Goal: Task Accomplishment & Management: Use online tool/utility

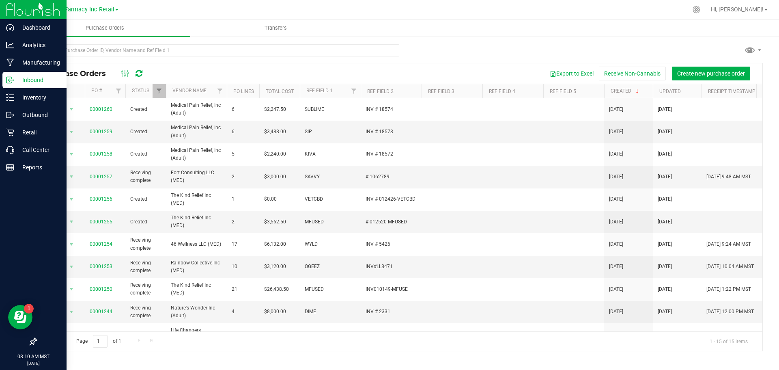
click at [5, 82] on div "Inbound" at bounding box center [34, 80] width 64 height 16
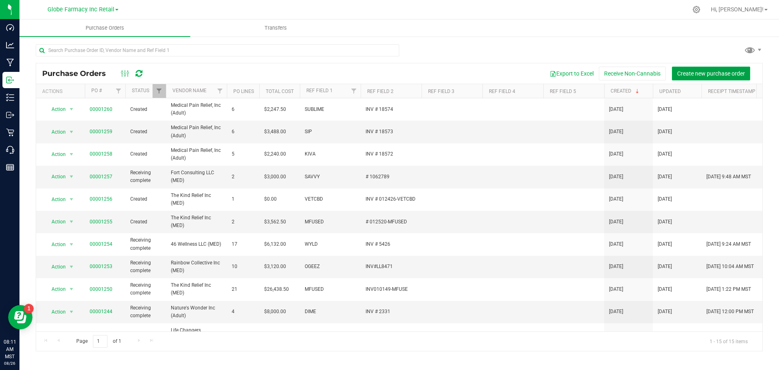
click at [698, 70] on span "Create new purchase order" at bounding box center [711, 73] width 68 height 6
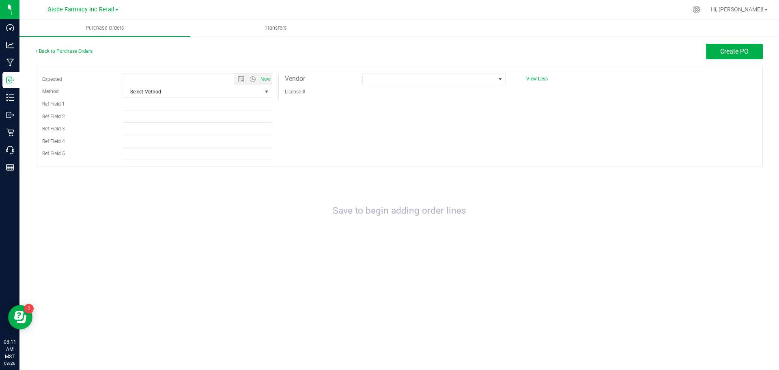
type input "[DATE] 8:11 AM"
click at [195, 94] on span "Select Method" at bounding box center [192, 91] width 138 height 11
drag, startPoint x: 172, startPoint y: 148, endPoint x: 171, endPoint y: 140, distance: 8.6
click at [171, 148] on li "Local Delivery" at bounding box center [197, 153] width 148 height 12
click at [153, 104] on input "Ref Field 1" at bounding box center [197, 104] width 149 height 12
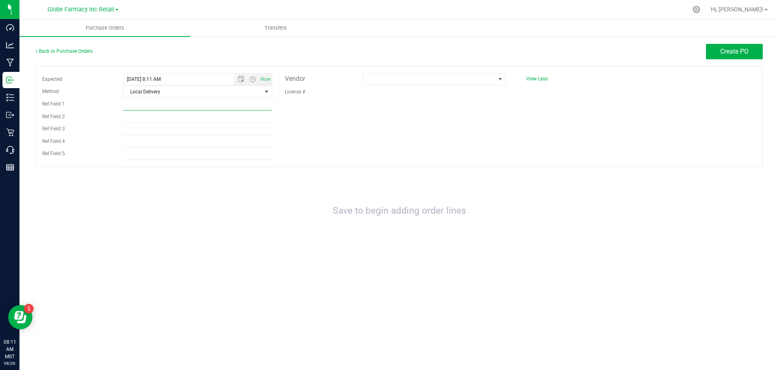
type input "b"
type input "BAKED BROS"
type input "INV 7181"
click at [480, 202] on div "Save to begin adding order lines" at bounding box center [399, 211] width 727 height 72
click at [434, 80] on span at bounding box center [429, 78] width 132 height 11
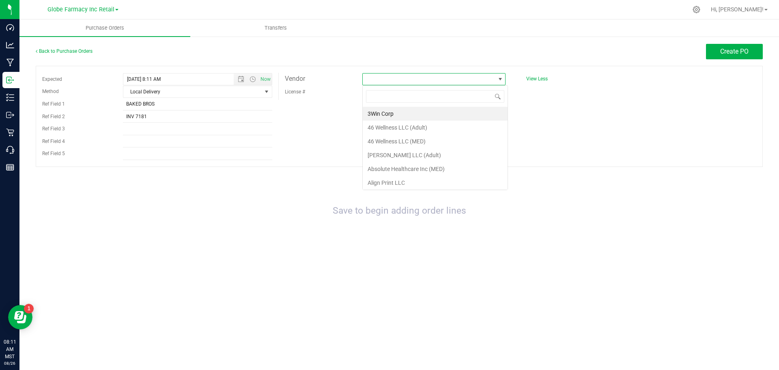
scroll to position [12, 143]
type input "KWER"
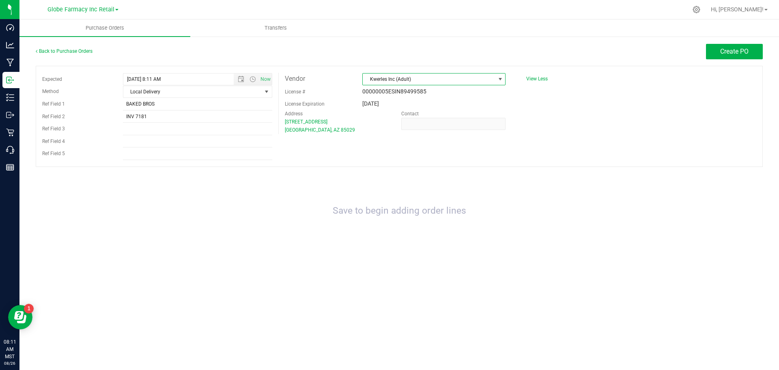
drag, startPoint x: 699, startPoint y: 245, endPoint x: 701, endPoint y: 237, distance: 8.3
click at [700, 245] on div "Save to begin adding order lines" at bounding box center [399, 211] width 727 height 72
click at [719, 54] on button "Create PO" at bounding box center [734, 51] width 57 height 15
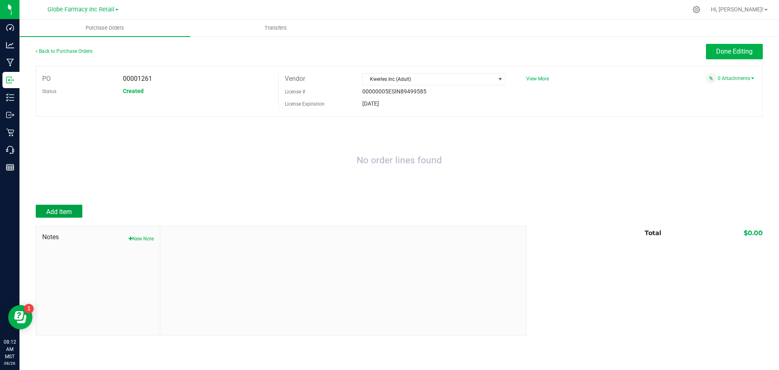
click at [62, 210] on span "Add Item" at bounding box center [59, 212] width 26 height 8
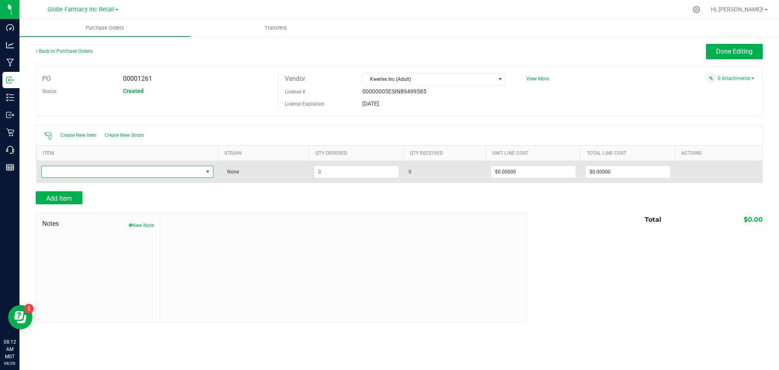
click at [81, 166] on span "NO DATA FOUND" at bounding box center [122, 171] width 161 height 11
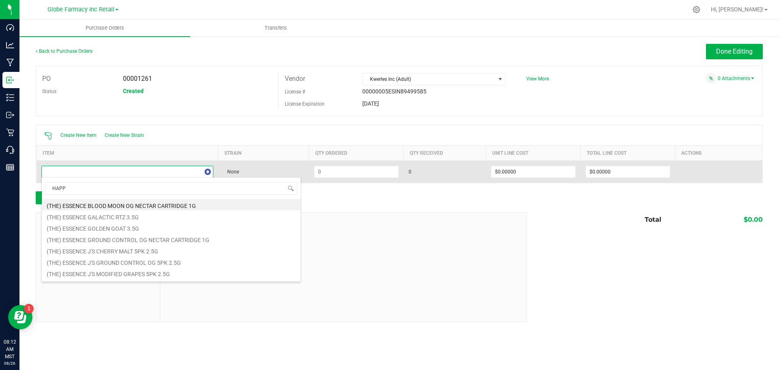
type input "HAPPY"
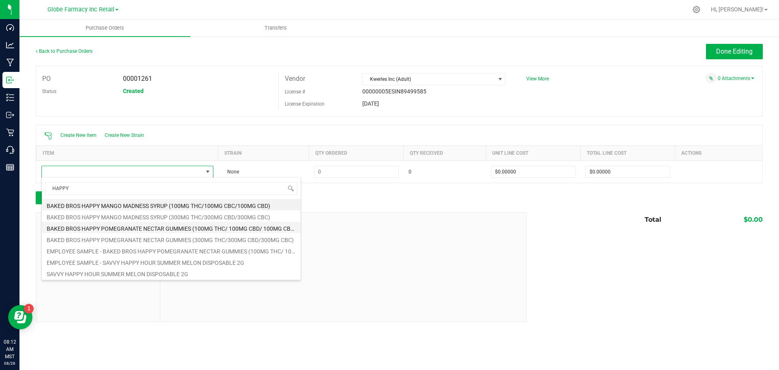
click at [207, 228] on li "BAKED BROS HAPPY POMEGRANATE NECTAR GUMMIES (100MG THC/ 100MG CBD/ 100MG CBC)" at bounding box center [171, 227] width 259 height 11
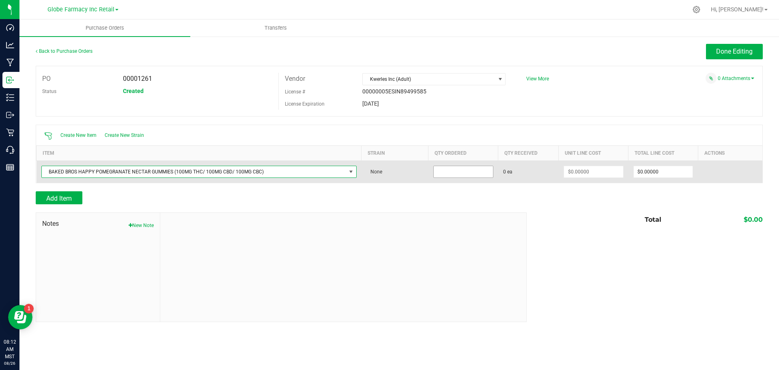
click at [480, 167] on input at bounding box center [463, 171] width 59 height 11
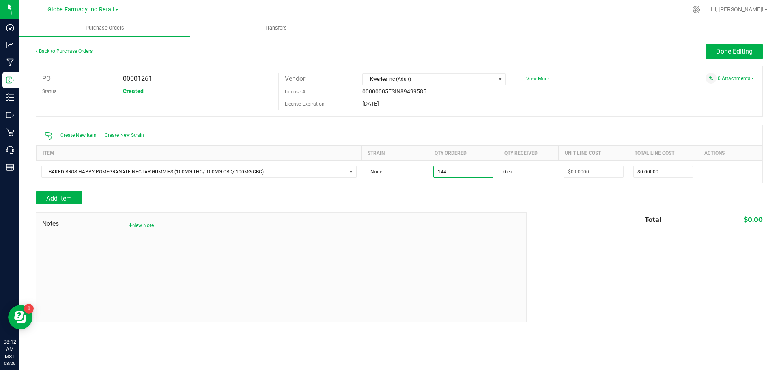
type input "144 ea"
click at [463, 197] on div "Add Item" at bounding box center [278, 197] width 485 height 13
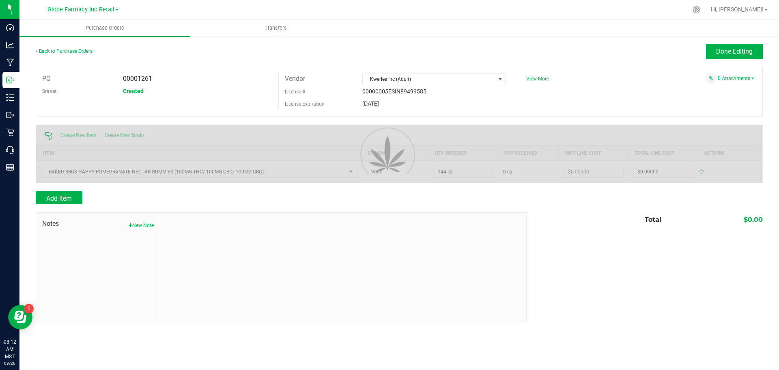
type input "$0.00000"
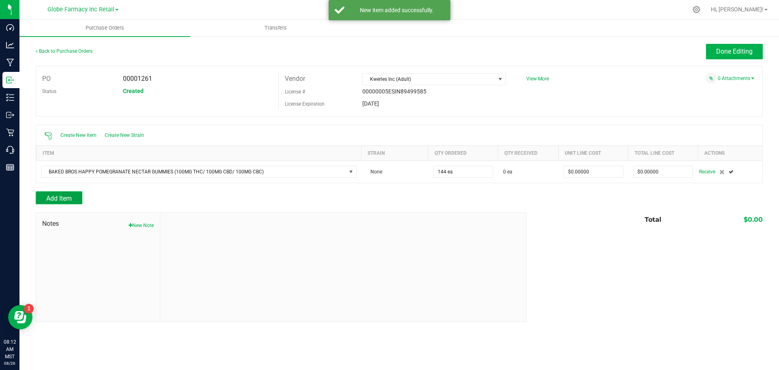
click at [52, 193] on button "Add Item" at bounding box center [59, 197] width 47 height 13
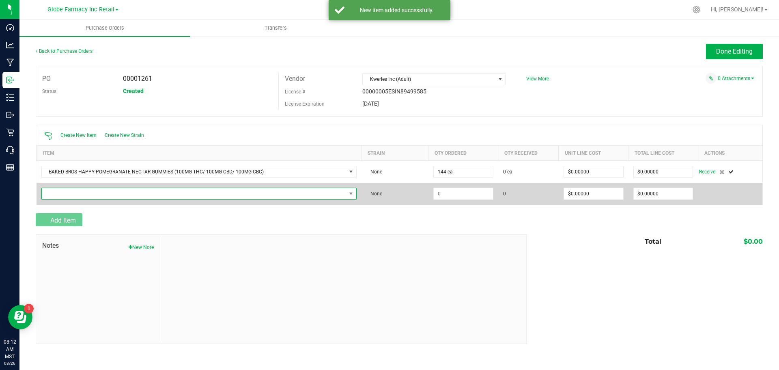
click at [54, 193] on span "NO DATA FOUND" at bounding box center [194, 193] width 304 height 11
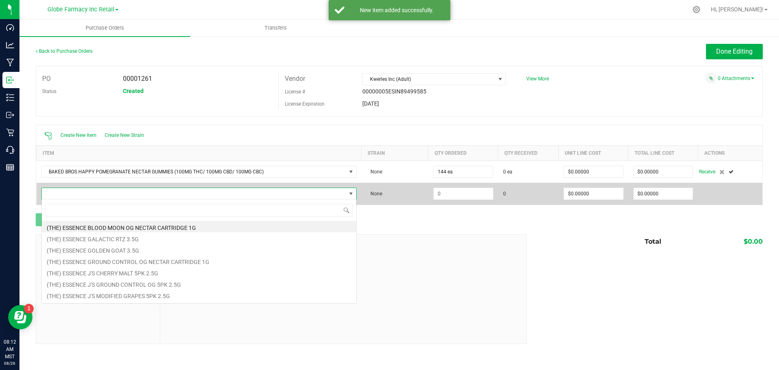
scroll to position [12, 315]
type input "STONEY"
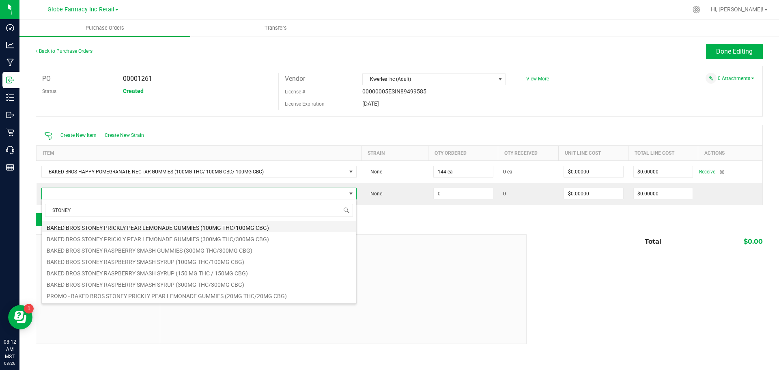
click at [197, 226] on li "BAKED BROS STONEY PRICKLY PEAR LEMONADE GUMMIES (100MG THC/100MG CBG)" at bounding box center [199, 226] width 314 height 11
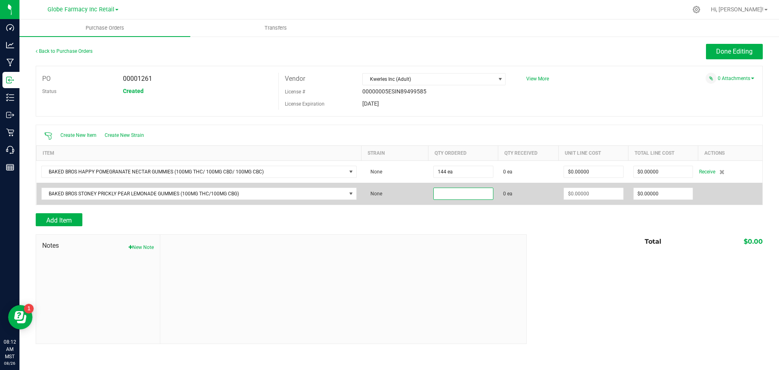
click at [482, 188] on input at bounding box center [463, 193] width 59 height 11
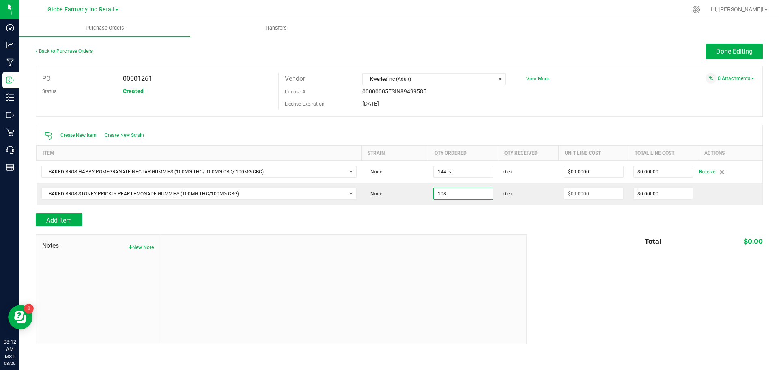
type input "108 ea"
click at [458, 238] on div at bounding box center [343, 288] width 366 height 109
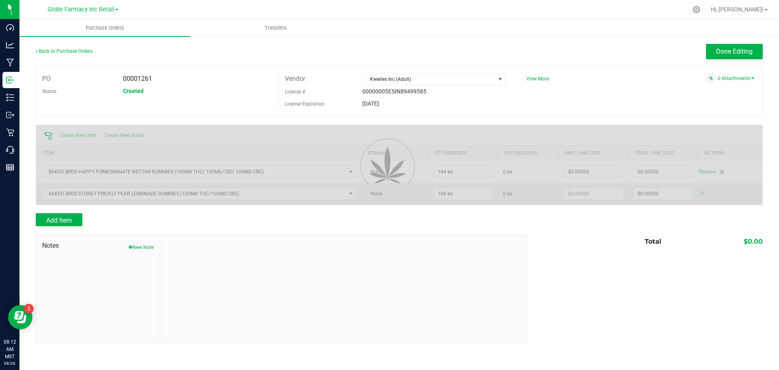
type input "$0.00000"
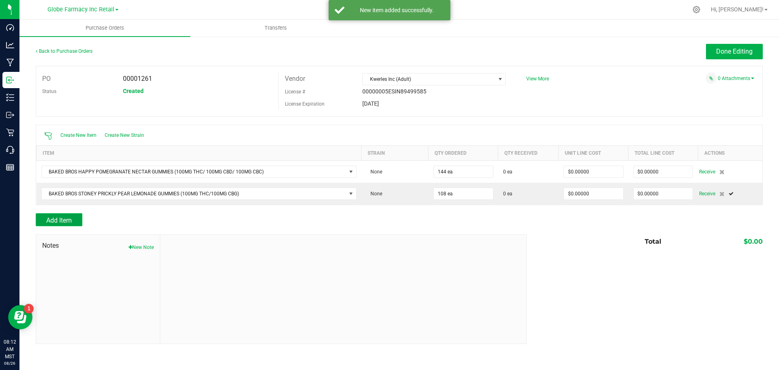
click at [68, 213] on button "Add Item" at bounding box center [59, 219] width 47 height 13
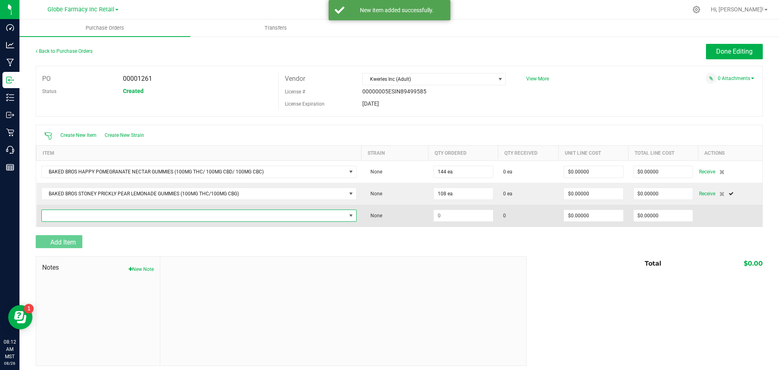
click at [69, 216] on span "NO DATA FOUND" at bounding box center [194, 215] width 304 height 11
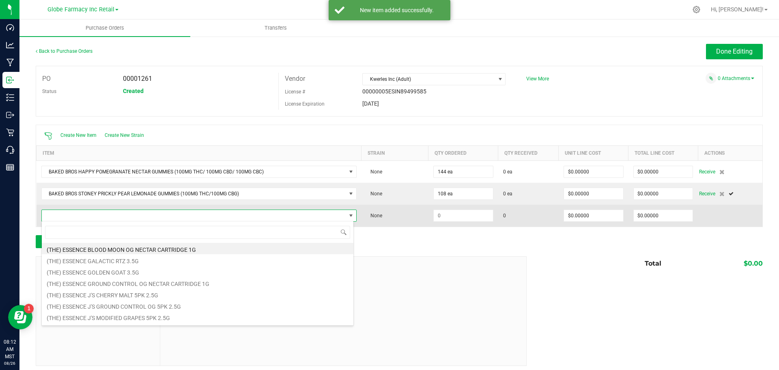
scroll to position [12, 310]
type input "SLEEPY"
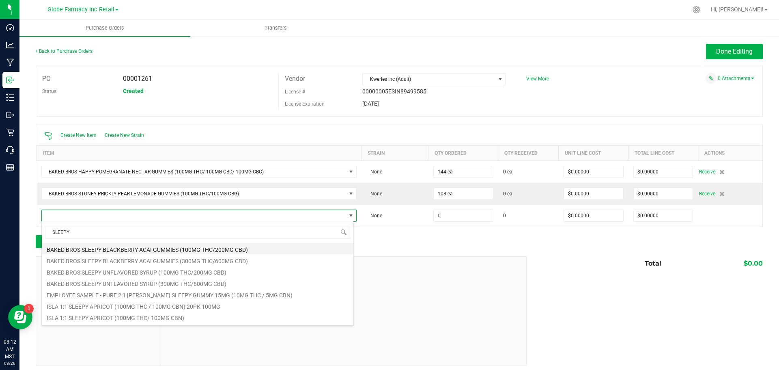
click at [196, 253] on li "BAKED BROS SLEEPY BLACKBERRY ACAI GUMMIES (100MG THC/200MG CBD)" at bounding box center [198, 248] width 312 height 11
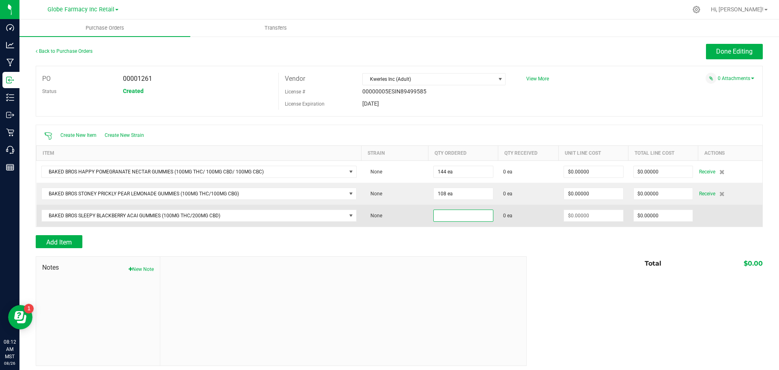
click at [455, 210] on input at bounding box center [463, 215] width 59 height 11
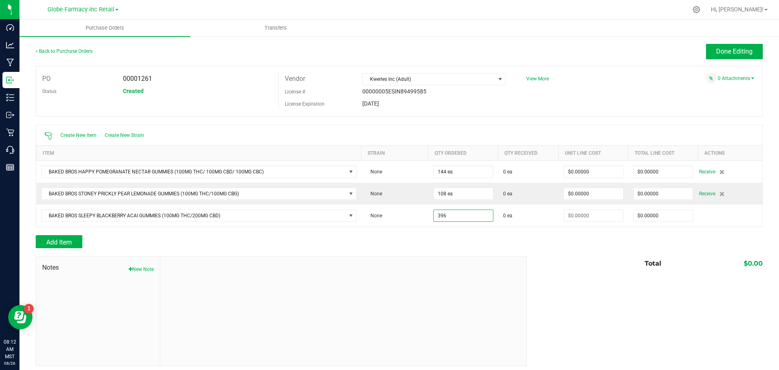
type input "396 ea"
click at [449, 249] on div at bounding box center [399, 252] width 727 height 8
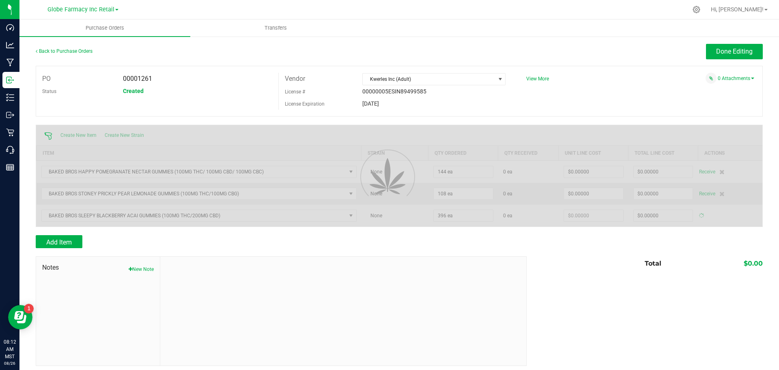
type input "$0.00000"
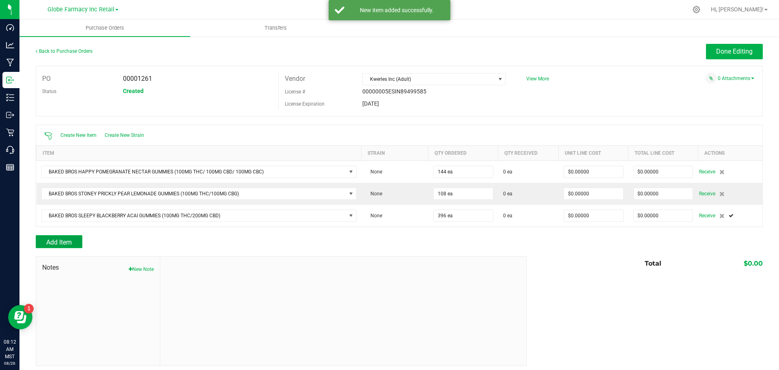
click at [77, 239] on button "Add Item" at bounding box center [59, 241] width 47 height 13
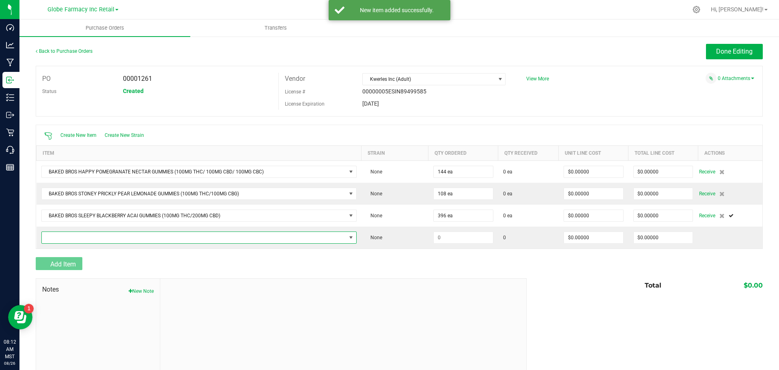
click at [77, 239] on span "NO DATA FOUND" at bounding box center [194, 237] width 304 height 11
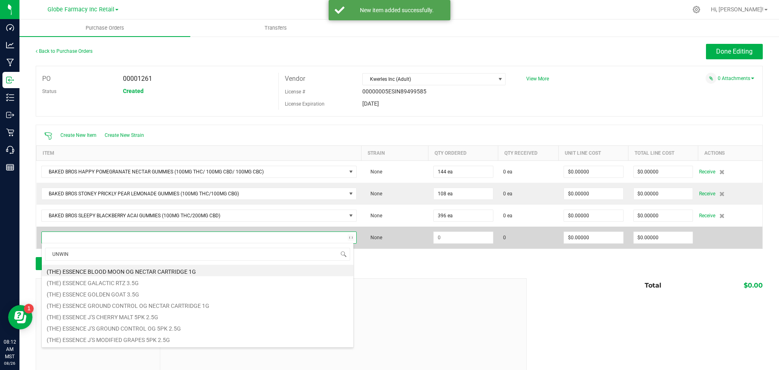
type input "UNWIND"
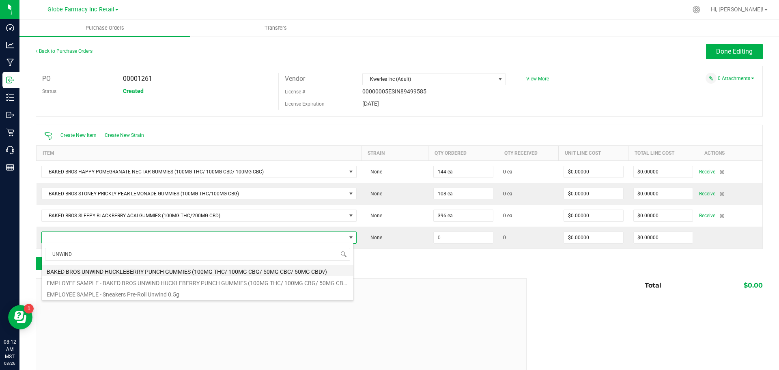
click at [294, 271] on li "BAKED BROS UNWIND HUCKLEBERRY PUNCH GUMMIES (100MG THC/ 100MG CBG/ 50MG CBC/ 50…" at bounding box center [198, 270] width 312 height 11
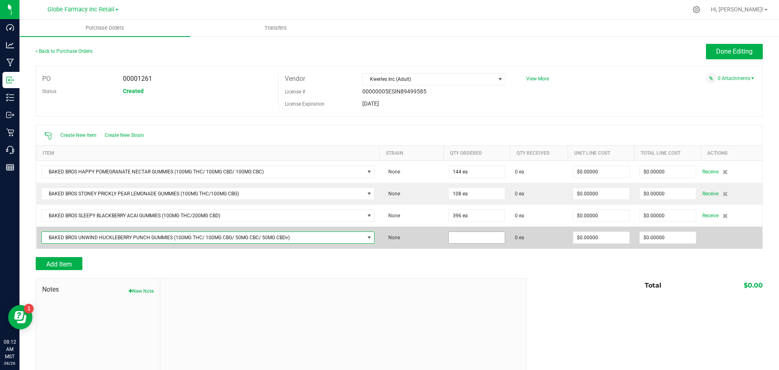
click at [483, 233] on input at bounding box center [477, 237] width 56 height 11
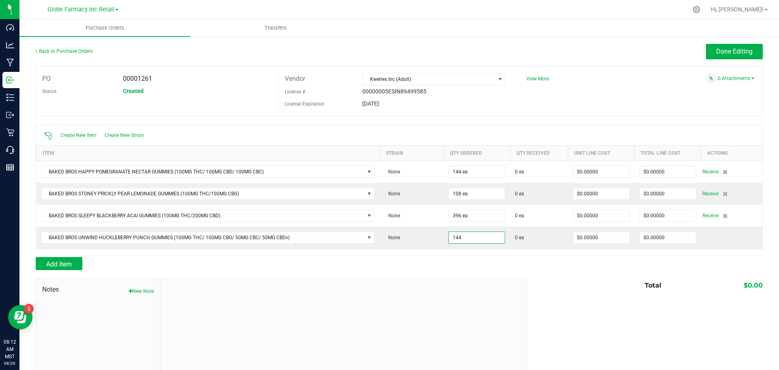
type input "144 ea"
click at [562, 272] on div at bounding box center [399, 274] width 727 height 8
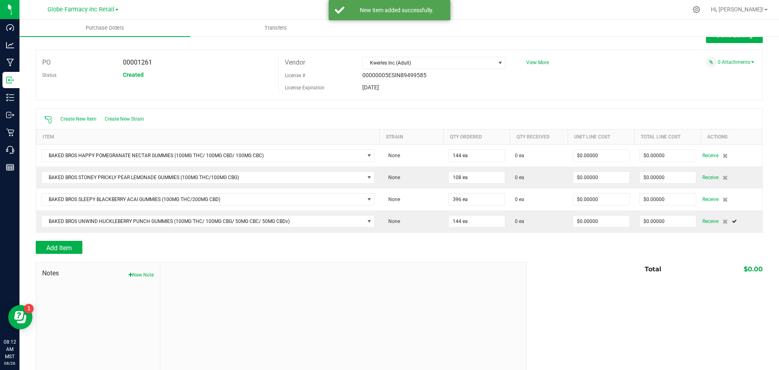
scroll to position [25, 0]
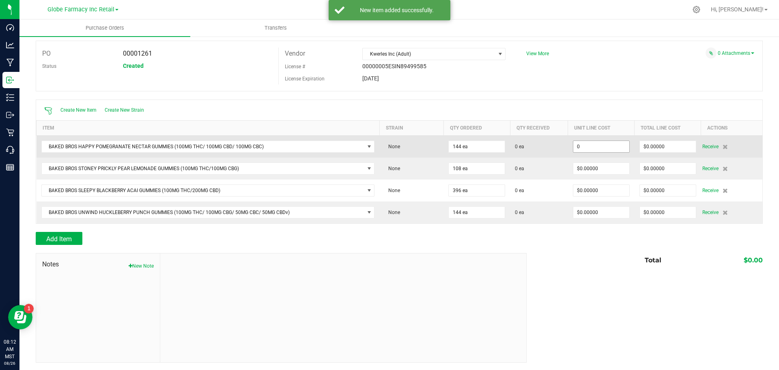
click at [597, 146] on input "0" at bounding box center [601, 146] width 56 height 11
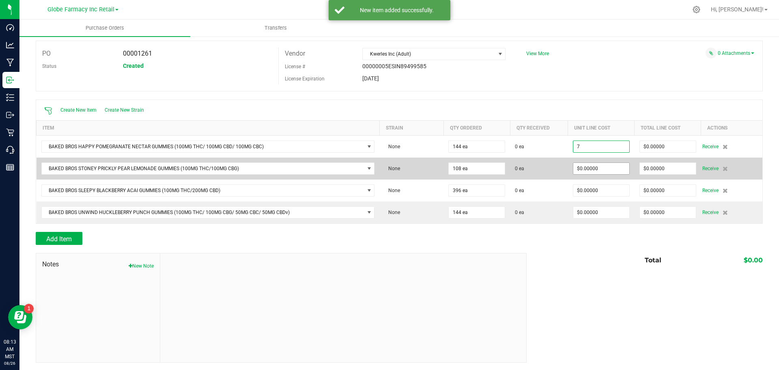
type input "$7.00000"
type input "0"
type input "144"
type input "$1,008.00000"
click at [582, 165] on div "Create New Item Create New Strain Item Strain Qty Ordered Qty Received Unit Lin…" at bounding box center [399, 161] width 727 height 124
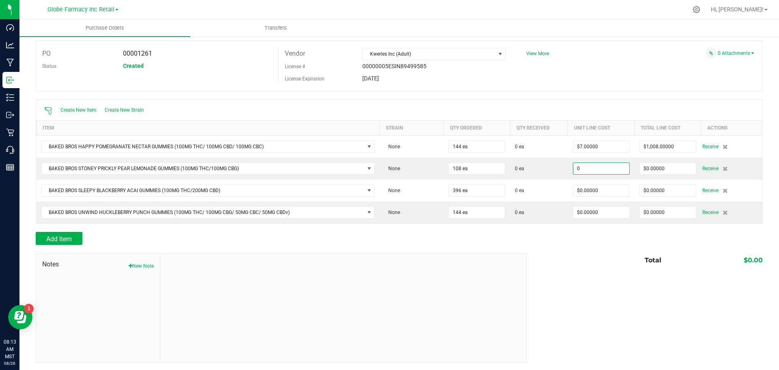
click at [582, 165] on input "0" at bounding box center [601, 168] width 56 height 11
type input "$7.00000"
click at [589, 262] on div "Total $0.00" at bounding box center [641, 260] width 242 height 15
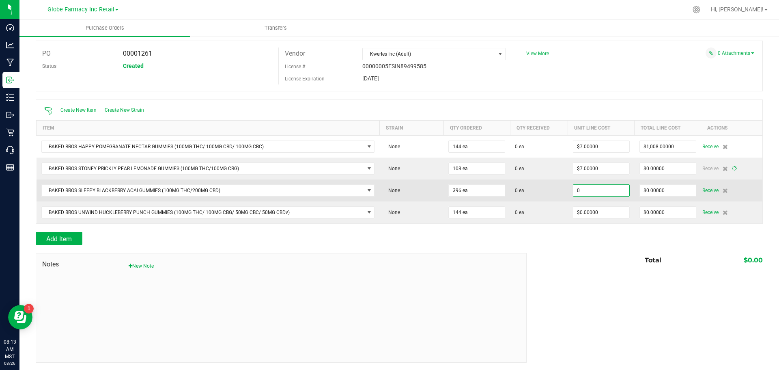
click at [591, 190] on input "0" at bounding box center [601, 190] width 56 height 11
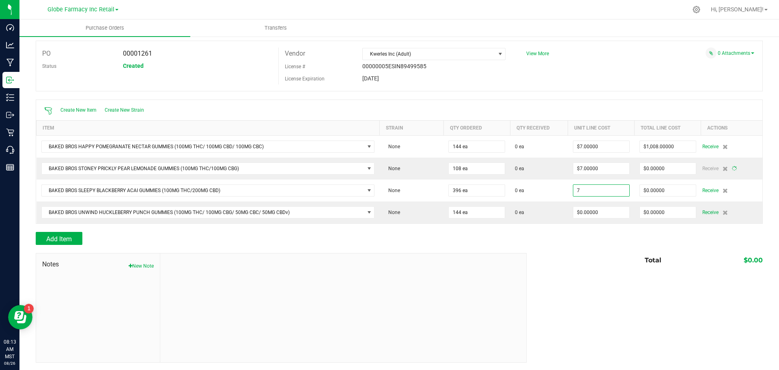
type input "$7.00000"
click at [581, 265] on div "Total $0.00" at bounding box center [641, 260] width 242 height 15
type input "108"
type input "$756.00000"
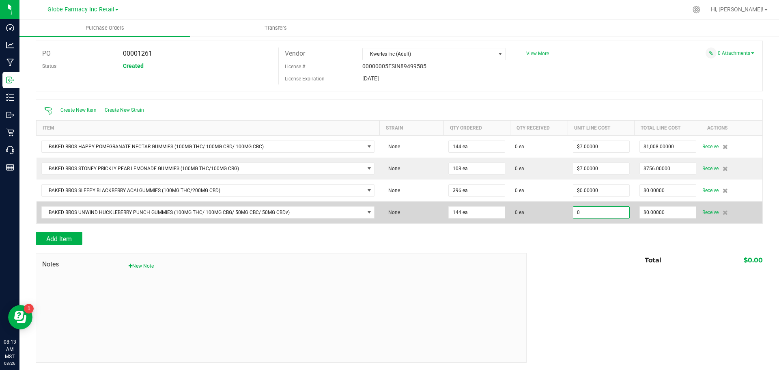
click at [584, 212] on input "0" at bounding box center [601, 211] width 56 height 11
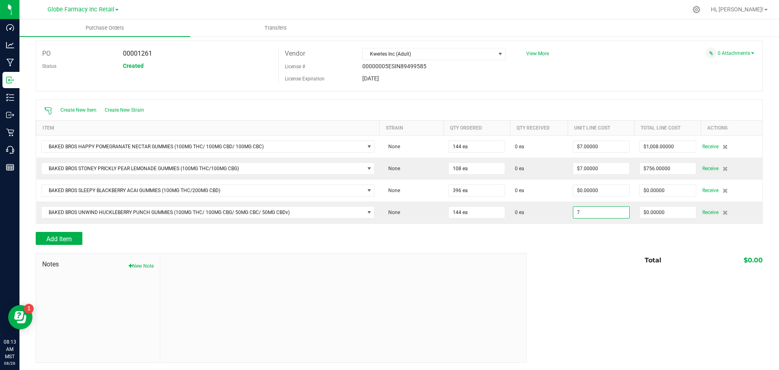
type input "$7.00000"
click at [576, 265] on div "Total $0.00" at bounding box center [641, 260] width 242 height 15
type input "144"
type input "$1,008.00000"
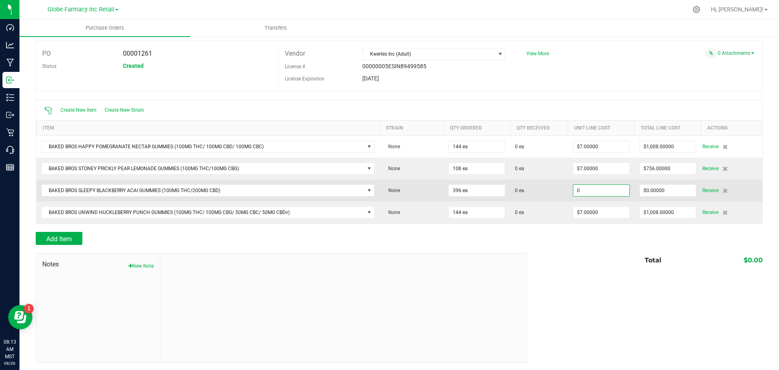
click at [582, 189] on input "0" at bounding box center [601, 190] width 56 height 11
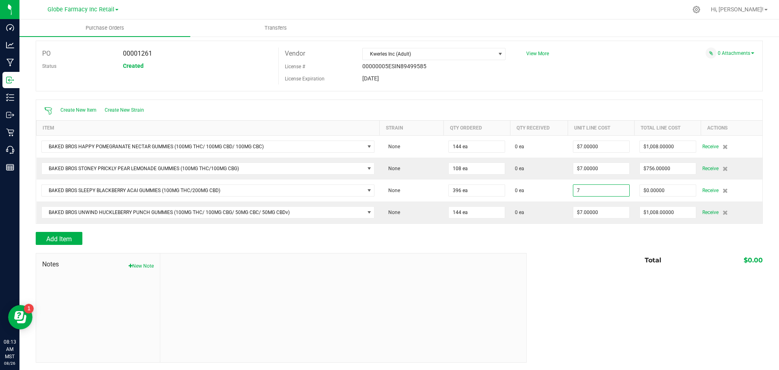
type input "$7.00000"
click at [548, 292] on div "Notes New Note Total $0.00" at bounding box center [399, 308] width 727 height 110
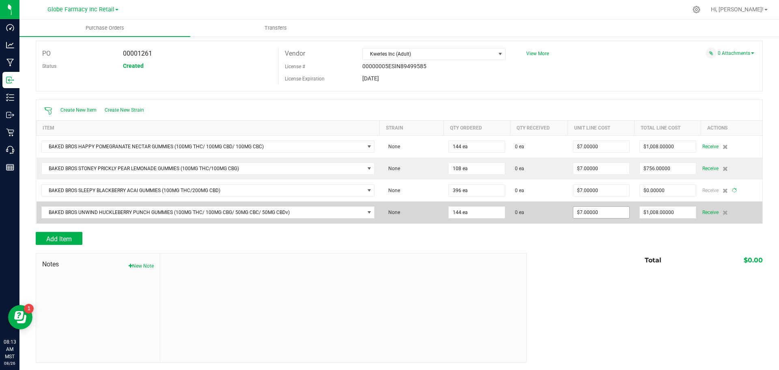
type input "396"
type input "$2,772.00000"
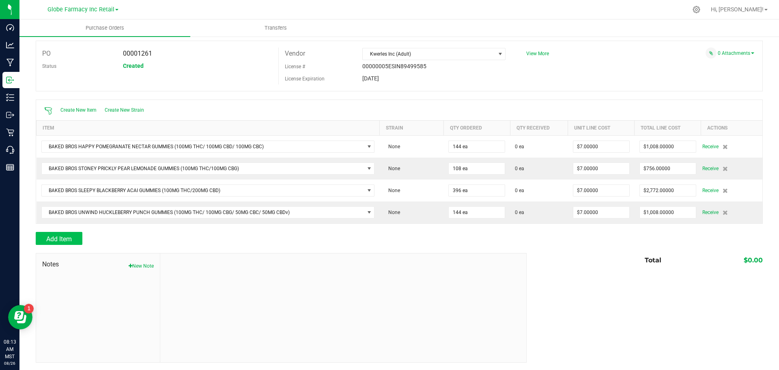
click at [80, 242] on div "Add Item" at bounding box center [278, 238] width 485 height 13
click at [80, 242] on button "Add Item" at bounding box center [59, 238] width 47 height 13
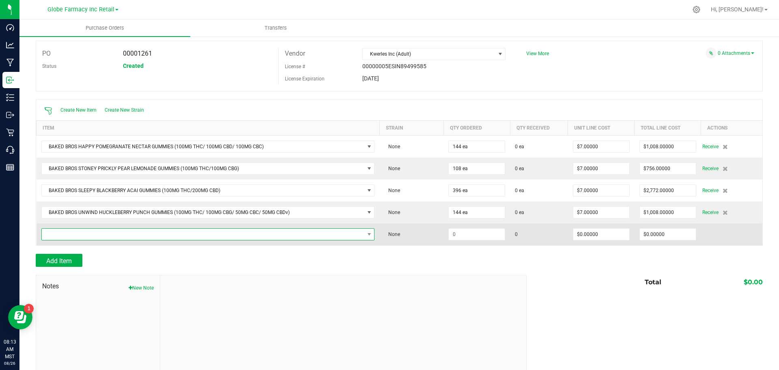
click at [122, 232] on span "NO DATA FOUND" at bounding box center [203, 233] width 323 height 11
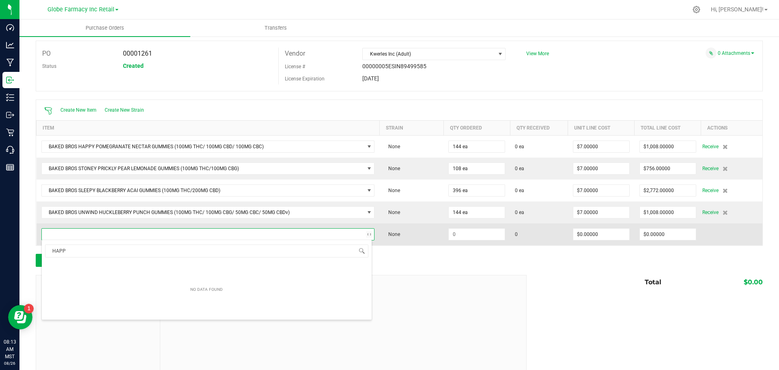
scroll to position [12, 328]
type input "HAPPY"
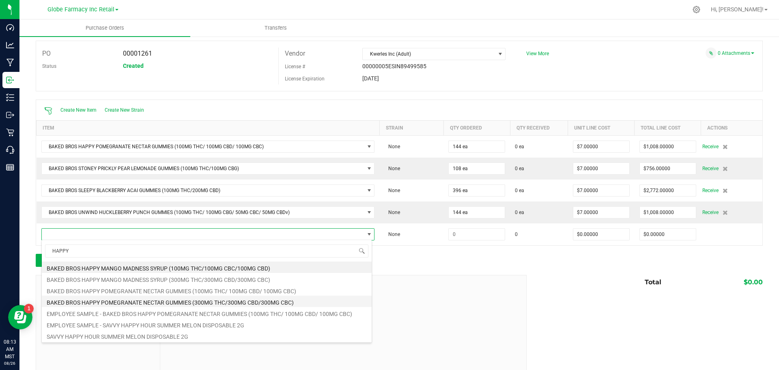
click at [195, 300] on li "BAKED BROS HAPPY POMEGRANATE NECTAR GUMMIES (300MG THC/300MG CBD/300MG CBC)" at bounding box center [207, 300] width 330 height 11
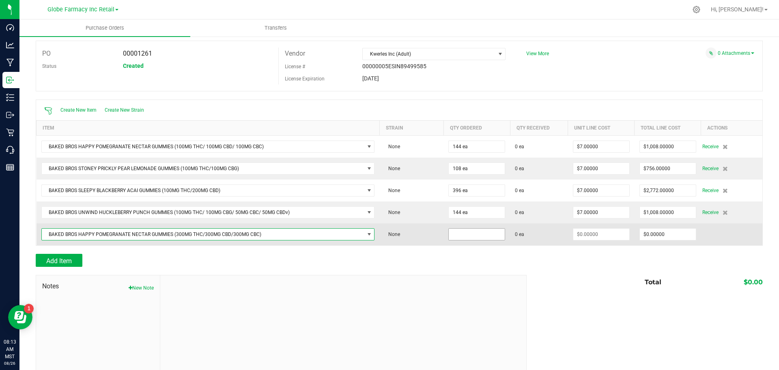
click at [467, 234] on input at bounding box center [477, 233] width 56 height 11
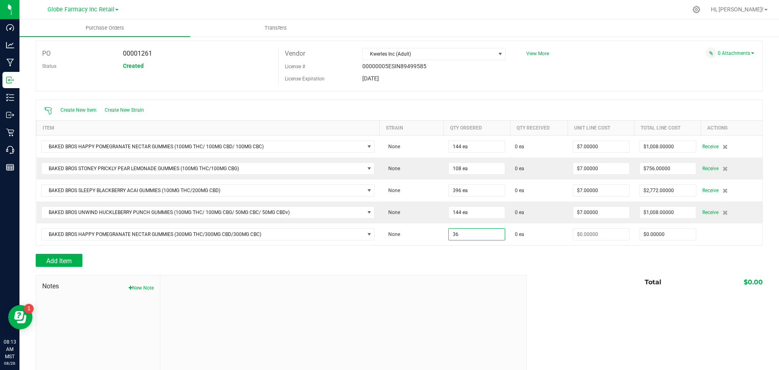
type input "36 ea"
click at [471, 257] on div "Add Item" at bounding box center [278, 260] width 485 height 13
type input "$0.00000"
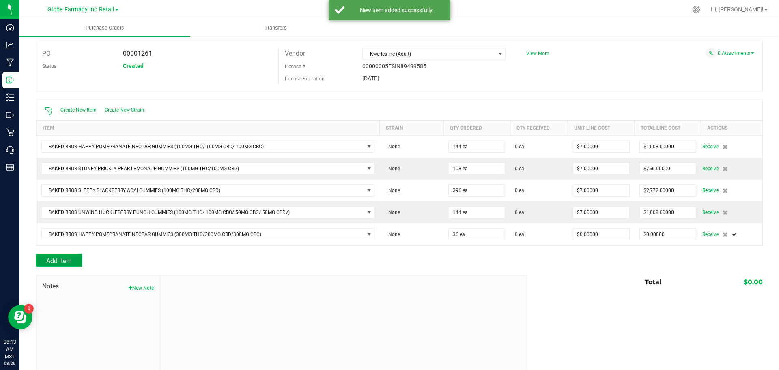
click at [59, 256] on button "Add Item" at bounding box center [59, 260] width 47 height 13
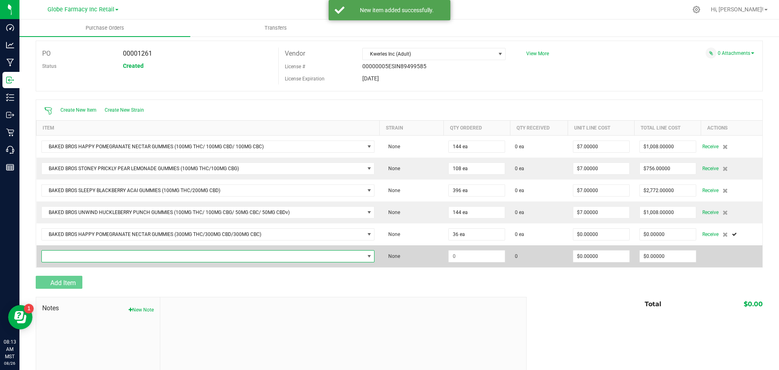
click at [66, 254] on span "NO DATA FOUND" at bounding box center [203, 255] width 323 height 11
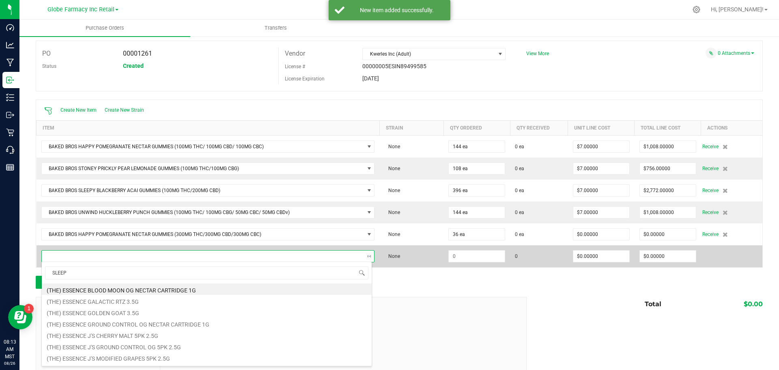
type input "SLEEPY"
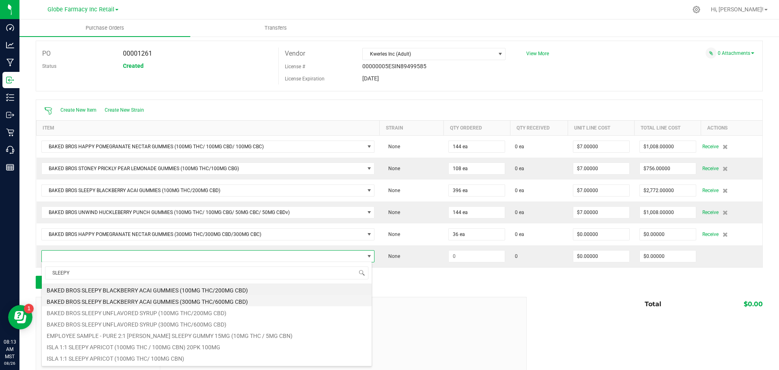
click at [173, 302] on li "BAKED BROS SLEEPY BLACKBERRY ACAI GUMMIES (300MG THC/600MG CBD)" at bounding box center [207, 300] width 330 height 11
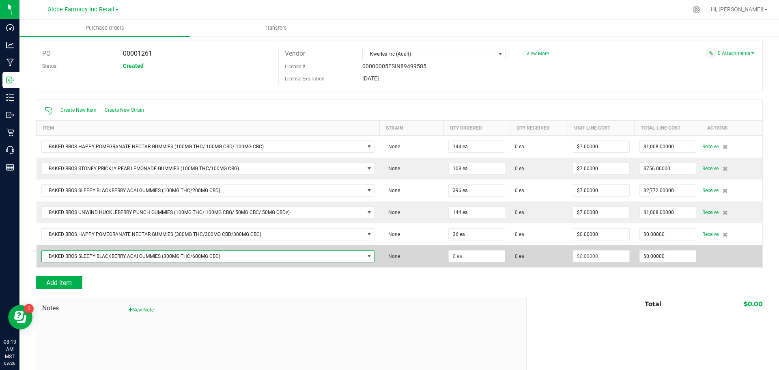
click at [486, 264] on td at bounding box center [476, 256] width 67 height 22
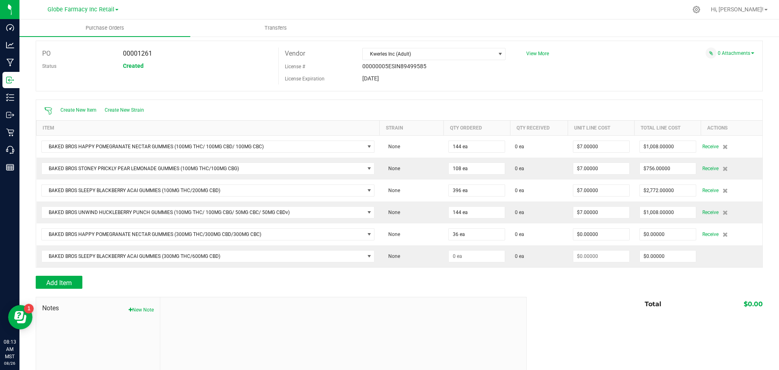
click at [503, 280] on div "Add Item" at bounding box center [278, 281] width 485 height 13
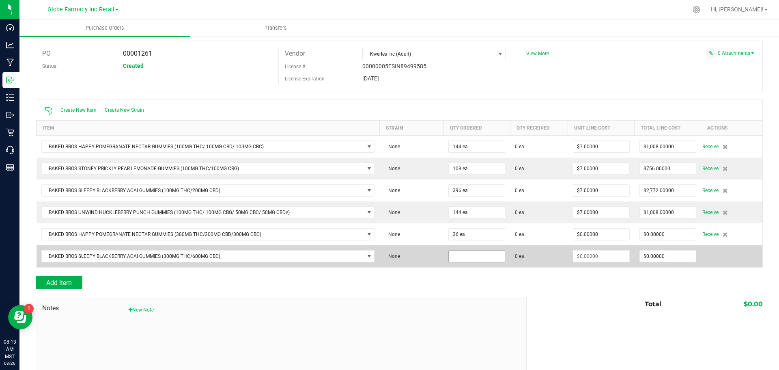
click at [458, 258] on input at bounding box center [477, 255] width 56 height 11
type input "36 ea"
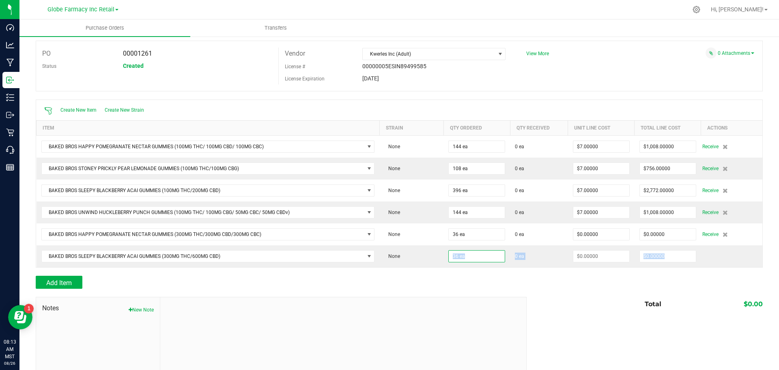
click at [439, 269] on div "Back to Purchase Orders Done Editing PO 00001261 Status Created Vendor Kwerles …" at bounding box center [399, 212] width 727 height 387
type input "$0.00000"
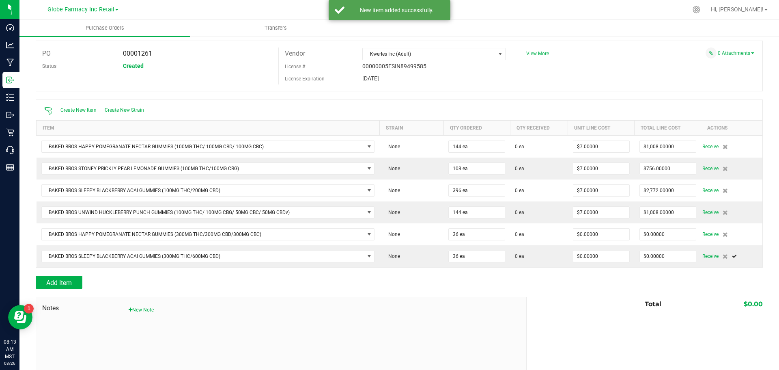
click at [381, 295] on div at bounding box center [399, 292] width 727 height 8
click at [70, 275] on button "Add Item" at bounding box center [59, 281] width 47 height 13
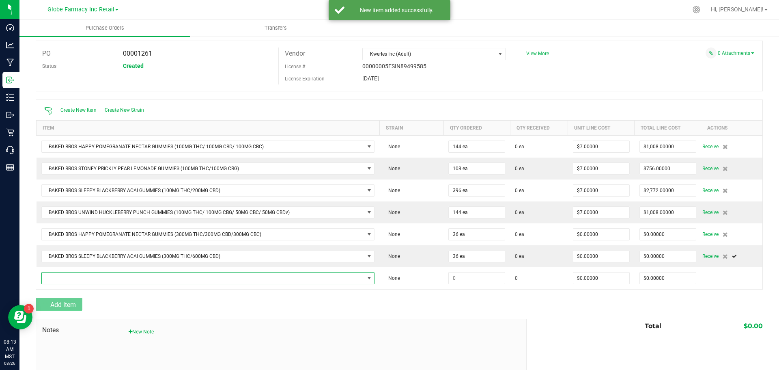
click at [70, 275] on span "NO DATA FOUND" at bounding box center [203, 277] width 323 height 11
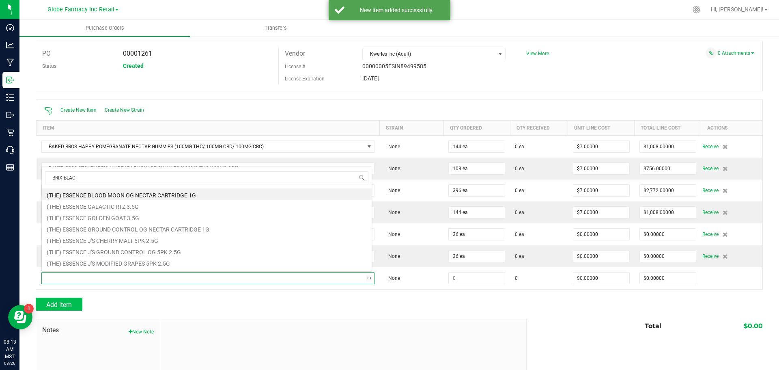
type input "BRIX BLACK"
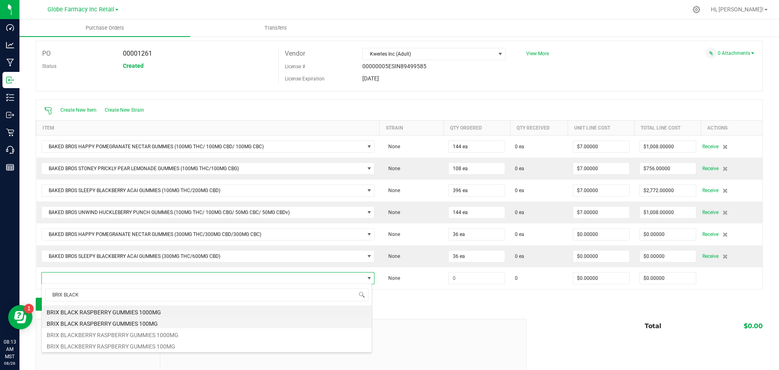
click at [159, 323] on li "BRIX BLACK RASPBERRY GUMMIES 100MG" at bounding box center [207, 321] width 330 height 11
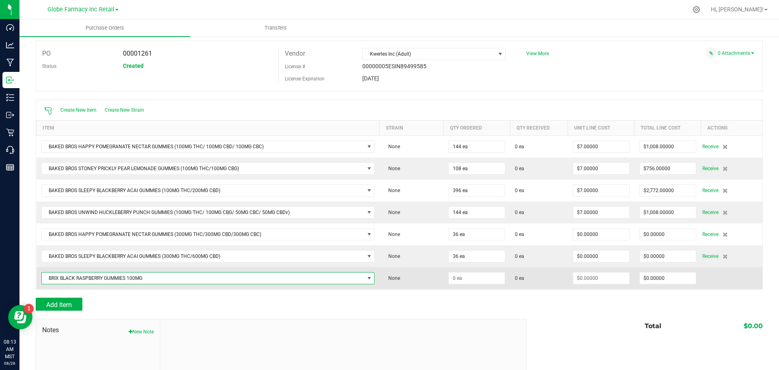
click at [238, 281] on span "BRIX BLACK RASPBERRY GUMMIES 100MG" at bounding box center [203, 277] width 323 height 11
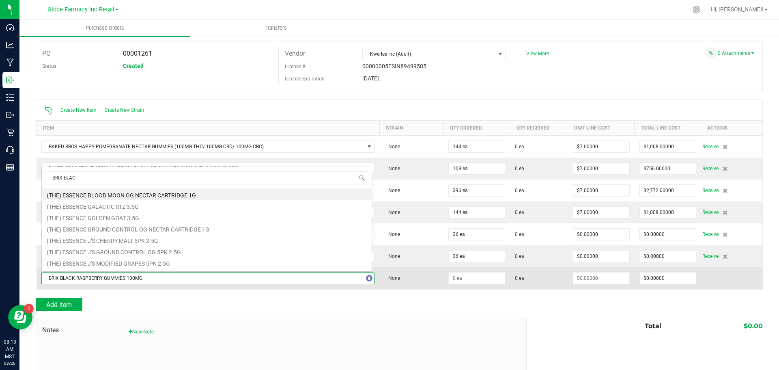
type input "BRIX BLACK"
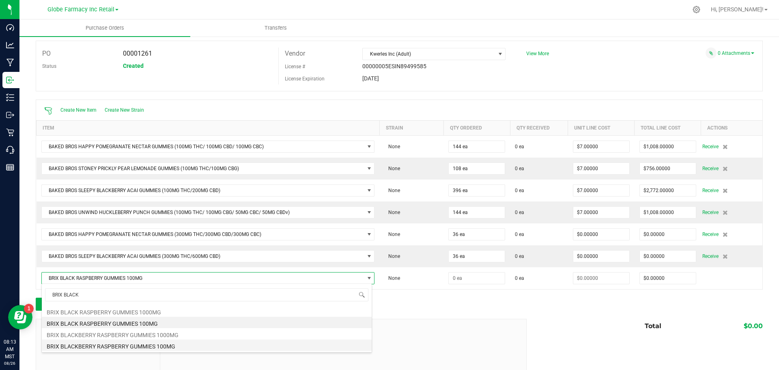
click at [198, 344] on li "BRIX BLACKBERRY RASPBERRY GUMMIES 100MG" at bounding box center [207, 344] width 330 height 11
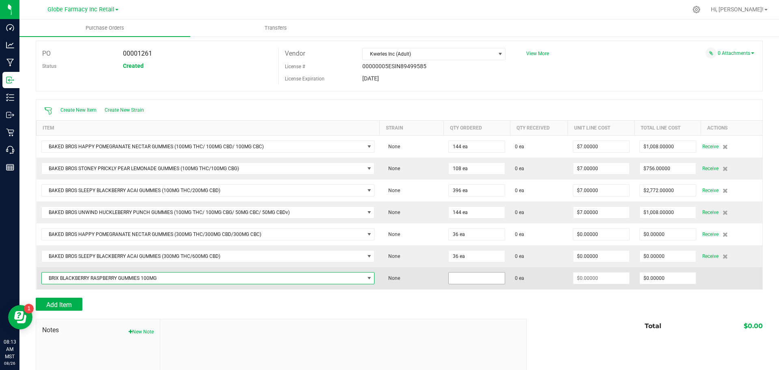
click at [461, 273] on input at bounding box center [477, 277] width 56 height 11
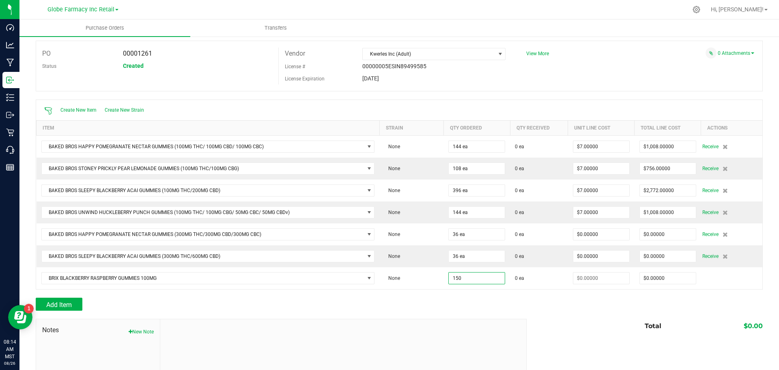
type input "150 ea"
click at [460, 311] on div at bounding box center [399, 314] width 727 height 8
type input "$0.00000"
click at [59, 304] on span "Add Item" at bounding box center [59, 305] width 26 height 8
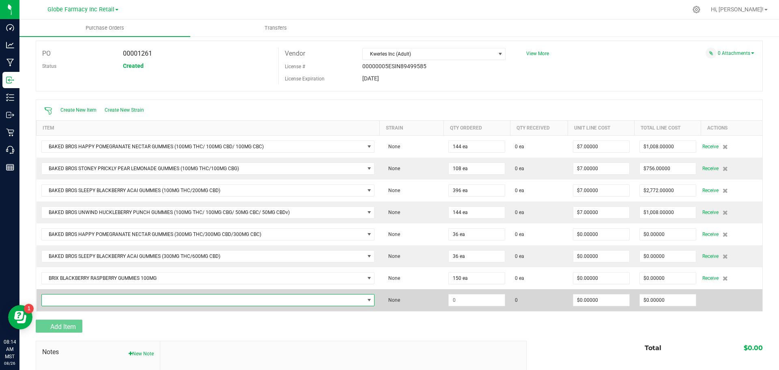
click at [60, 303] on span "NO DATA FOUND" at bounding box center [203, 299] width 323 height 11
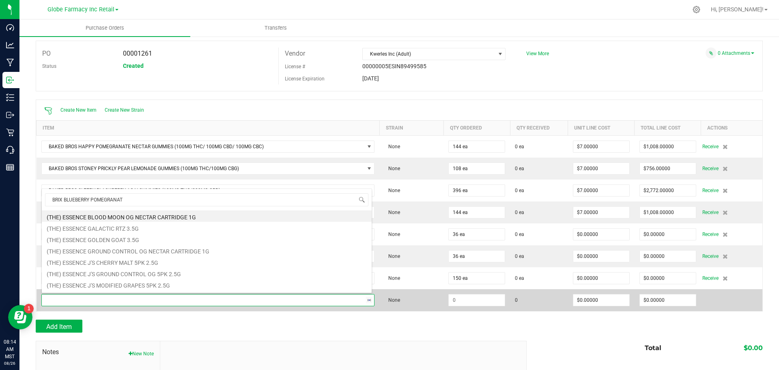
type input "BRIX BLUEBERRY POMEGRANATE"
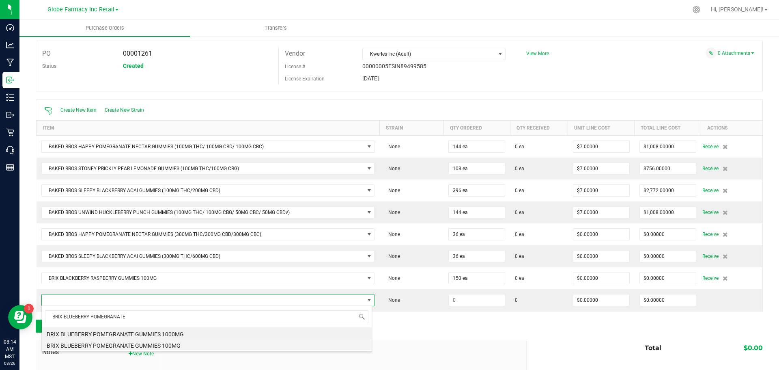
click at [131, 345] on li "BRIX BLUEBERRY POMEGRANATE GUMMIES 100MG" at bounding box center [207, 343] width 330 height 11
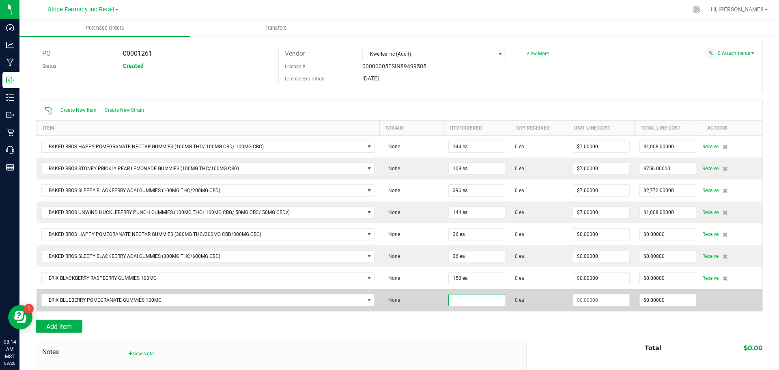
click at [454, 303] on input at bounding box center [477, 299] width 56 height 11
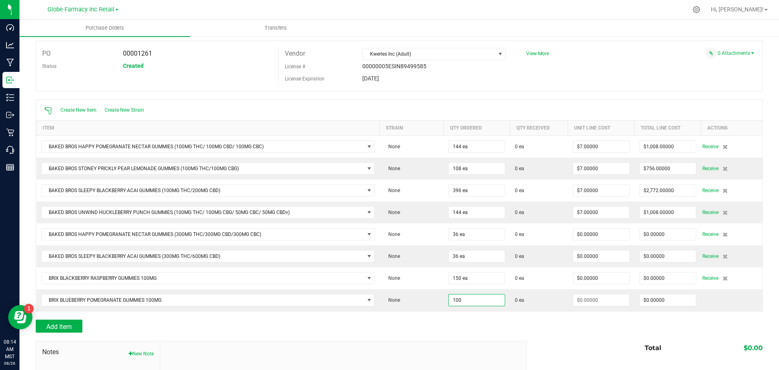
type input "100 ea"
click at [330, 325] on div "Add Item" at bounding box center [278, 325] width 485 height 13
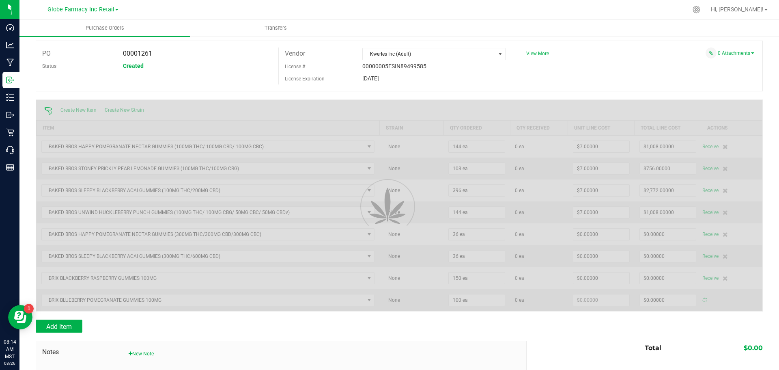
type input "$0.00000"
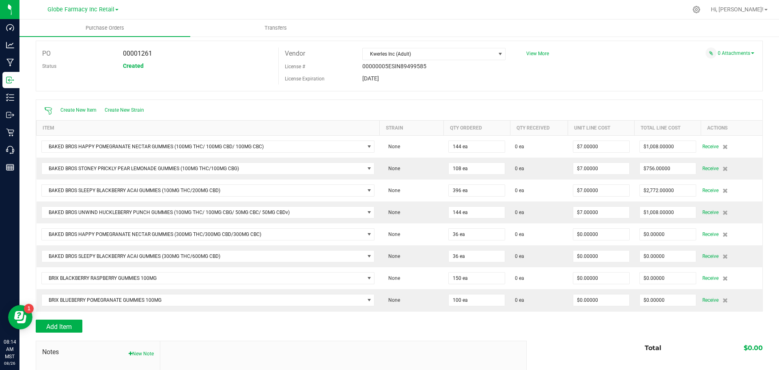
click at [618, 333] on div at bounding box center [399, 336] width 727 height 8
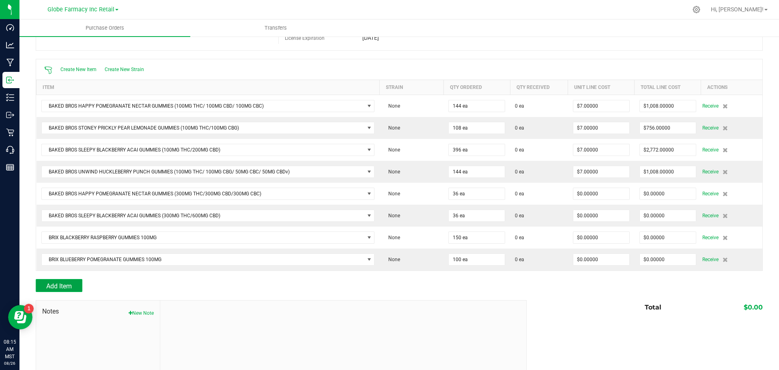
click at [54, 284] on span "Add Item" at bounding box center [59, 286] width 26 height 8
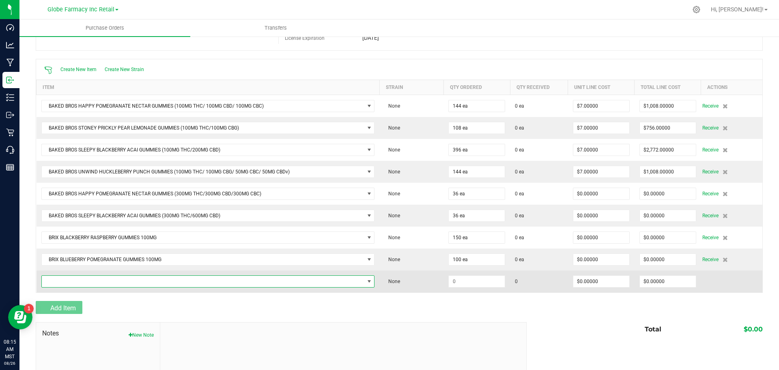
click at [58, 284] on span "NO DATA FOUND" at bounding box center [203, 280] width 323 height 11
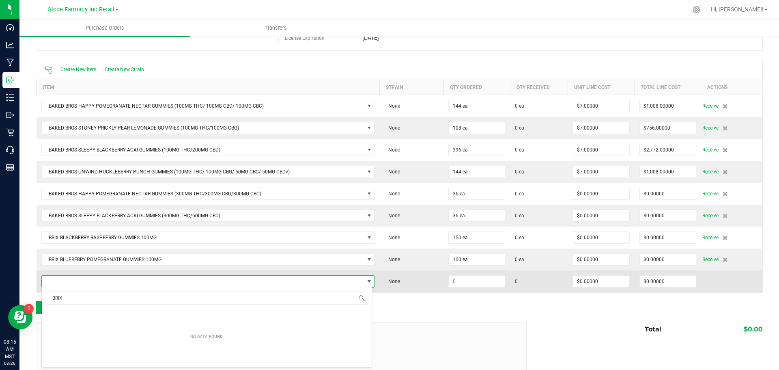
scroll to position [12, 328]
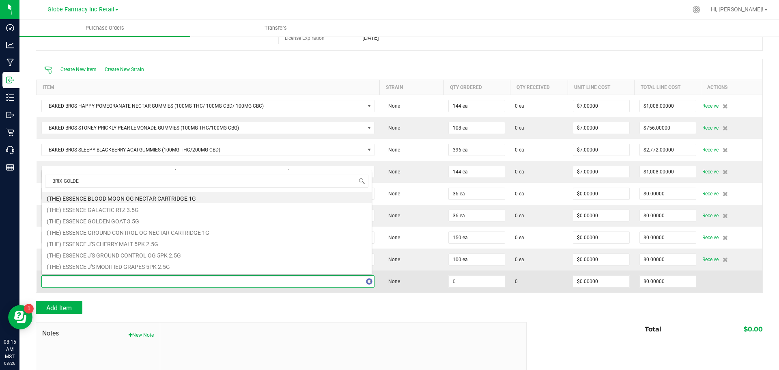
type input "BRIX GOLDEN"
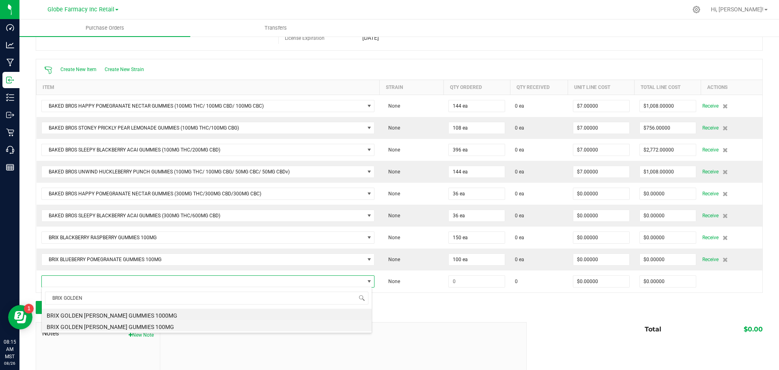
click at [120, 323] on li "BRIX GOLDEN [PERSON_NAME] GUMMIES 100MG" at bounding box center [207, 325] width 330 height 11
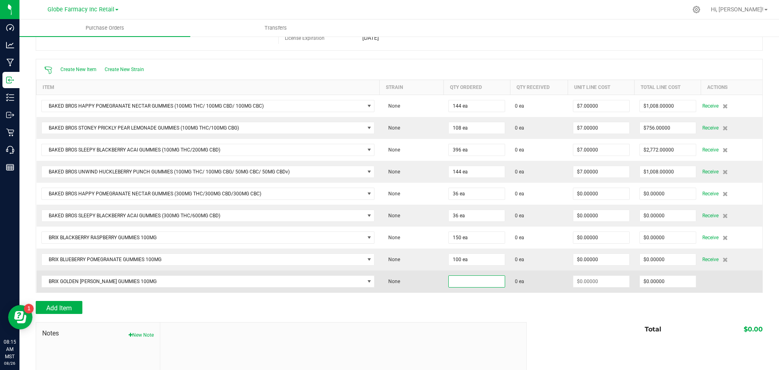
click at [455, 282] on input at bounding box center [477, 280] width 56 height 11
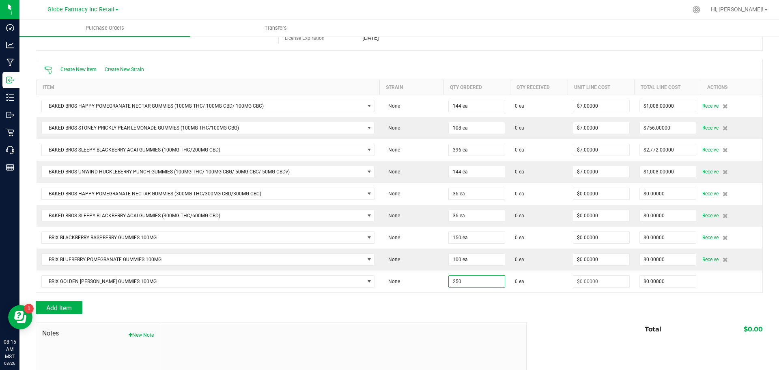
type input "250 ea"
click at [555, 307] on div "Add Item" at bounding box center [399, 307] width 727 height 13
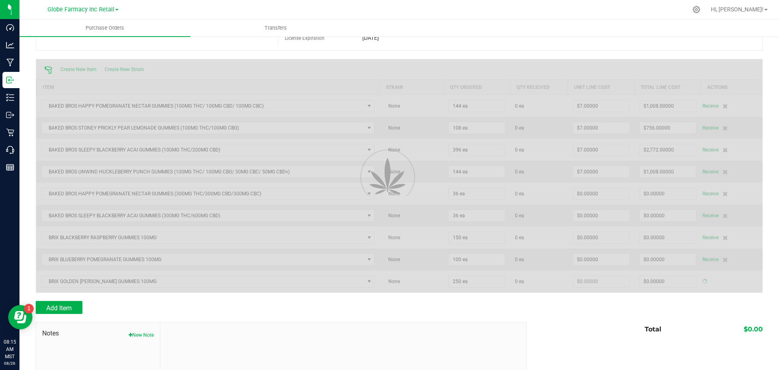
type input "$0.00000"
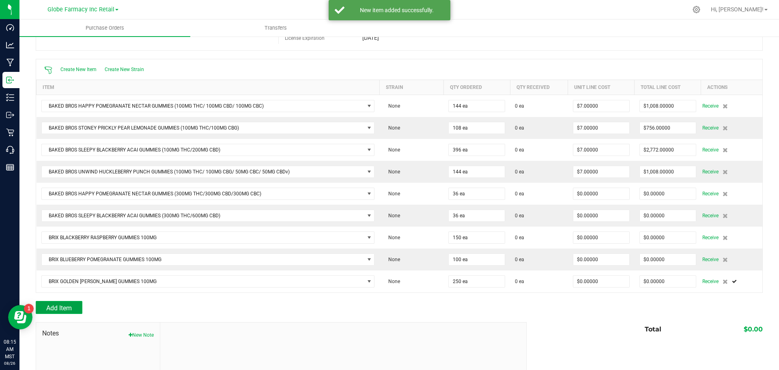
click at [76, 308] on button "Add Item" at bounding box center [59, 307] width 47 height 13
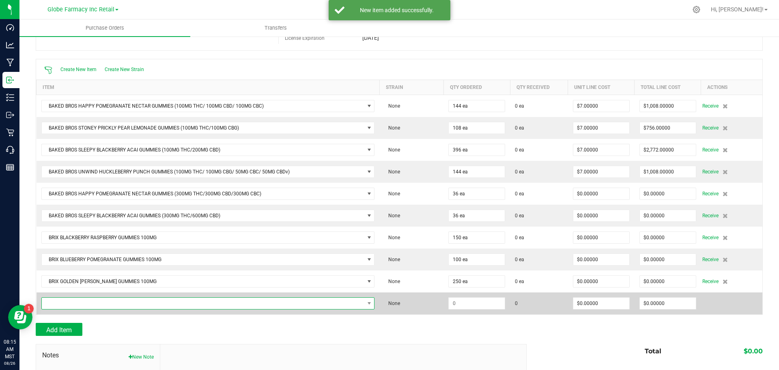
click at [161, 305] on span "NO DATA FOUND" at bounding box center [203, 302] width 323 height 11
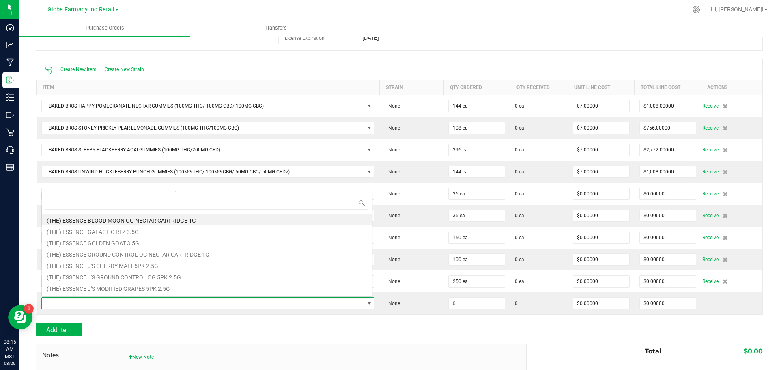
click at [545, 351] on div "Total $0.00" at bounding box center [641, 351] width 242 height 15
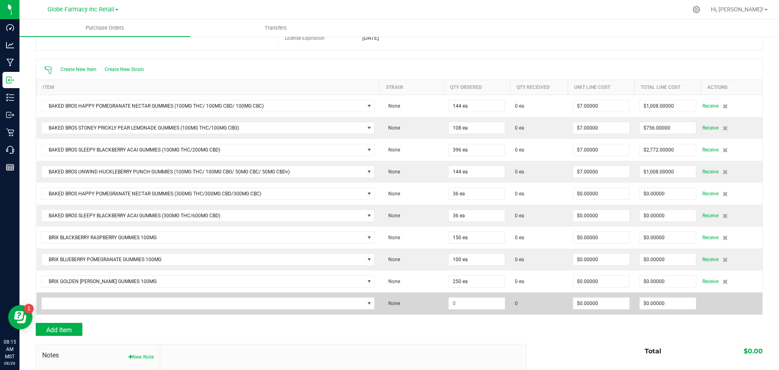
click at [355, 309] on td at bounding box center [208, 303] width 343 height 22
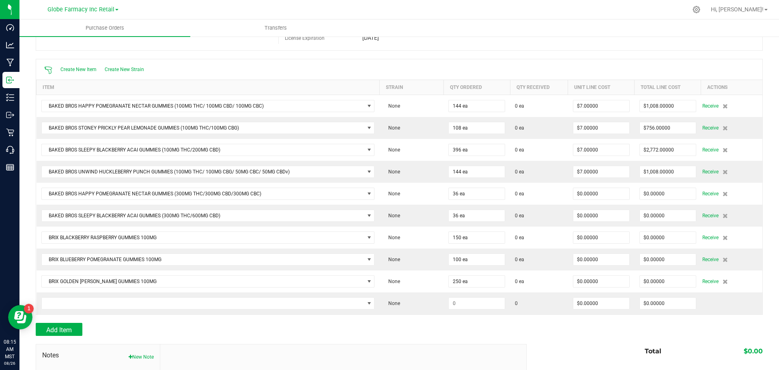
click at [335, 321] on div at bounding box center [399, 318] width 727 height 8
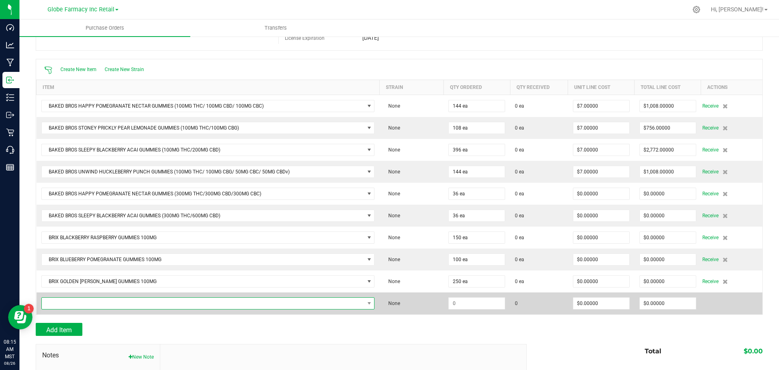
click at [331, 308] on span "NO DATA FOUND" at bounding box center [203, 302] width 323 height 11
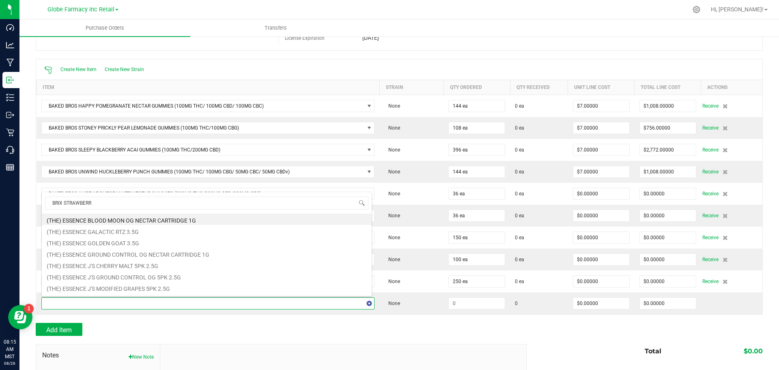
type input "BRIX STRAWBERRY"
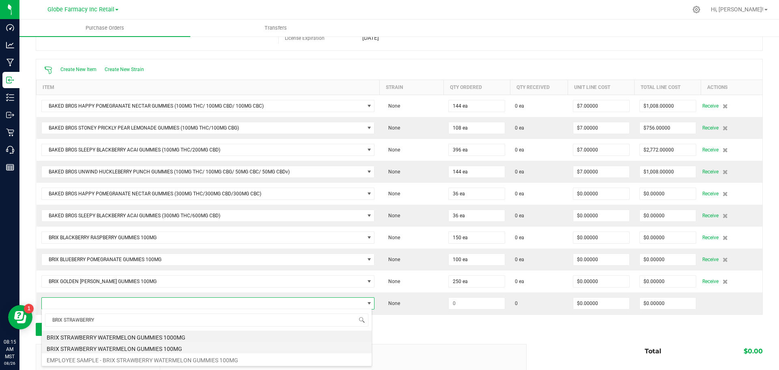
click at [155, 348] on li "BRIX STRAWBERRY WATERMELON GUMMIES 100MG" at bounding box center [207, 347] width 330 height 11
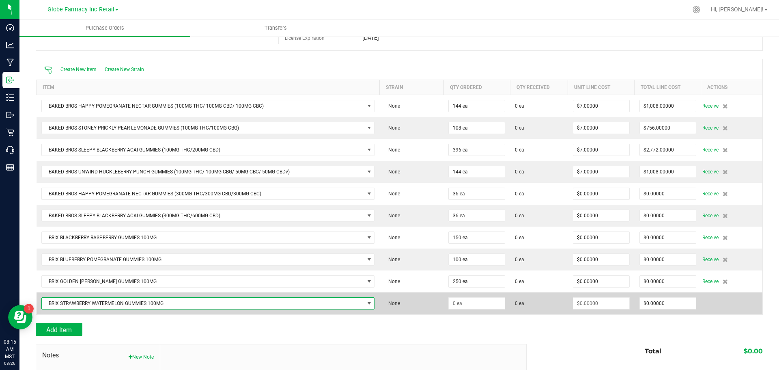
click at [416, 312] on td "None" at bounding box center [411, 303] width 64 height 22
click at [456, 307] on input at bounding box center [477, 302] width 56 height 11
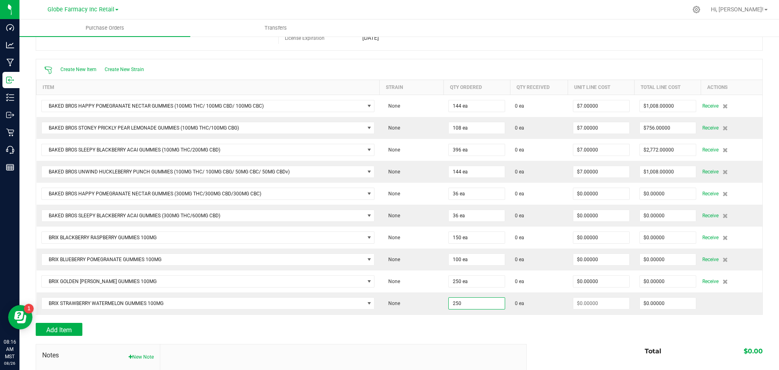
type input "250 ea"
click at [468, 317] on div at bounding box center [399, 318] width 727 height 8
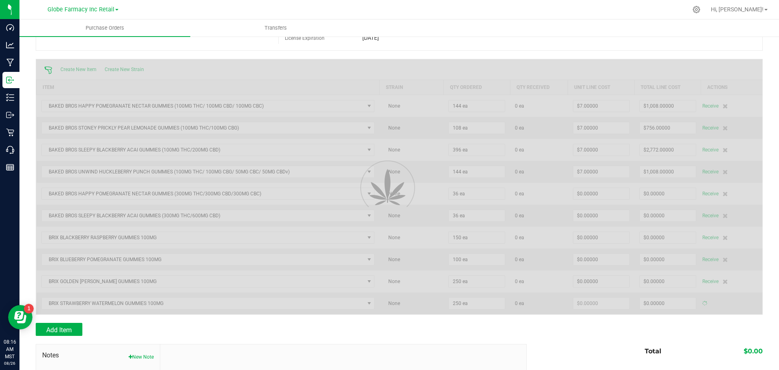
type input "$0.00000"
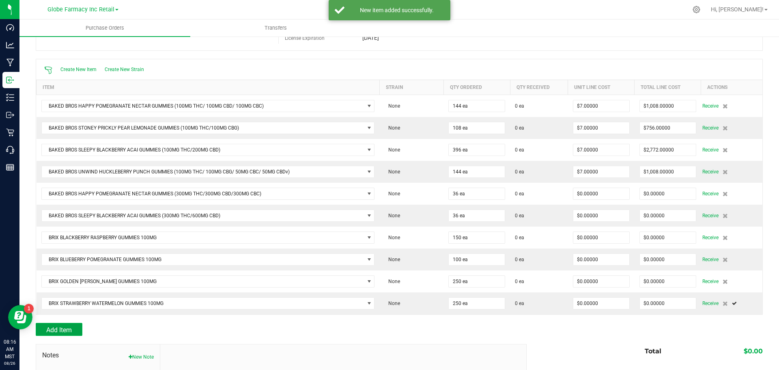
click at [74, 327] on button "Add Item" at bounding box center [59, 329] width 47 height 13
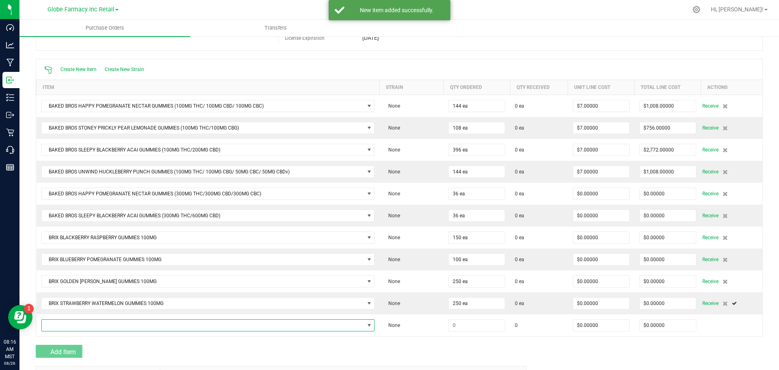
click at [74, 327] on span "NO DATA FOUND" at bounding box center [203, 324] width 323 height 11
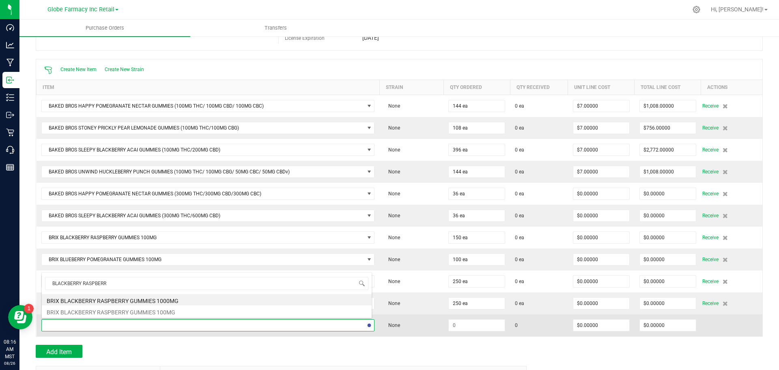
type input "BLACKBERRY RASPBERRY"
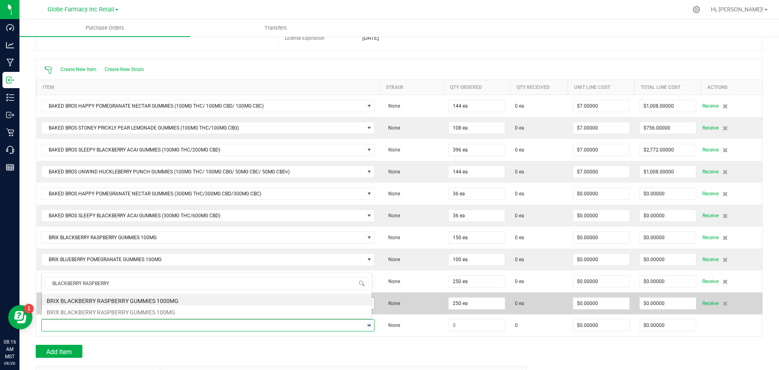
click at [168, 301] on li "BRIX BLACKBERRY RASPBERRY GUMMIES 1000MG" at bounding box center [207, 299] width 330 height 11
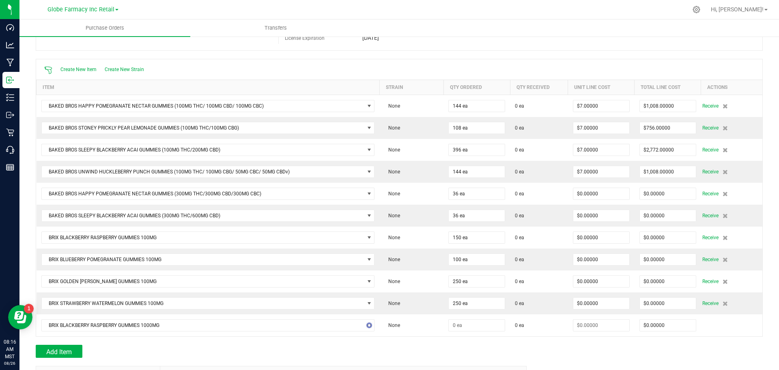
click at [378, 338] on div at bounding box center [399, 340] width 727 height 8
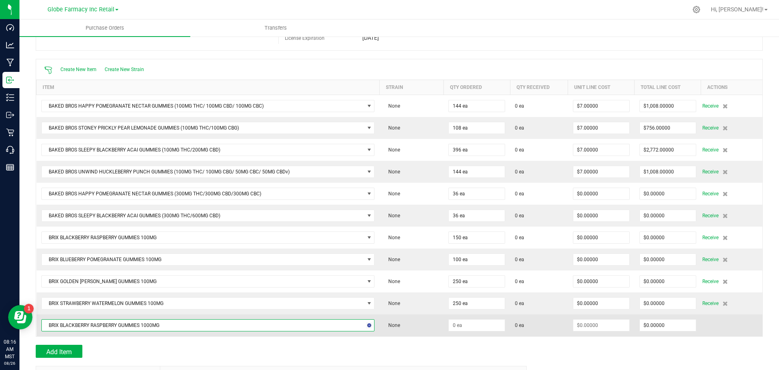
click at [364, 329] on span at bounding box center [369, 324] width 10 height 11
click at [390, 333] on td "None" at bounding box center [411, 325] width 64 height 22
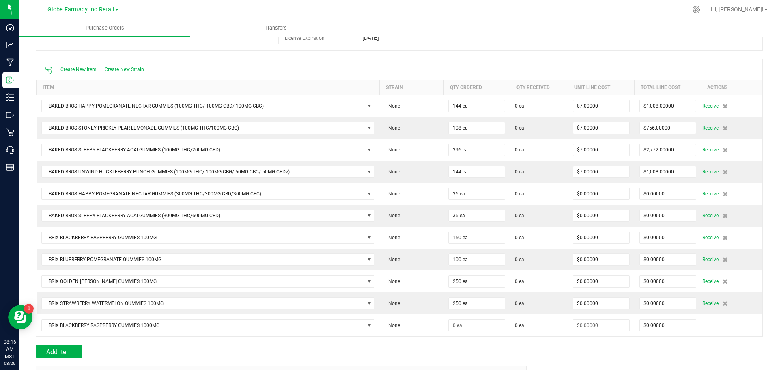
click at [414, 340] on div at bounding box center [399, 340] width 727 height 8
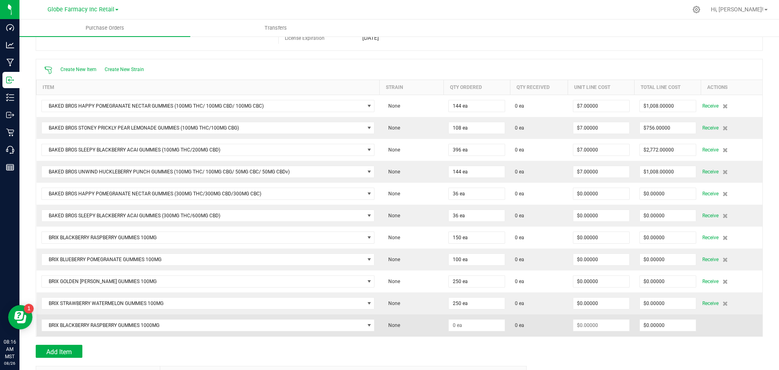
click at [458, 331] on td at bounding box center [476, 325] width 67 height 22
click at [456, 328] on input at bounding box center [477, 324] width 56 height 11
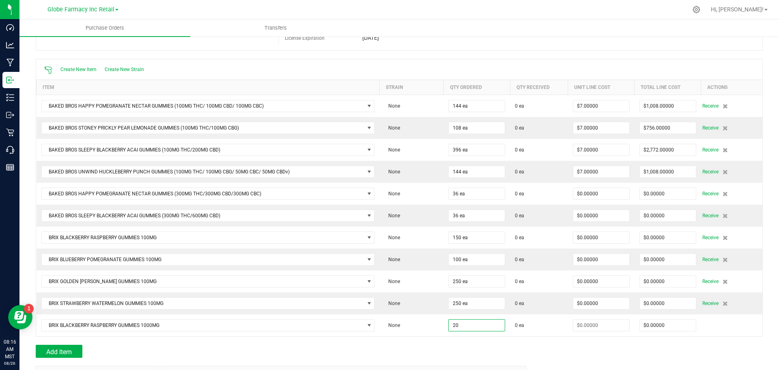
type input "20 ea"
click at [405, 344] on div "Add Item" at bounding box center [278, 350] width 485 height 13
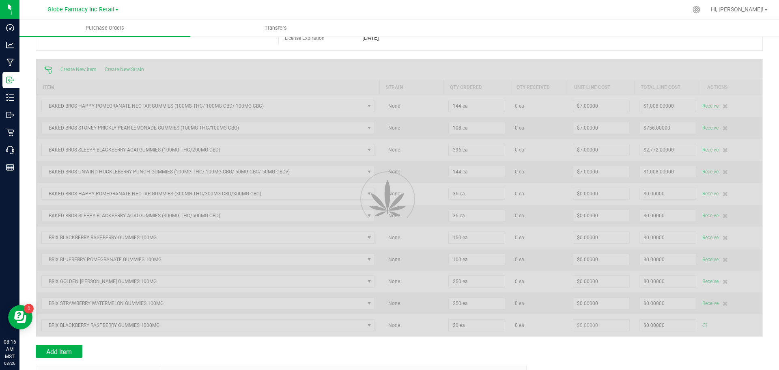
type input "$0.00000"
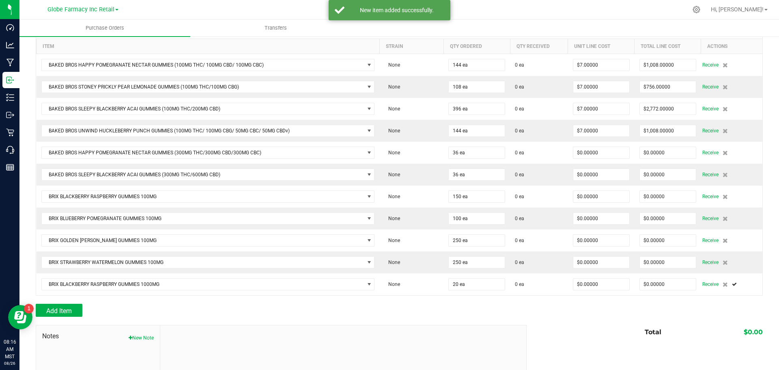
scroll to position [106, 0]
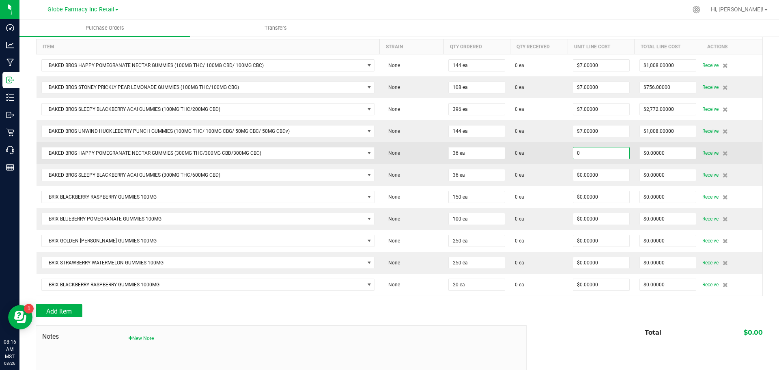
click at [587, 148] on input "0" at bounding box center [601, 152] width 56 height 11
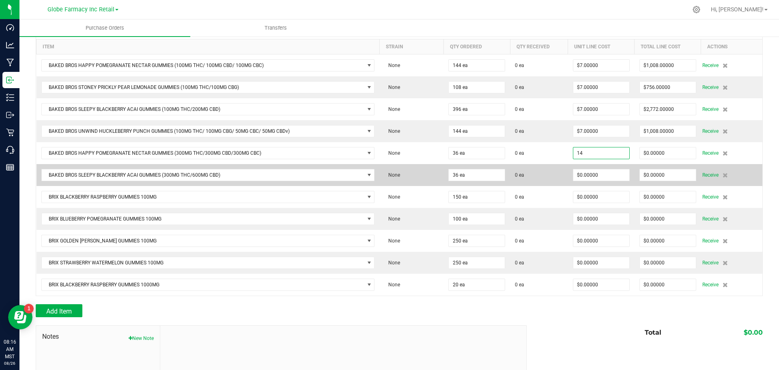
type input "$14.00000"
click at [535, 179] on td "0 ea" at bounding box center [539, 175] width 58 height 22
type input "36"
type input "$504.00000"
click at [610, 172] on input "0" at bounding box center [601, 174] width 56 height 11
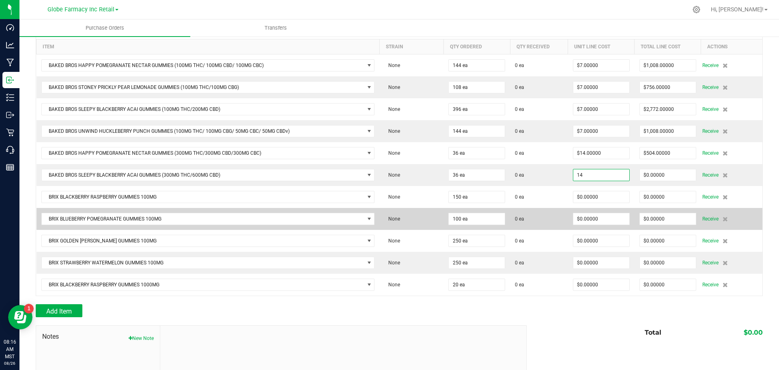
type input "$14.00000"
click at [546, 211] on td "0 ea" at bounding box center [539, 219] width 58 height 22
type input "36"
type input "$504.00000"
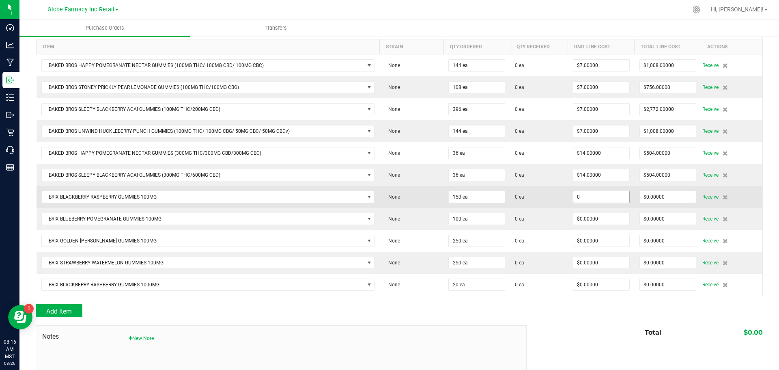
click at [582, 197] on input "0" at bounding box center [601, 196] width 56 height 11
drag, startPoint x: 594, startPoint y: 198, endPoint x: 557, endPoint y: 203, distance: 36.9
click at [568, 201] on td "14" at bounding box center [601, 197] width 67 height 22
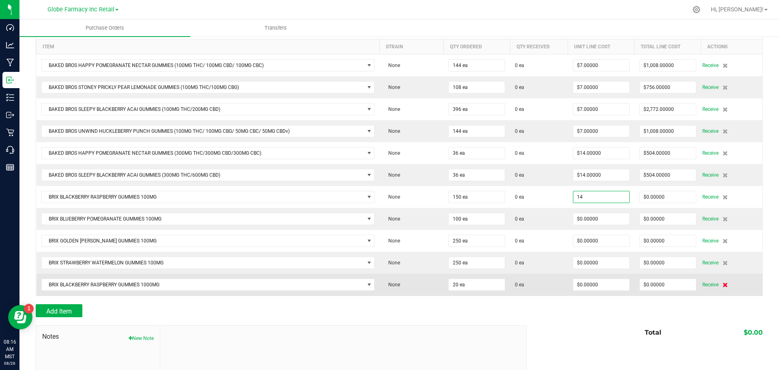
type input "$14.00000"
click at [723, 285] on icon at bounding box center [725, 284] width 5 height 5
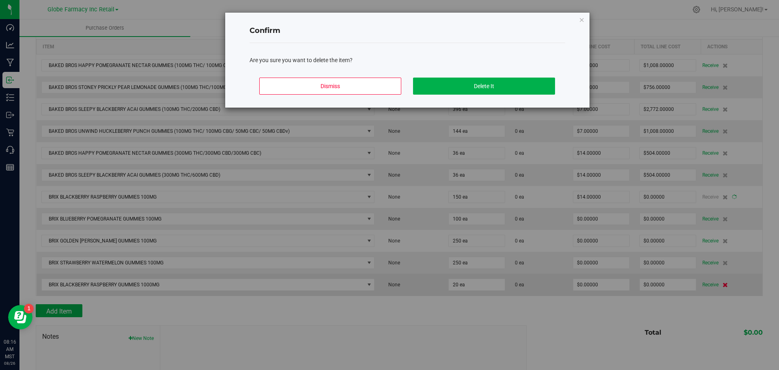
type input "150"
type input "$2,100.00000"
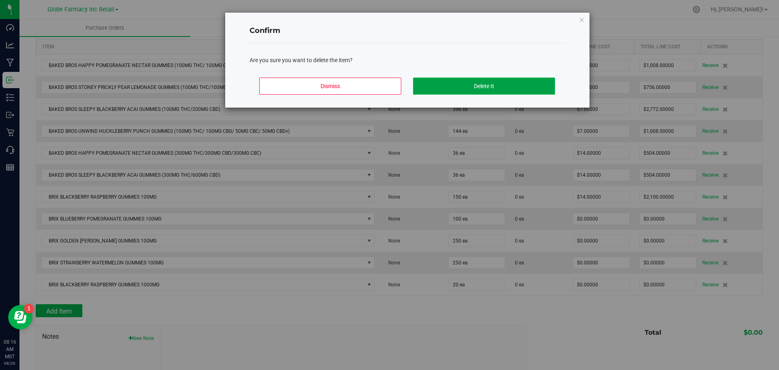
click at [503, 93] on button "Delete It" at bounding box center [484, 85] width 142 height 17
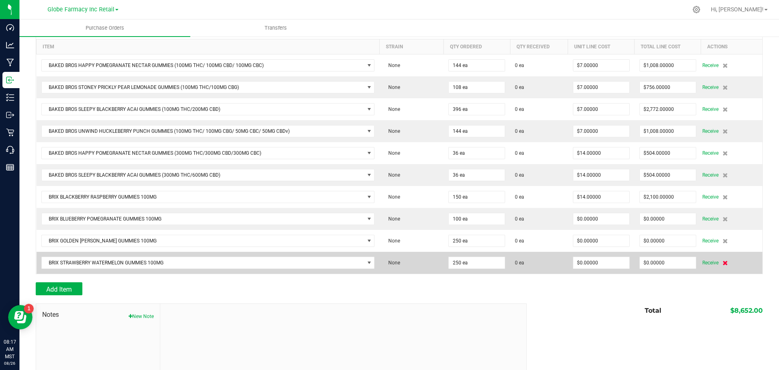
click at [723, 262] on icon at bounding box center [725, 262] width 5 height 5
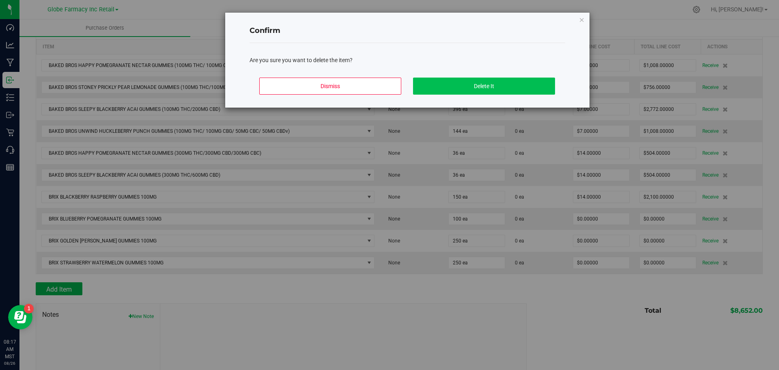
drag, startPoint x: 495, startPoint y: 76, endPoint x: 495, endPoint y: 80, distance: 4.1
click at [495, 80] on div "Dismiss Delete It" at bounding box center [407, 89] width 316 height 37
click at [495, 80] on button "Delete It" at bounding box center [484, 85] width 142 height 17
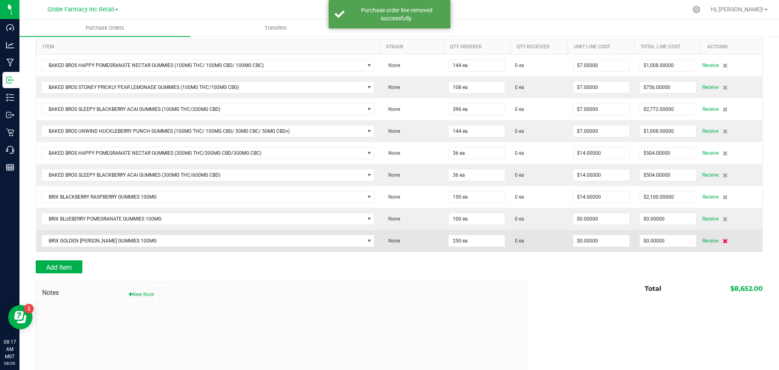
click at [723, 239] on icon at bounding box center [725, 240] width 5 height 5
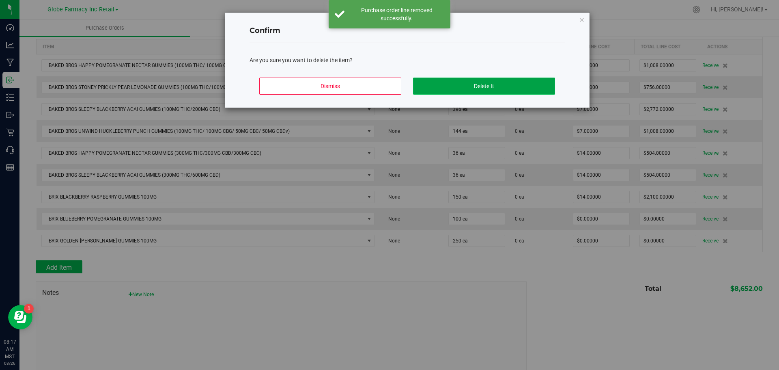
click at [518, 81] on button "Delete It" at bounding box center [484, 85] width 142 height 17
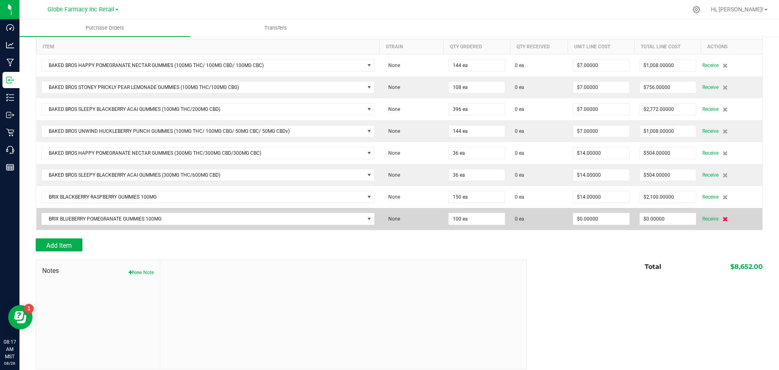
click at [723, 216] on icon at bounding box center [725, 218] width 5 height 5
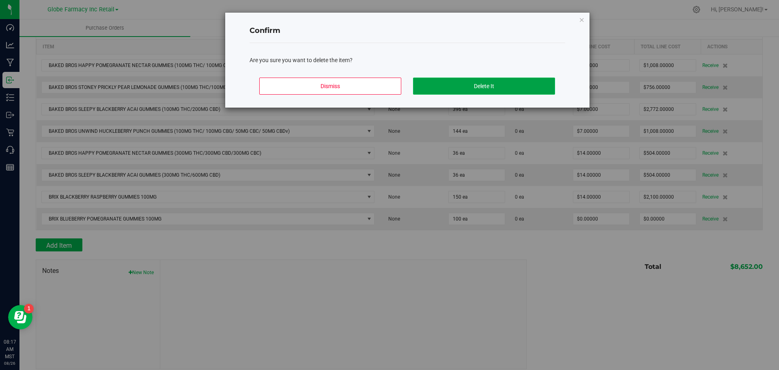
click at [507, 87] on button "Delete It" at bounding box center [484, 85] width 142 height 17
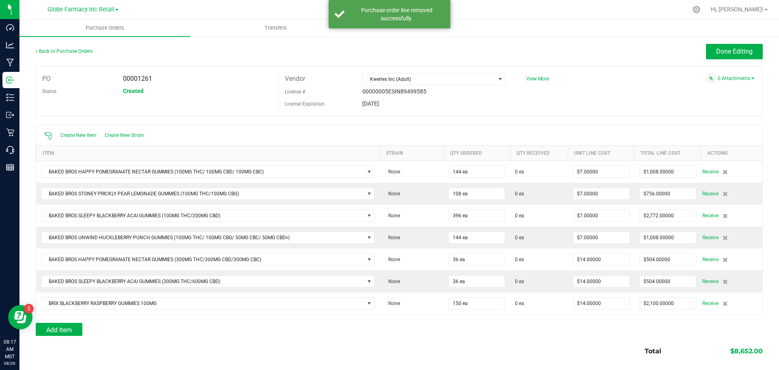
scroll to position [0, 0]
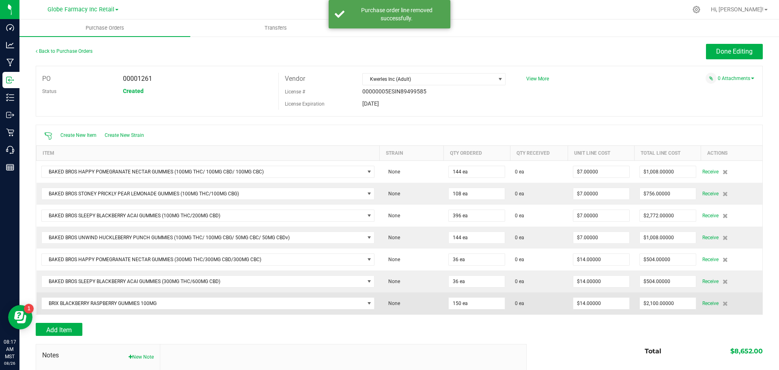
click at [715, 305] on div "Receive" at bounding box center [729, 303] width 55 height 10
click at [723, 305] on icon at bounding box center [725, 303] width 5 height 5
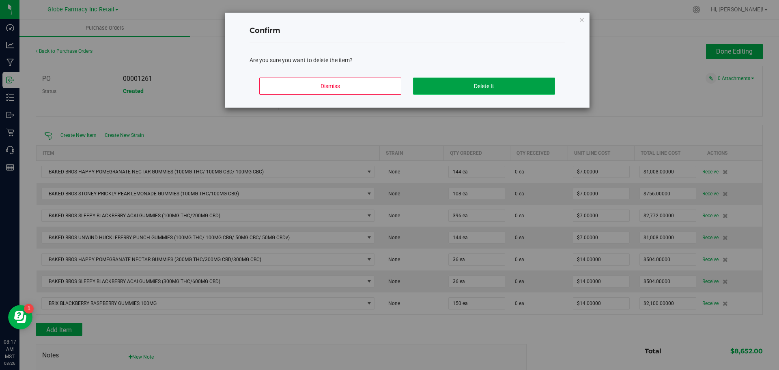
click at [519, 85] on button "Delete It" at bounding box center [484, 85] width 142 height 17
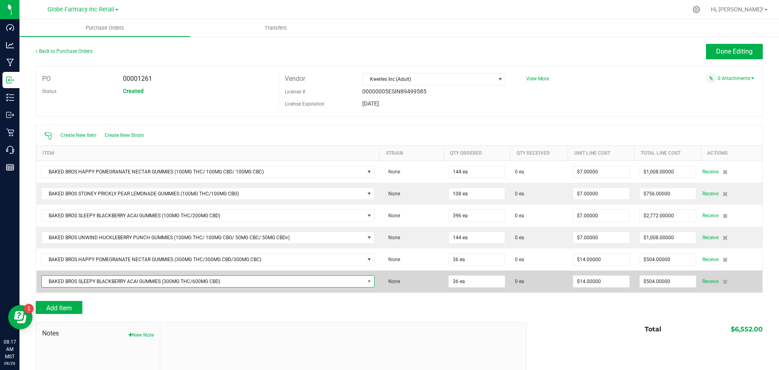
click at [265, 284] on span "BAKED BROS SLEEPY BLACKBERRY ACAI GUMMIES (300MG THC/600MG CBD)" at bounding box center [203, 280] width 323 height 11
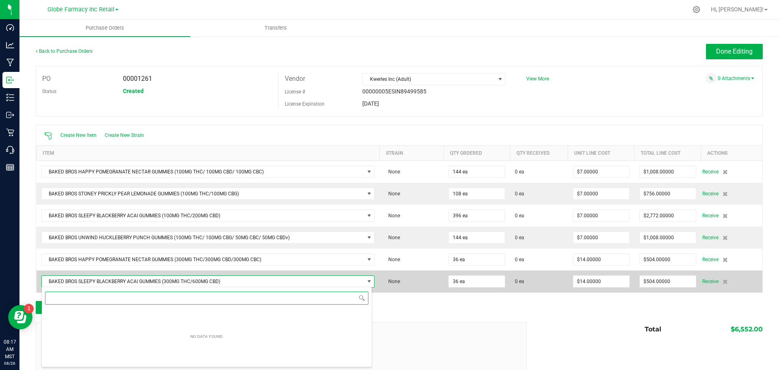
scroll to position [12, 328]
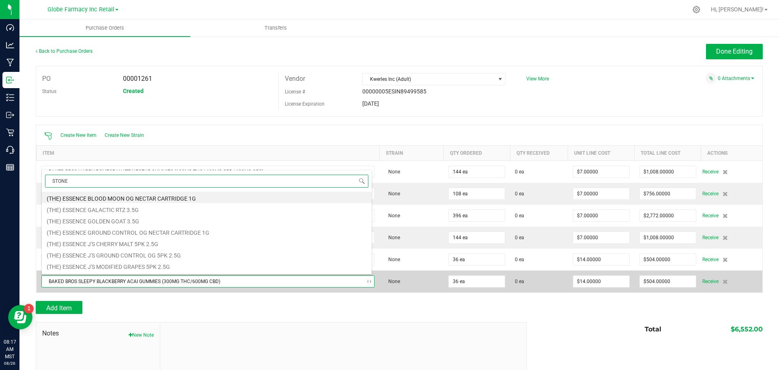
type input "STONEY"
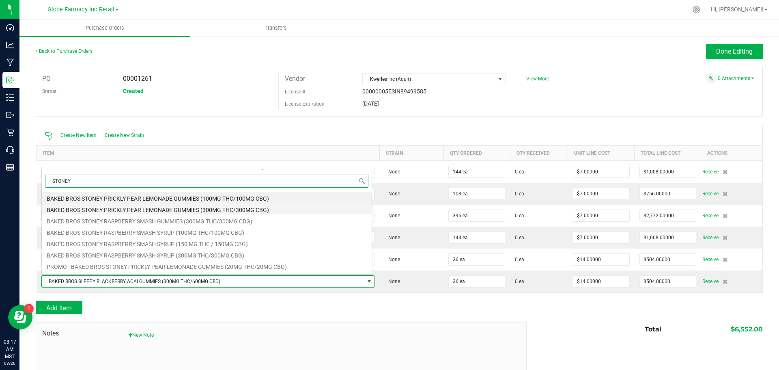
click at [305, 213] on li "BAKED BROS STONEY PRICKLY PEAR LEMONADE GUMMIES (300MG THC/300MG CBG)" at bounding box center [207, 208] width 330 height 11
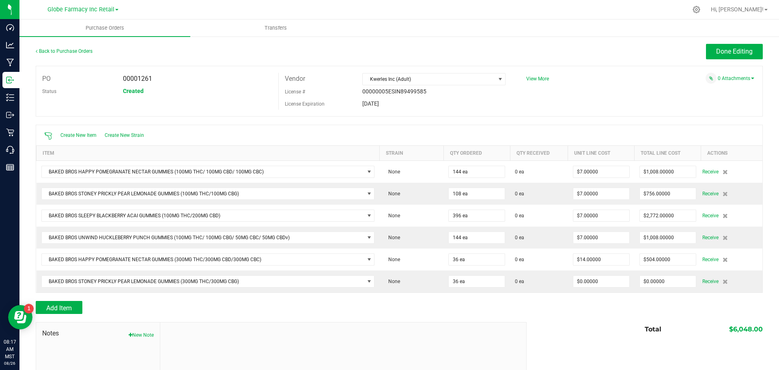
click at [553, 338] on div "Notes New Note Total $6,048.00" at bounding box center [399, 377] width 727 height 110
type input "$14.00000"
click at [572, 317] on div at bounding box center [399, 318] width 727 height 8
type input "36"
type input "$504.00000"
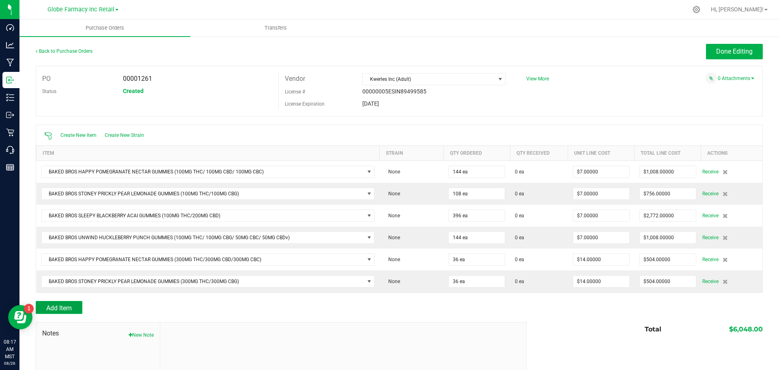
click at [59, 304] on span "Add Item" at bounding box center [59, 308] width 26 height 8
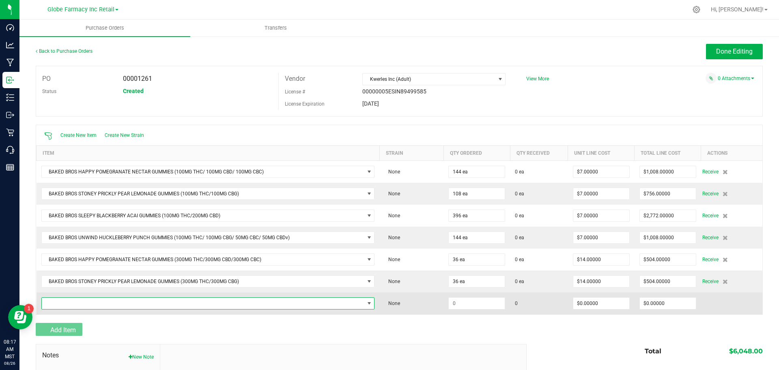
click at [62, 299] on span "NO DATA FOUND" at bounding box center [203, 302] width 323 height 11
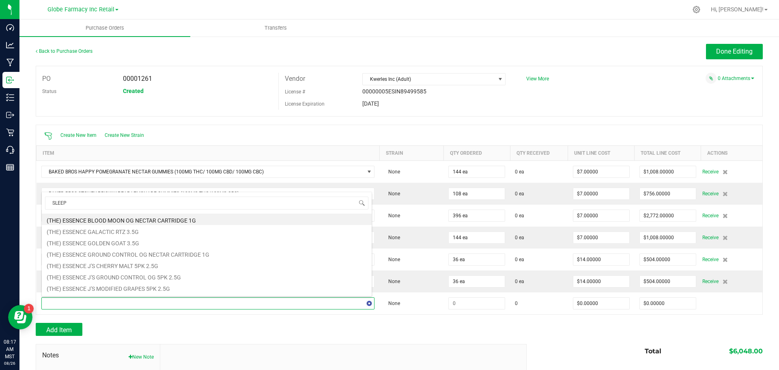
type input "SLEEPY"
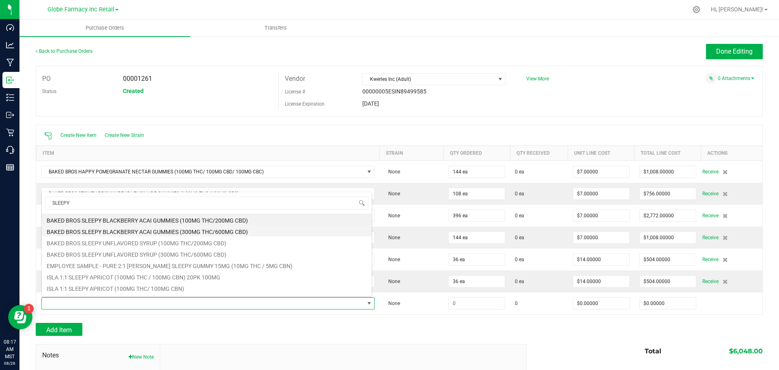
click at [274, 225] on li "BAKED BROS SLEEPY BLACKBERRY ACAI GUMMIES (300MG THC/600MG CBD)" at bounding box center [207, 230] width 330 height 11
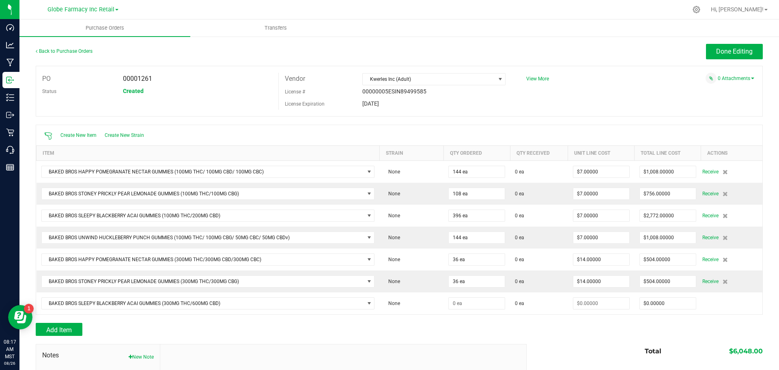
click at [393, 338] on div at bounding box center [399, 340] width 727 height 8
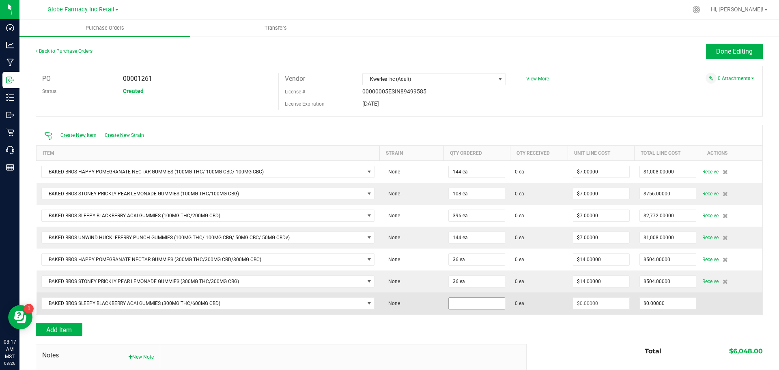
click at [454, 303] on input at bounding box center [477, 302] width 56 height 11
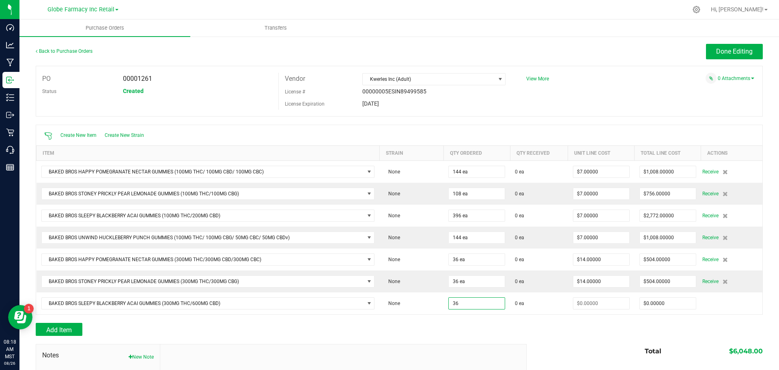
type input "36 ea"
click at [492, 332] on div "Add Item" at bounding box center [278, 329] width 485 height 13
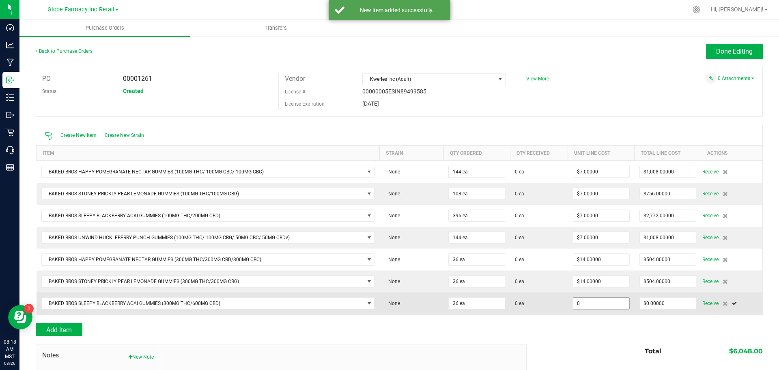
click at [601, 303] on input "0" at bounding box center [601, 302] width 56 height 11
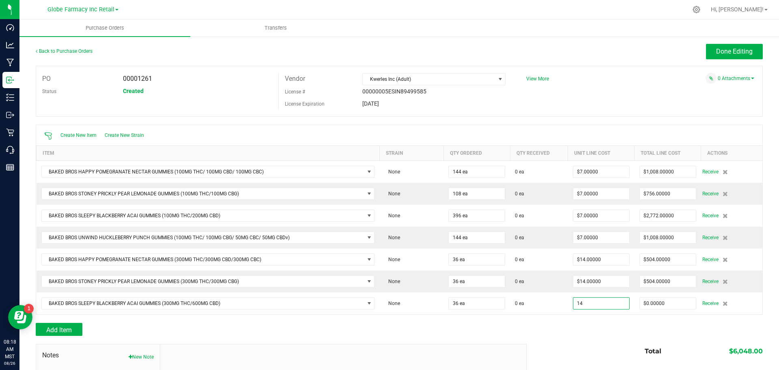
type input "$14.00000"
click at [573, 353] on div "Total $6,048.00" at bounding box center [641, 351] width 242 height 15
type input "36"
type input "$504.00000"
click at [75, 331] on button "Add Item" at bounding box center [59, 329] width 47 height 13
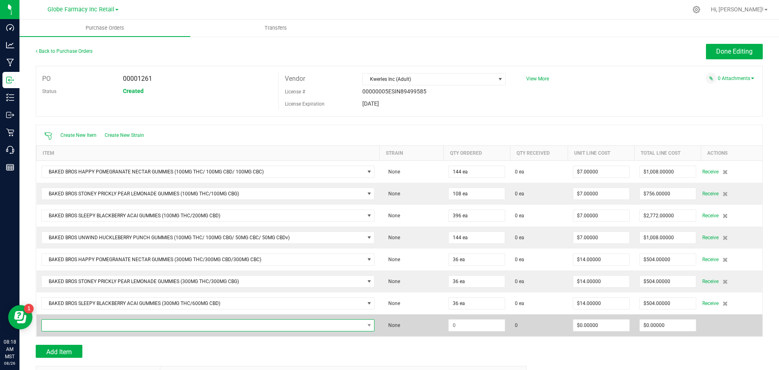
click at [86, 329] on span "NO DATA FOUND" at bounding box center [203, 324] width 323 height 11
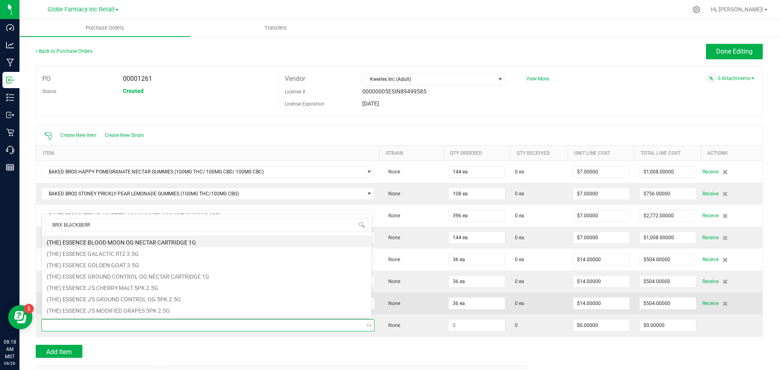
type input "BRIX BLACKBERRY"
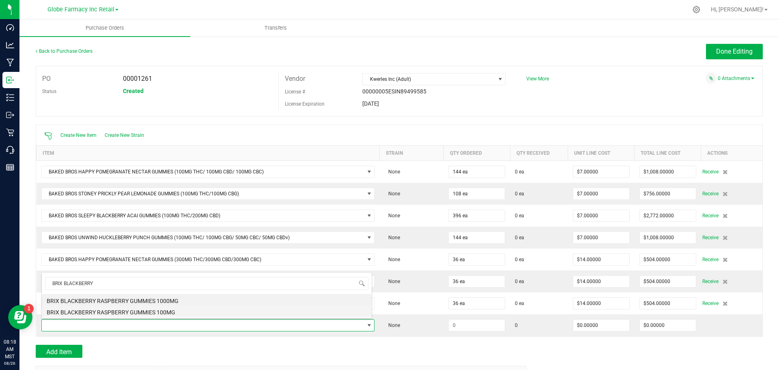
click at [155, 308] on li "BRIX BLACKBERRY RASPBERRY GUMMIES 100MG" at bounding box center [207, 310] width 330 height 11
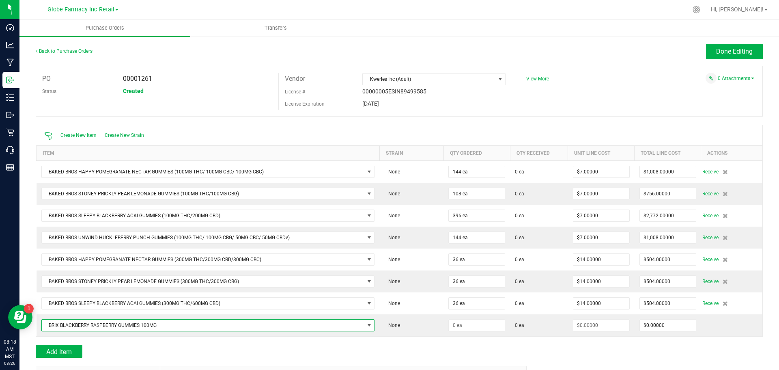
click at [377, 346] on div "Add Item" at bounding box center [278, 350] width 485 height 13
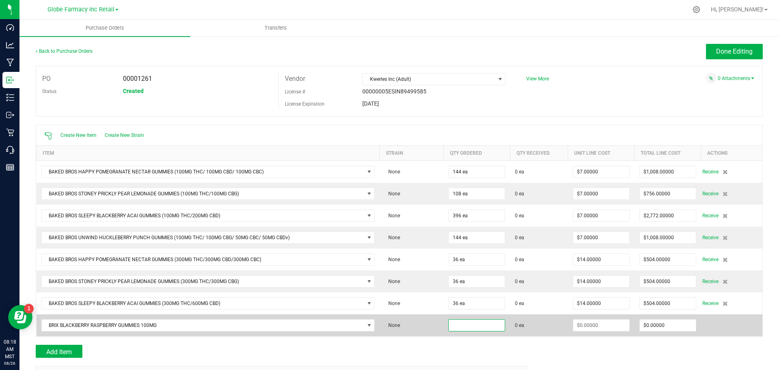
click at [478, 323] on input at bounding box center [477, 324] width 56 height 11
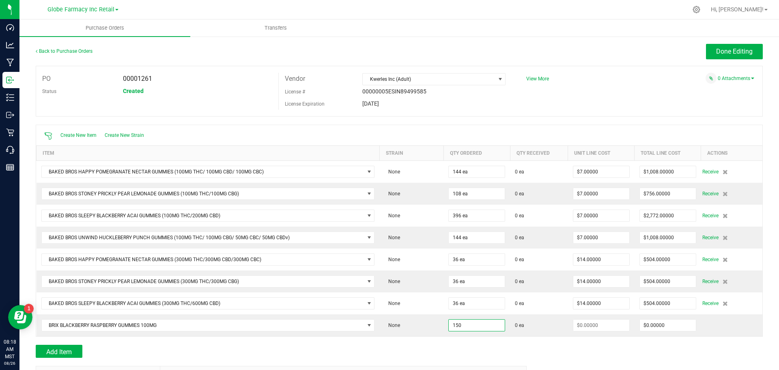
type input "150 ea"
click at [492, 345] on div "Add Item" at bounding box center [278, 350] width 485 height 13
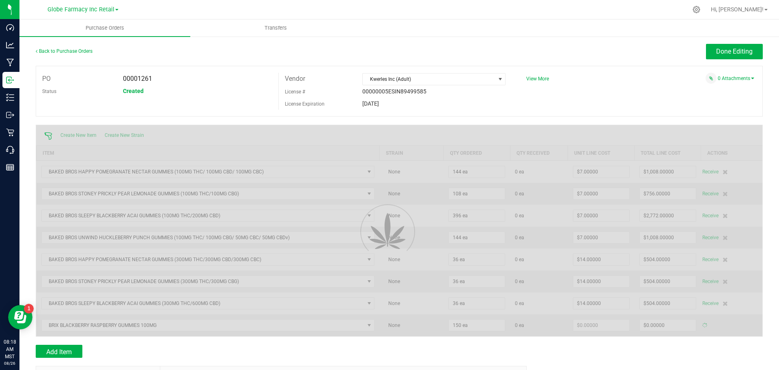
type input "$0.00000"
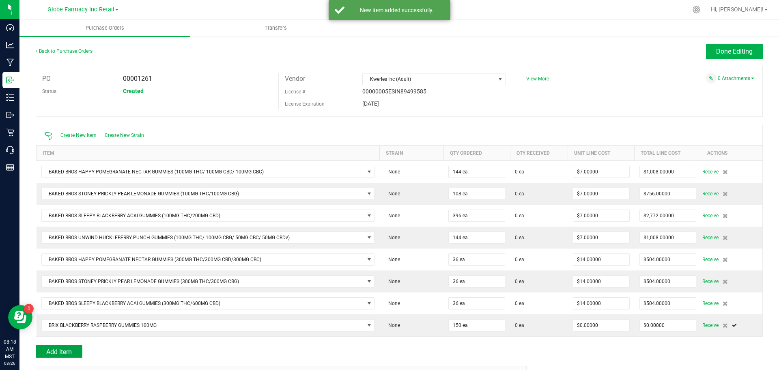
click at [77, 352] on button "Add Item" at bounding box center [59, 350] width 47 height 13
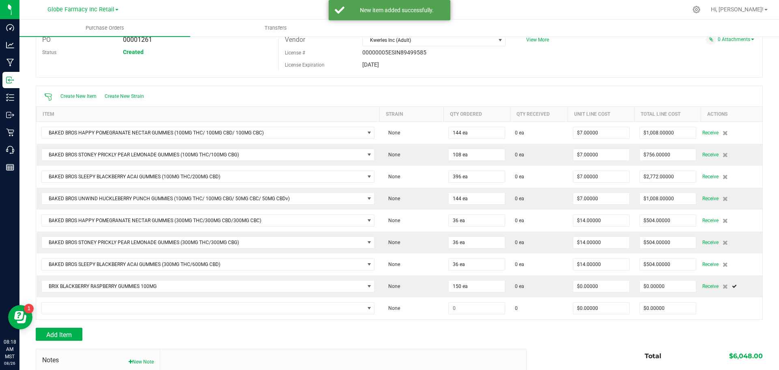
scroll to position [81, 0]
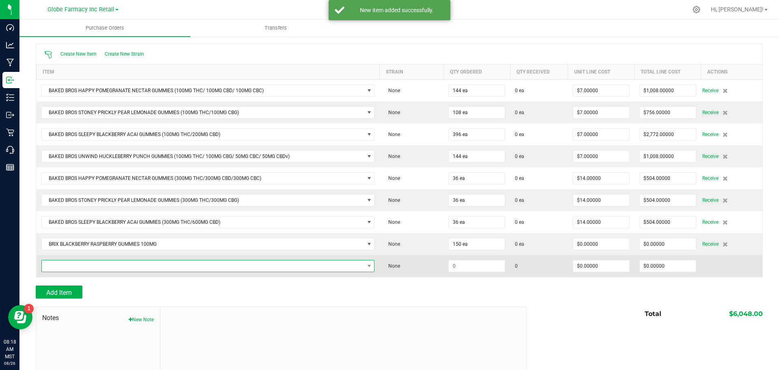
click at [346, 267] on span "NO DATA FOUND" at bounding box center [203, 265] width 323 height 11
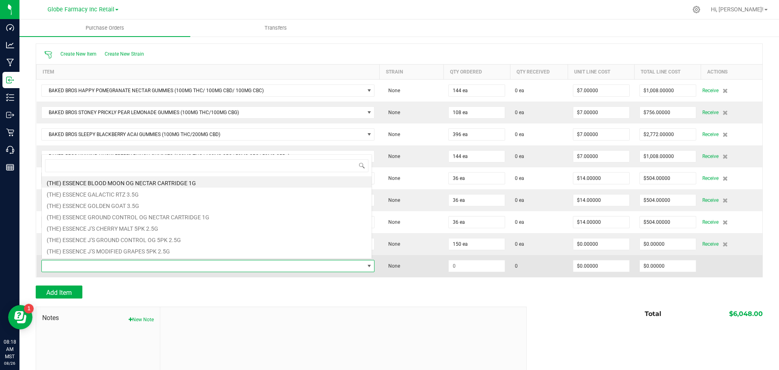
scroll to position [12, 328]
type input "BRIX GOLDEN [PERSON_NAME]"
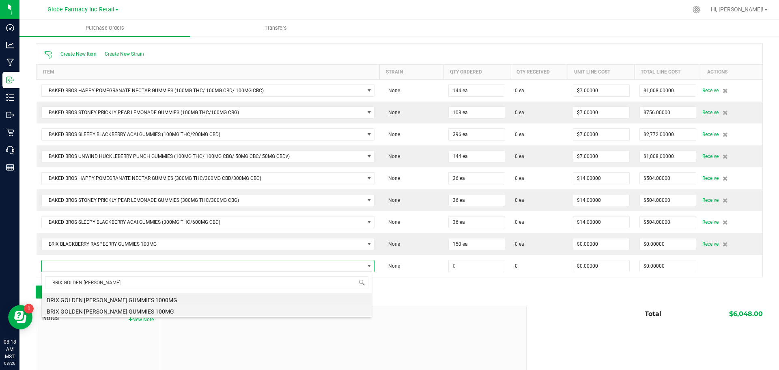
click at [268, 311] on li "BRIX GOLDEN [PERSON_NAME] GUMMIES 100MG" at bounding box center [207, 309] width 330 height 11
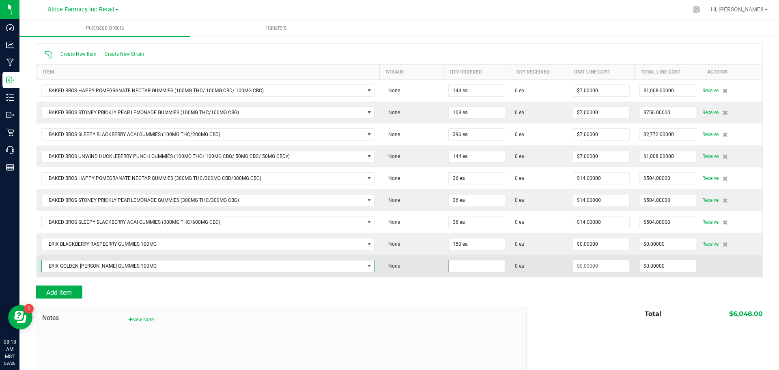
click at [456, 262] on input at bounding box center [477, 265] width 56 height 11
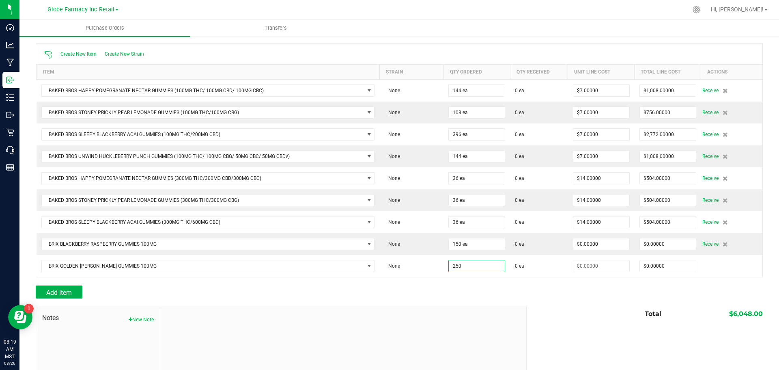
type input "250 ea"
click at [579, 332] on div "Notes New Note Total $6,048.00" at bounding box center [399, 361] width 727 height 110
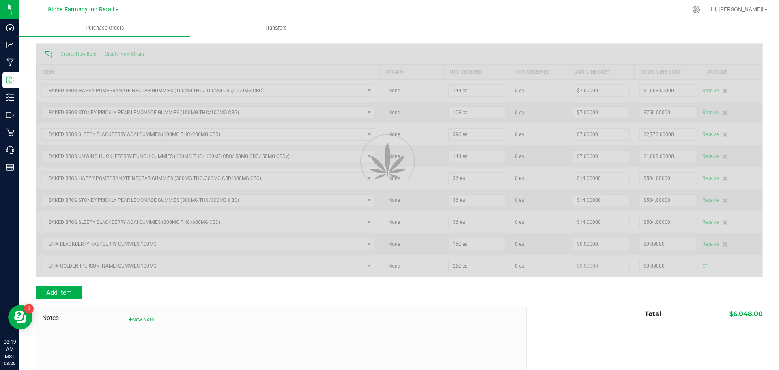
type input "$0.00000"
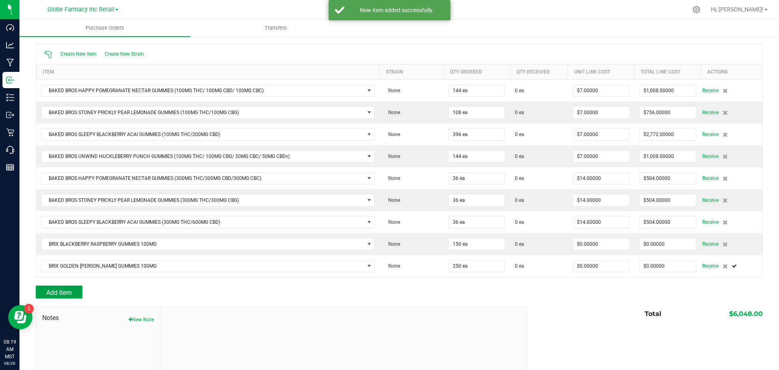
click at [56, 285] on button "Add Item" at bounding box center [59, 291] width 47 height 13
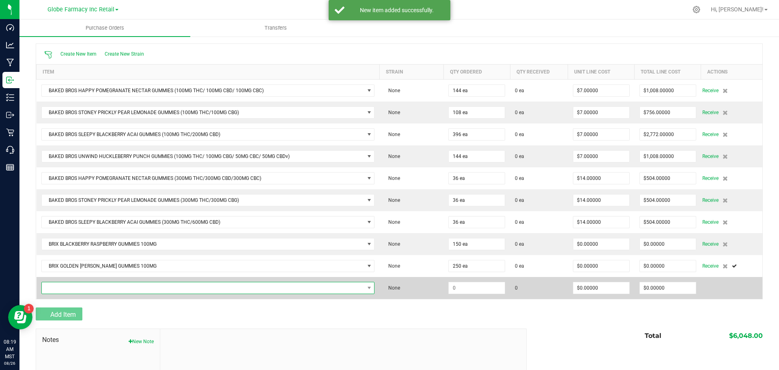
click at [58, 284] on span "NO DATA FOUND" at bounding box center [203, 287] width 323 height 11
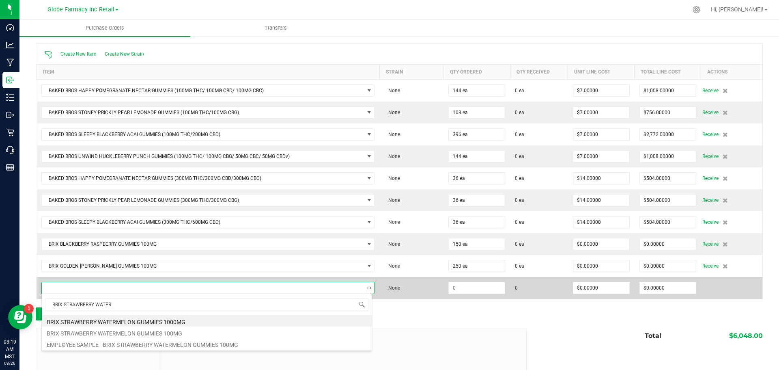
type input "BRIX STRAWBERRY WATERM"
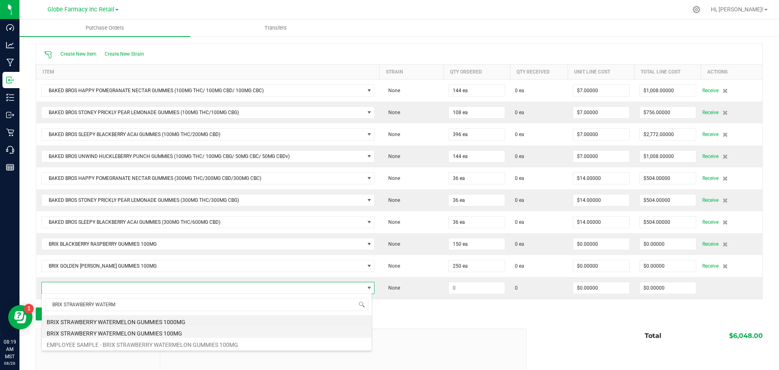
click at [225, 331] on li "BRIX STRAWBERRY WATERMELON GUMMIES 100MG" at bounding box center [207, 331] width 330 height 11
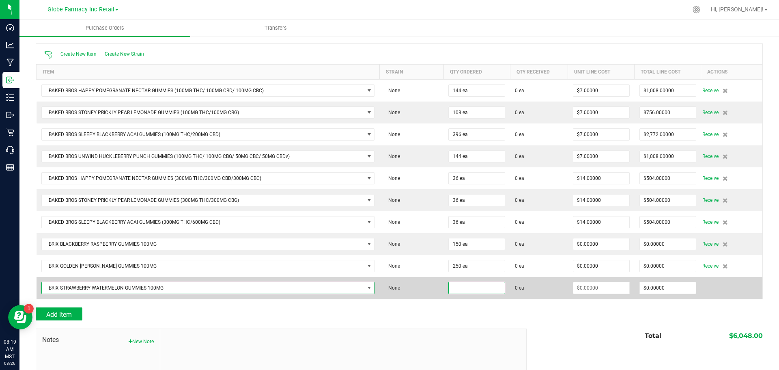
click at [471, 288] on input at bounding box center [477, 287] width 56 height 11
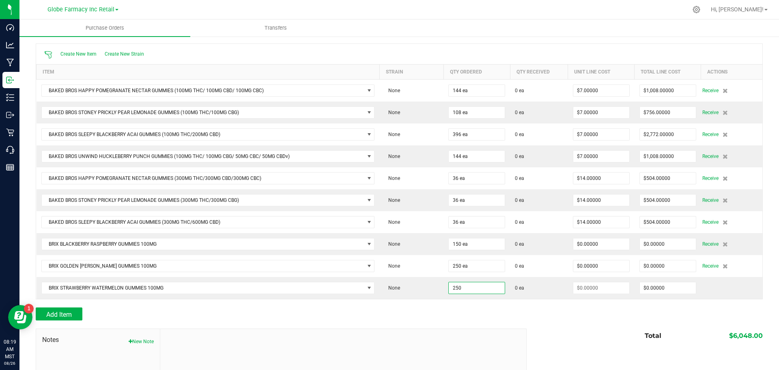
type input "250 ea"
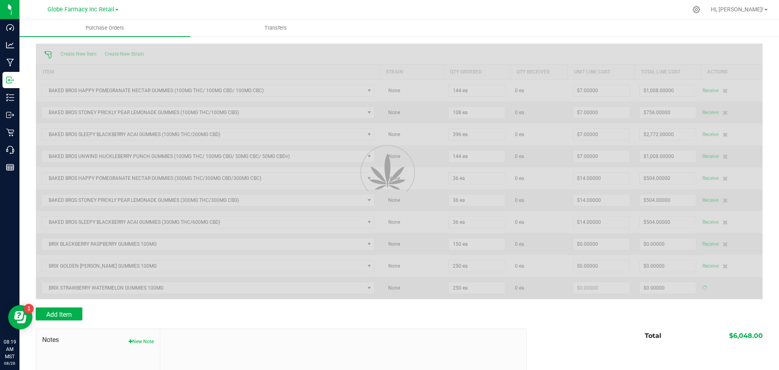
type input "$0.00000"
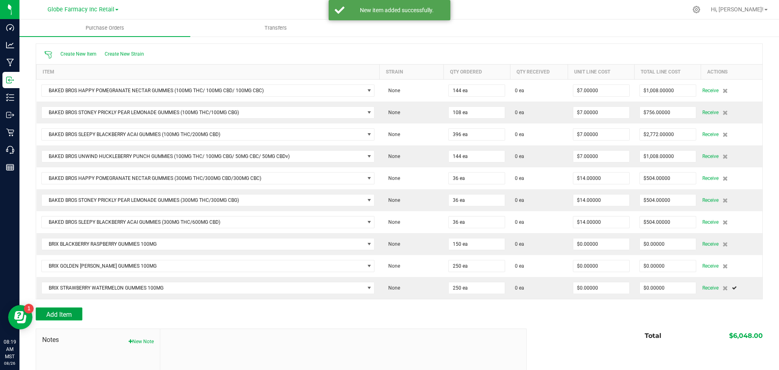
click at [51, 312] on span "Add Item" at bounding box center [59, 314] width 26 height 8
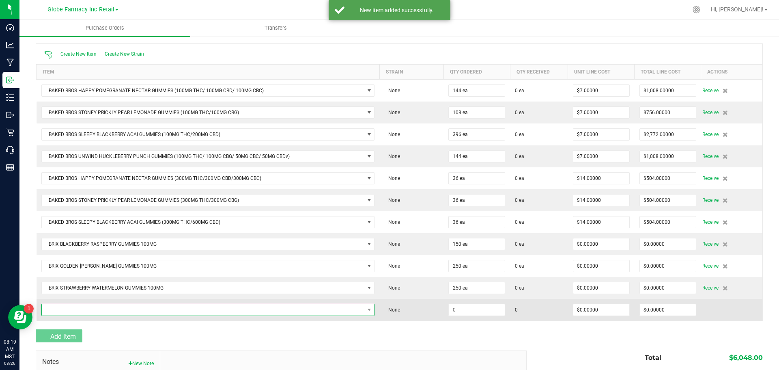
click at [52, 311] on span "NO DATA FOUND" at bounding box center [203, 309] width 323 height 11
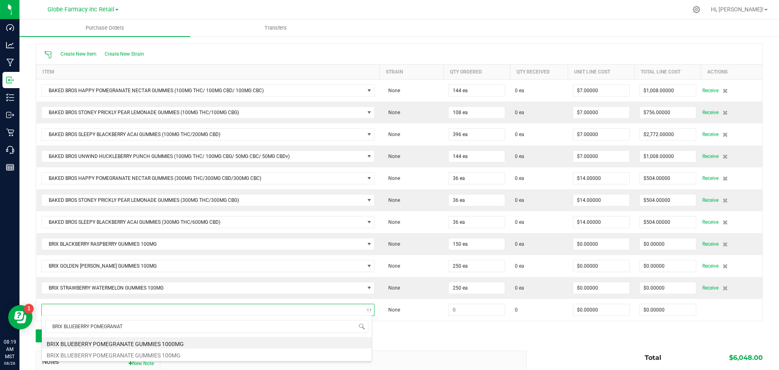
type input "BRIX BLUEBERRY POMEGRANATE"
click at [143, 342] on li "BRIX BLUEBERRY POMEGRANATE GUMMIES 1000MG" at bounding box center [207, 342] width 330 height 11
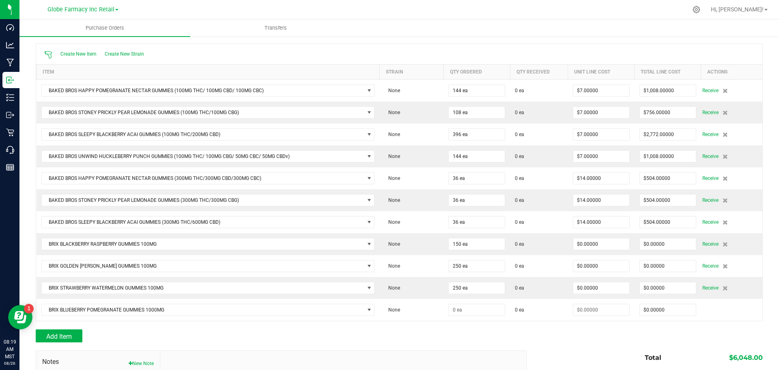
click at [404, 341] on div "Add Item" at bounding box center [278, 335] width 485 height 13
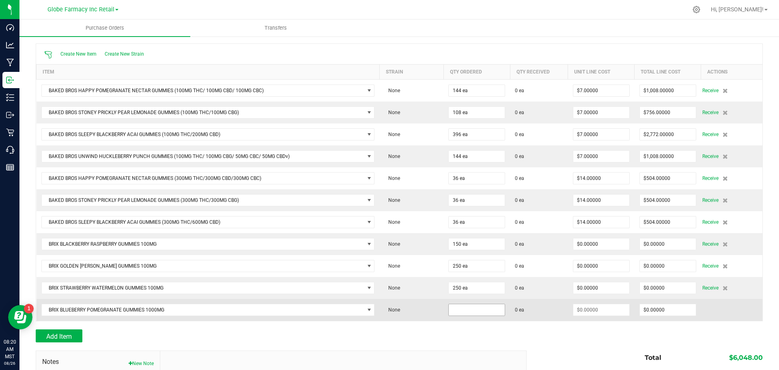
click at [450, 310] on input at bounding box center [477, 309] width 56 height 11
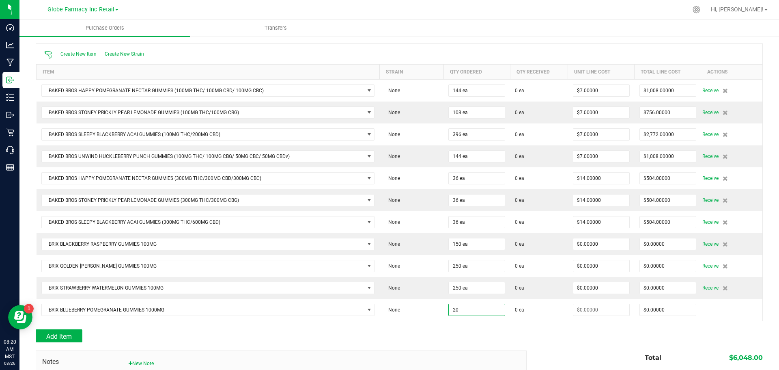
type input "20 ea"
click at [466, 335] on div "Add Item" at bounding box center [278, 335] width 485 height 13
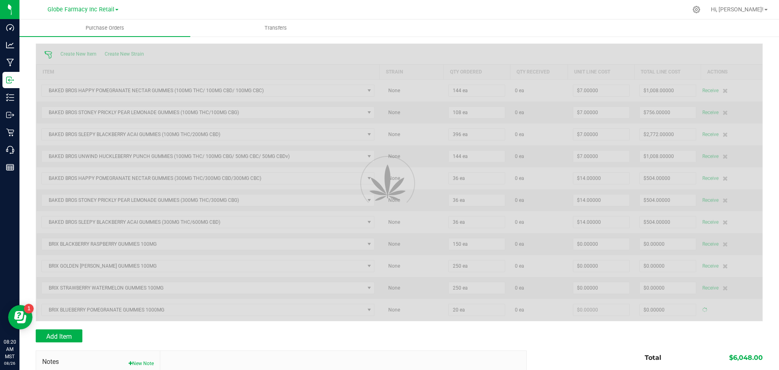
type input "$0.00000"
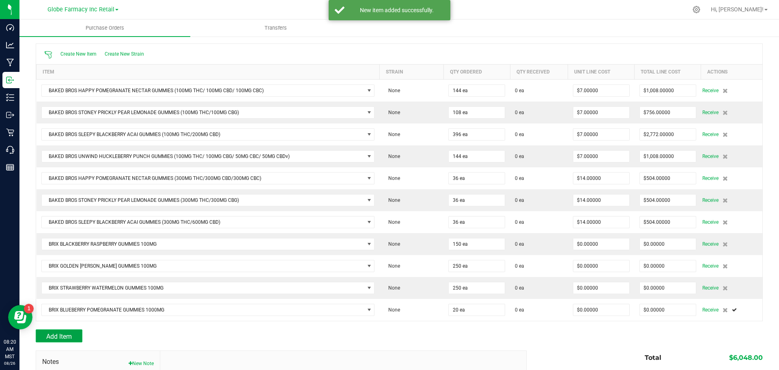
click at [67, 334] on span "Add Item" at bounding box center [59, 336] width 26 height 8
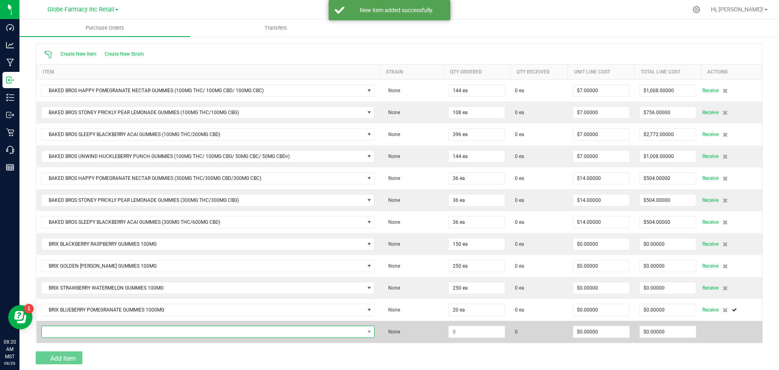
click at [68, 334] on span "NO DATA FOUND" at bounding box center [203, 331] width 323 height 11
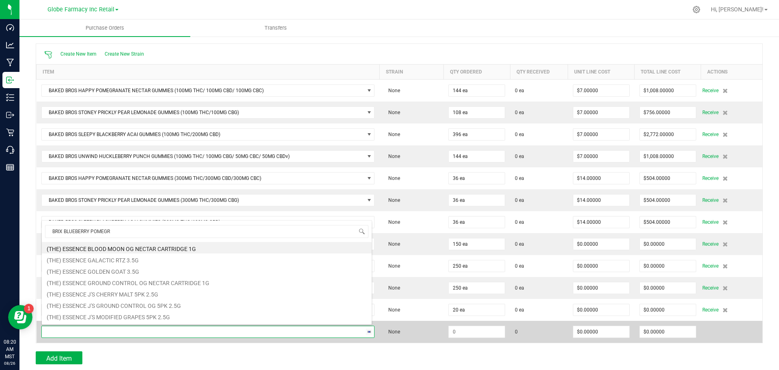
type input "BRIX BLUEBERRY POMEGRA"
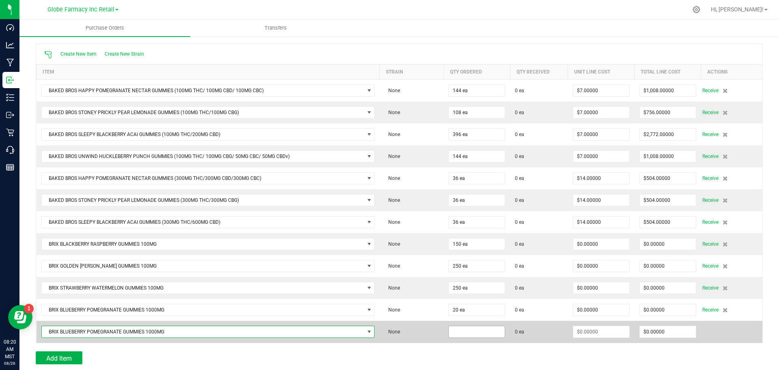
click at [455, 327] on input at bounding box center [477, 331] width 56 height 11
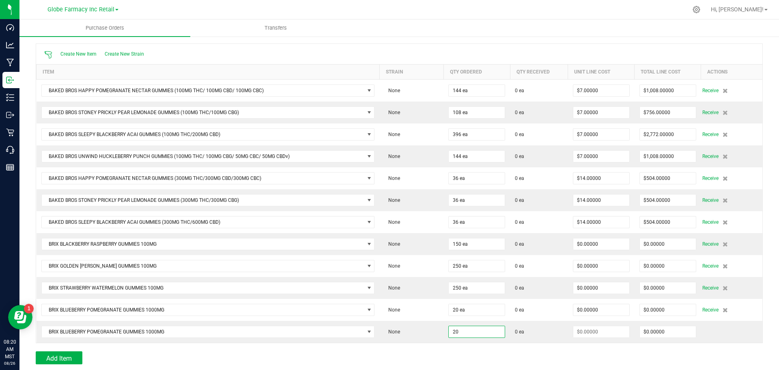
type input "20 ea"
click at [454, 353] on div "Add Item" at bounding box center [278, 357] width 485 height 13
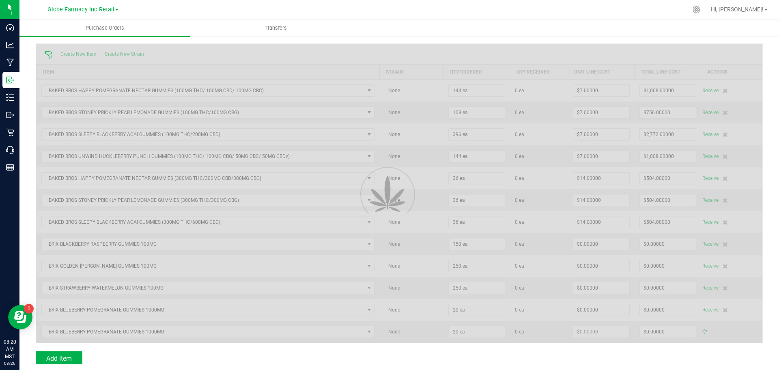
type input "$0.00000"
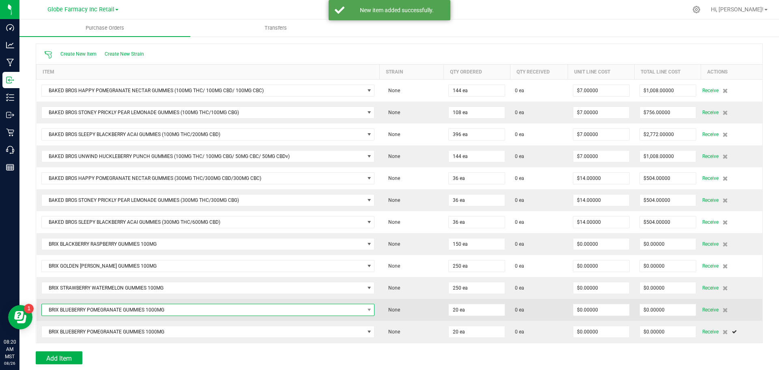
click at [184, 309] on span "BRIX BLUEBERRY POMEGRANATE GUMMIES 1000MG" at bounding box center [203, 309] width 323 height 11
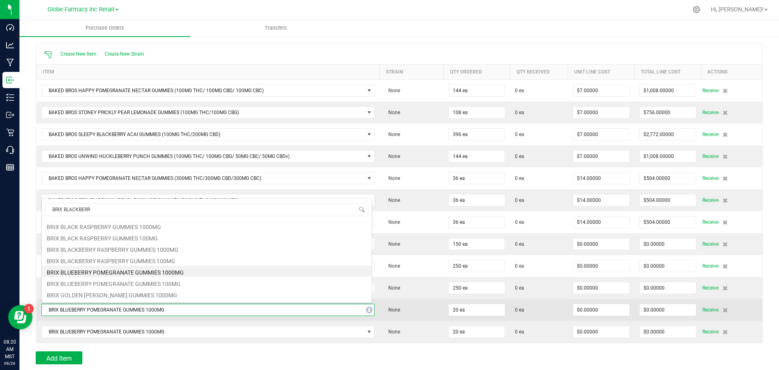
type input "BRIX BLACKBERRY"
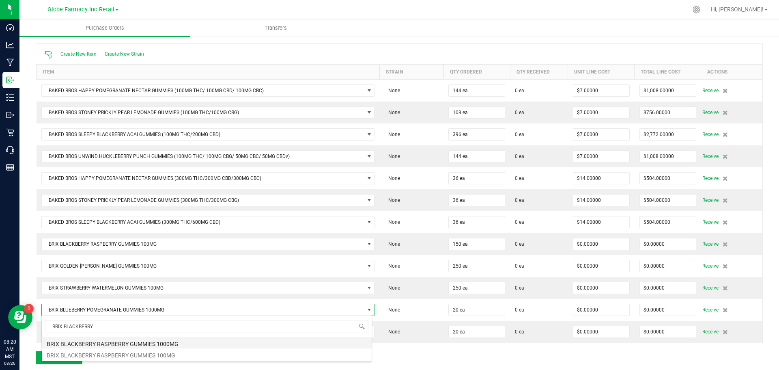
click at [182, 340] on li "BRIX BLACKBERRY RASPBERRY GUMMIES 1000MG" at bounding box center [207, 342] width 330 height 11
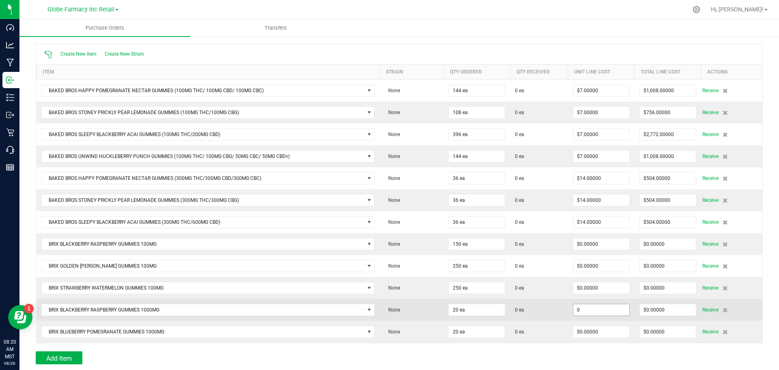
click at [574, 307] on input "0" at bounding box center [601, 309] width 56 height 11
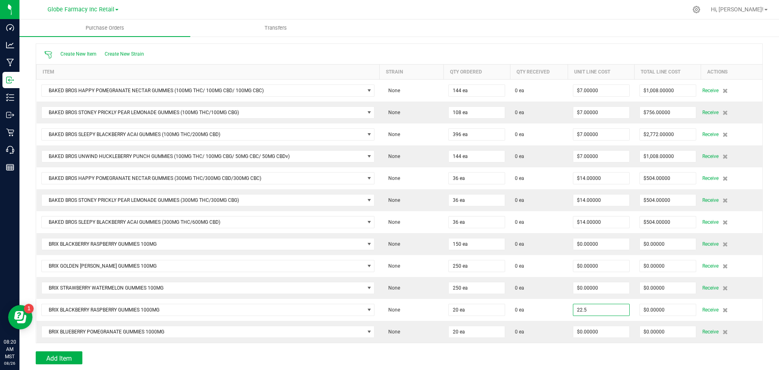
type input "$22.50000"
click at [589, 361] on div "Add Item" at bounding box center [399, 357] width 727 height 13
type input "20"
type input "$450.00000"
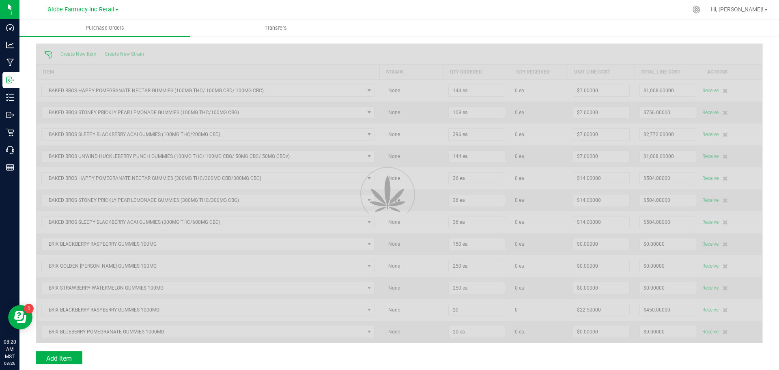
click at [589, 331] on div at bounding box center [399, 193] width 726 height 299
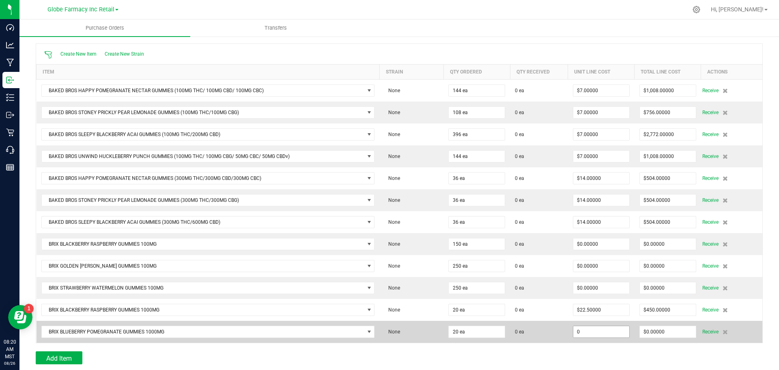
click at [591, 331] on input "0" at bounding box center [601, 331] width 56 height 11
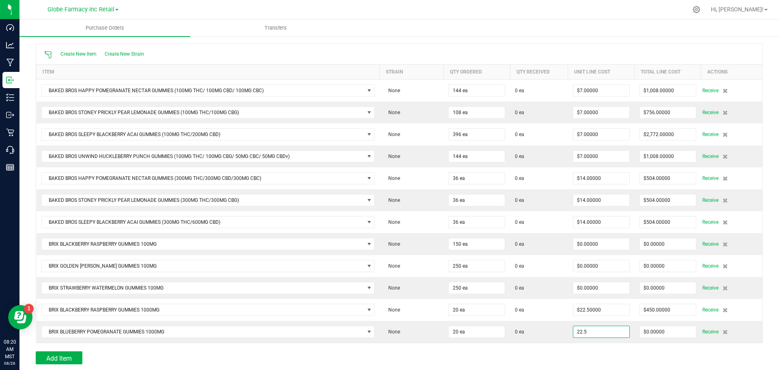
type input "$22.50000"
drag, startPoint x: 552, startPoint y: 363, endPoint x: 546, endPoint y: 363, distance: 5.7
click at [546, 363] on div "Back to Purchase Orders Done Editing PO 00001261 Status Created Vendor Kwerles …" at bounding box center [399, 222] width 727 height 519
type input "20"
type input "$450.00000"
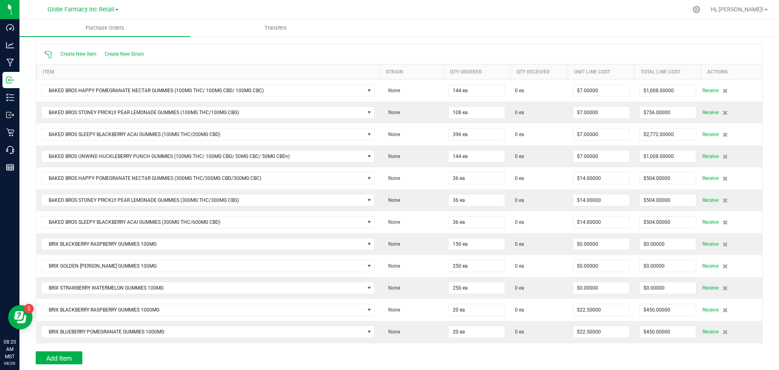
click at [691, 352] on div "Add Item" at bounding box center [399, 357] width 727 height 13
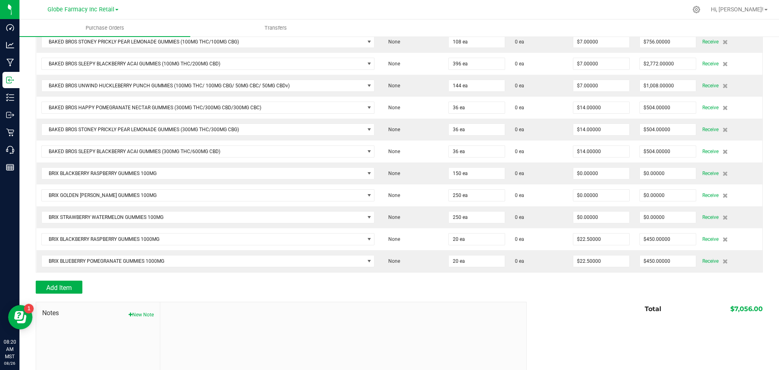
scroll to position [200, 0]
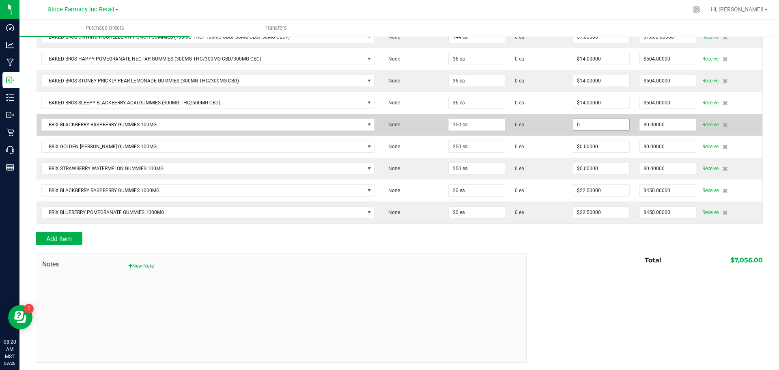
click at [598, 125] on input "0" at bounding box center [601, 124] width 56 height 11
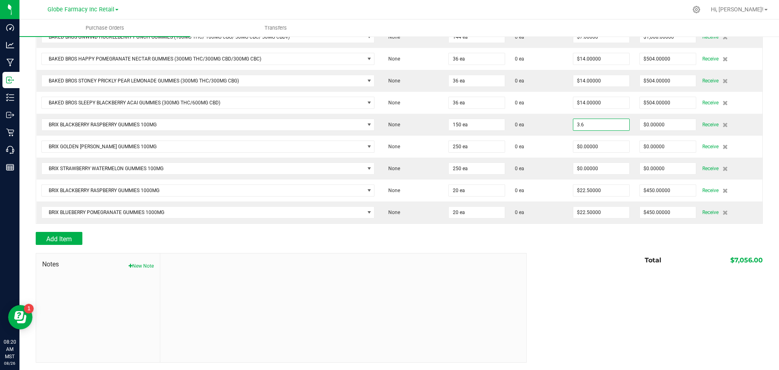
type input "$3.60000"
click at [612, 265] on div "Total $7,056.00" at bounding box center [641, 260] width 242 height 15
type input "150"
type input "$540.00000"
click at [593, 147] on input "0" at bounding box center [601, 146] width 56 height 11
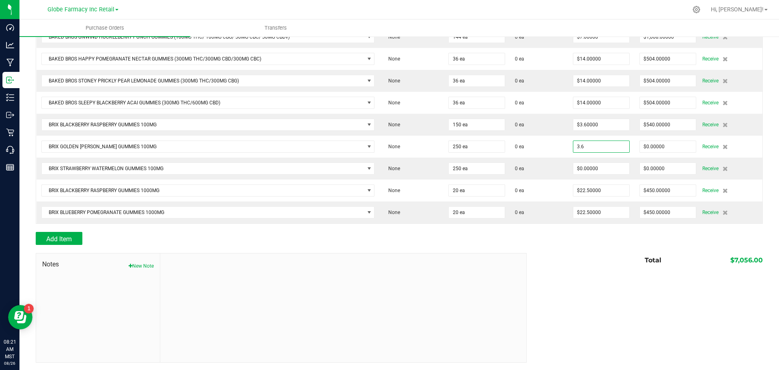
type input "$3.60000"
drag, startPoint x: 608, startPoint y: 260, endPoint x: 616, endPoint y: 253, distance: 10.6
click at [609, 260] on div "Total $7,056.00" at bounding box center [641, 260] width 242 height 15
type input "250"
type input "$900.00000"
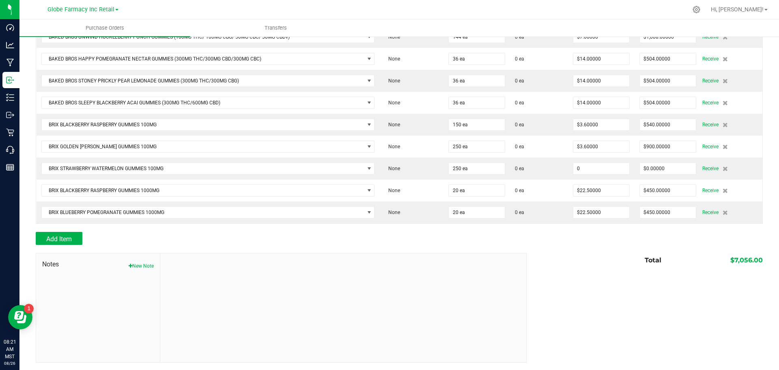
click at [598, 167] on input "0" at bounding box center [601, 168] width 56 height 11
type input "$3.60000"
click at [568, 279] on div "Notes New Note Total $7,056.00" at bounding box center [399, 308] width 727 height 110
type input "250"
type input "$900.00000"
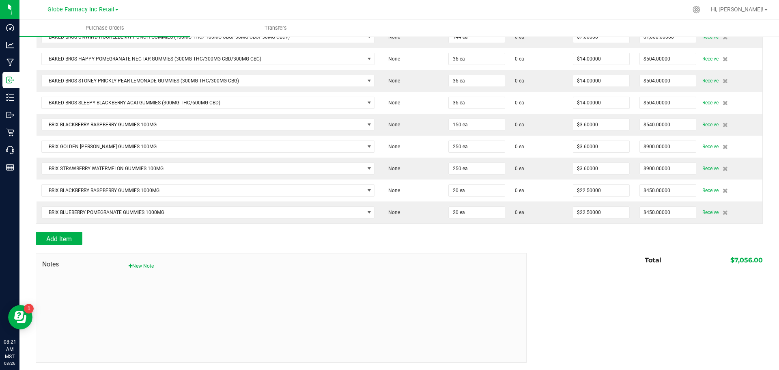
click at [205, 239] on div "Add Item" at bounding box center [278, 238] width 485 height 13
click at [207, 239] on div "Add Item" at bounding box center [278, 238] width 485 height 13
click at [53, 232] on button "Add Item" at bounding box center [59, 238] width 47 height 13
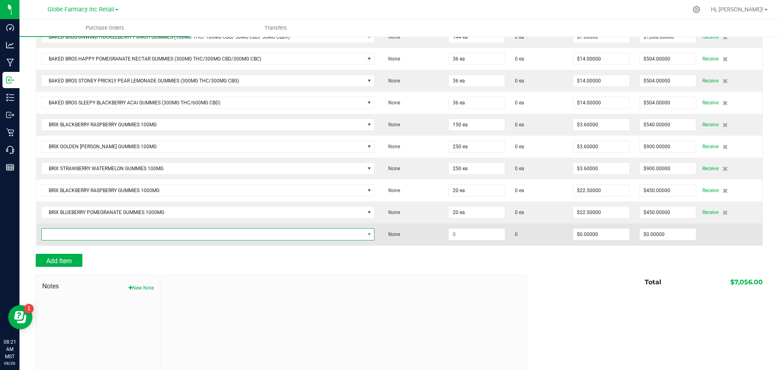
click at [232, 231] on span "NO DATA FOUND" at bounding box center [203, 233] width 323 height 11
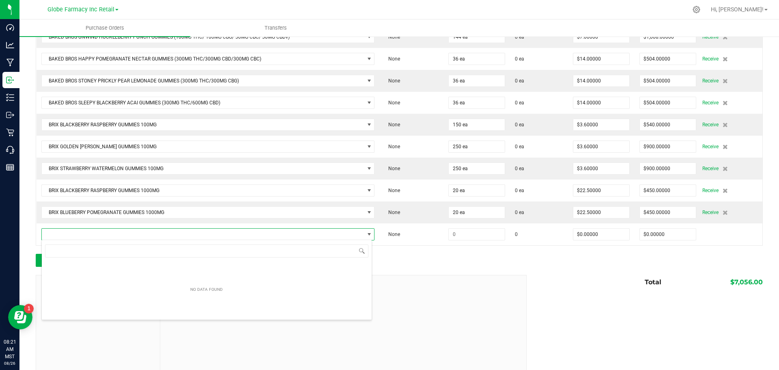
scroll to position [12, 328]
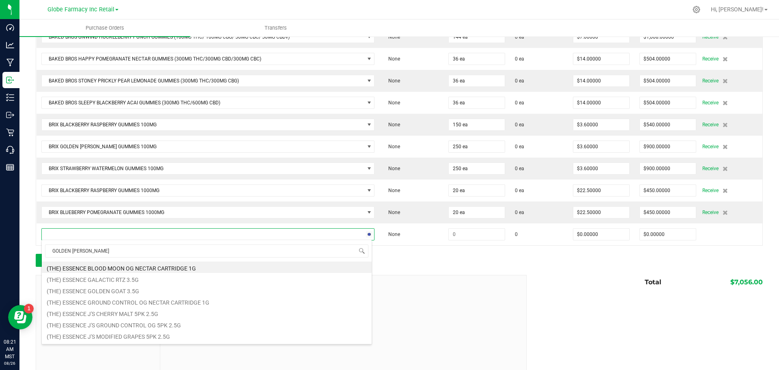
type input "GOLDEN [PERSON_NAME]"
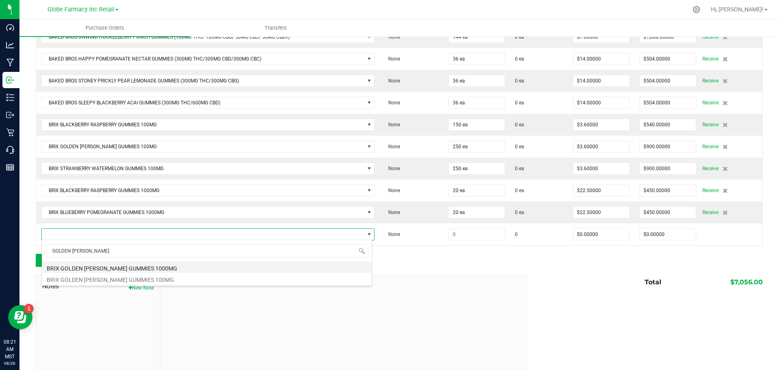
click at [267, 269] on li "BRIX GOLDEN [PERSON_NAME] GUMMIES 1000MG" at bounding box center [207, 266] width 330 height 11
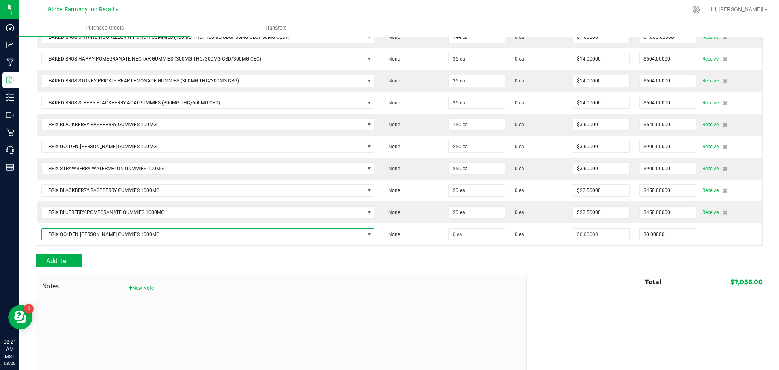
click at [529, 247] on div at bounding box center [399, 249] width 727 height 8
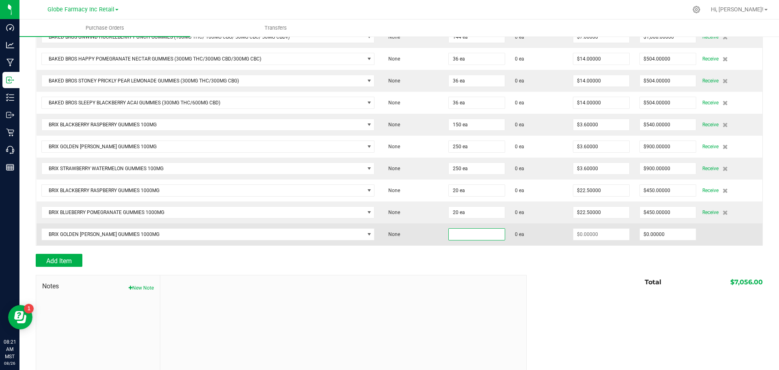
click at [485, 236] on input at bounding box center [477, 233] width 56 height 11
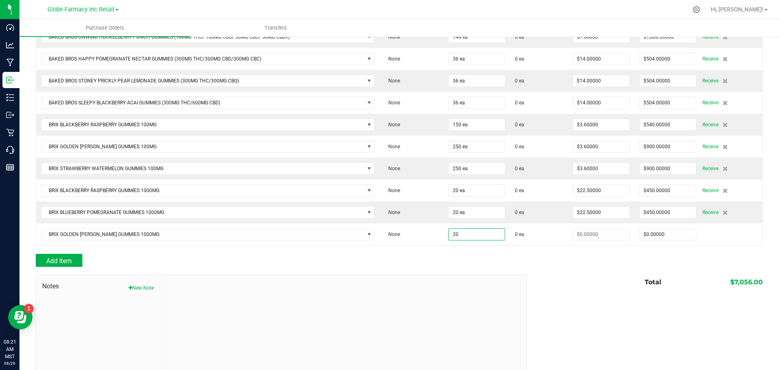
type input "20 ea"
click at [495, 250] on div at bounding box center [399, 249] width 727 height 8
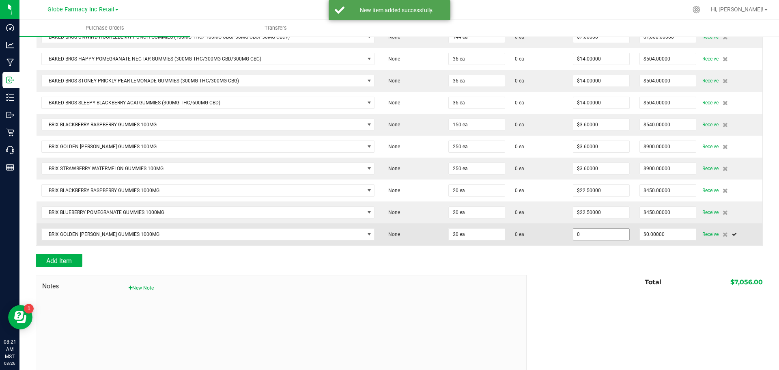
click at [587, 232] on input "0" at bounding box center [601, 233] width 56 height 11
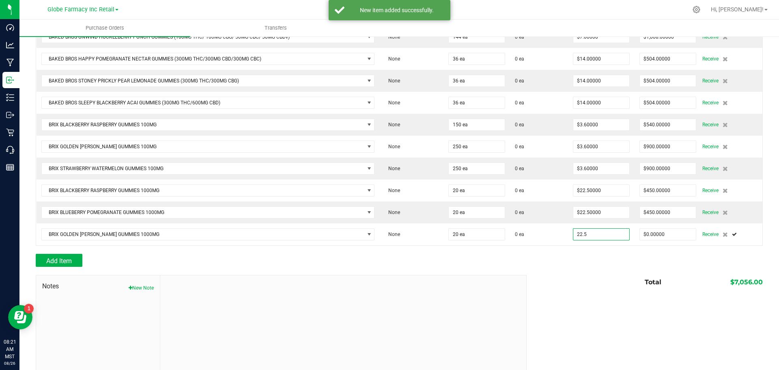
type input "$22.50000"
click at [568, 273] on div at bounding box center [399, 271] width 727 height 8
type input "20"
type input "$450.00000"
click at [65, 258] on span "Add Item" at bounding box center [59, 261] width 26 height 8
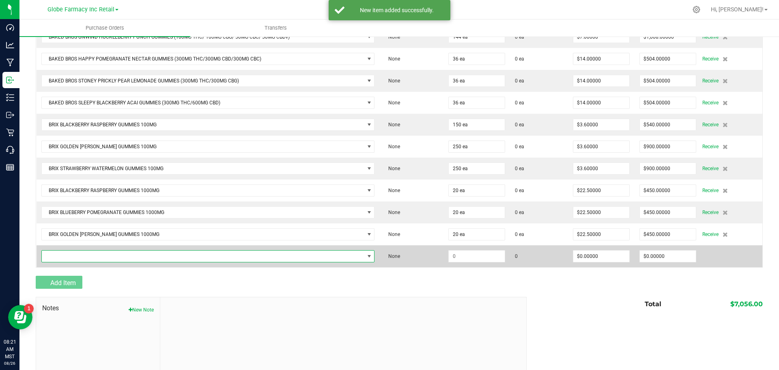
click at [67, 258] on span "NO DATA FOUND" at bounding box center [203, 255] width 323 height 11
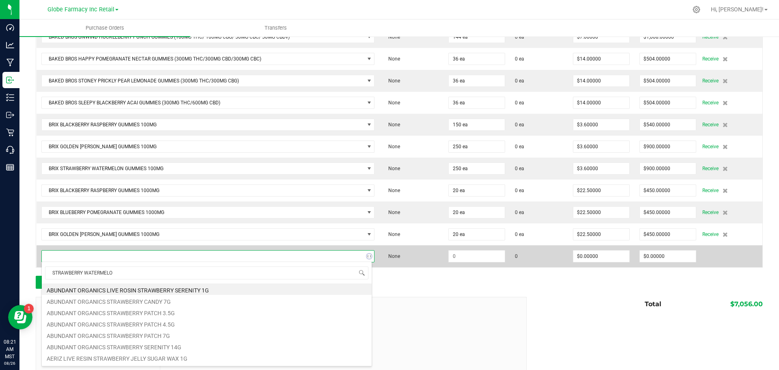
type input "STRAWBERRY WATERMELON"
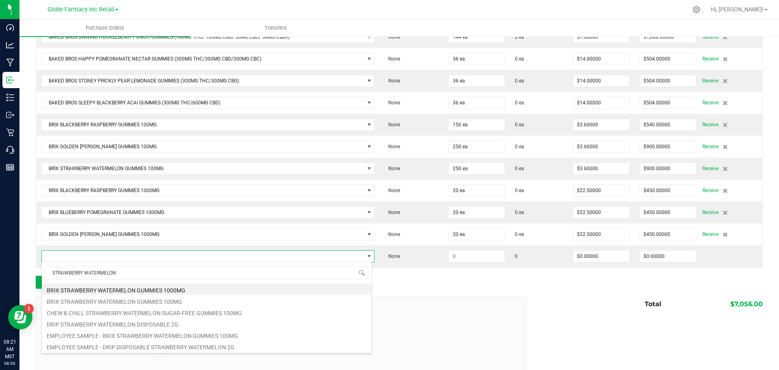
click at [198, 290] on li "BRIX STRAWBERRY WATERMELON GUMMIES 1000MG" at bounding box center [207, 288] width 330 height 11
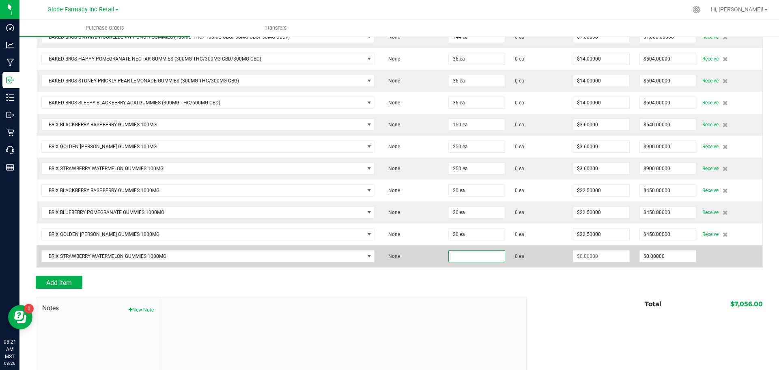
click at [486, 256] on input at bounding box center [477, 255] width 56 height 11
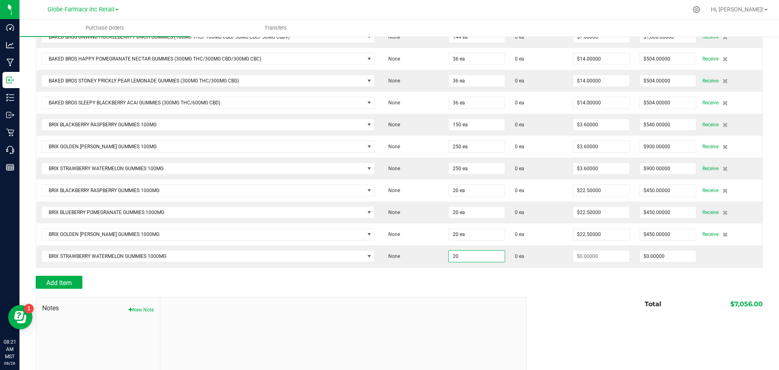
type input "20 ea"
click at [524, 286] on div "Add Item" at bounding box center [399, 281] width 727 height 13
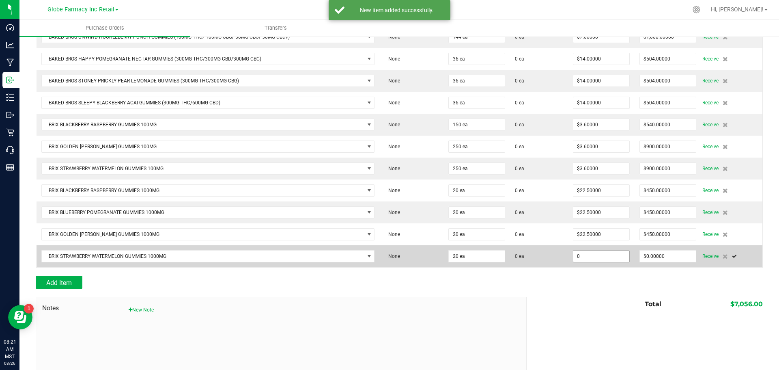
click at [604, 257] on input "0" at bounding box center [601, 255] width 56 height 11
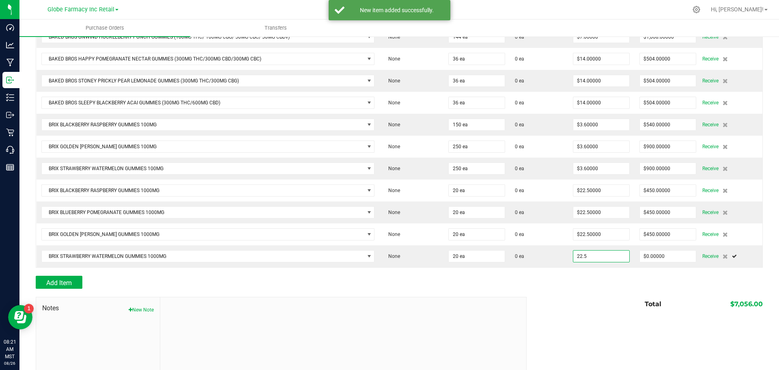
type input "$22.50000"
click at [564, 296] on div "Back to Purchase Orders Done Editing PO 00001261 Status Created Vendor Kwerles …" at bounding box center [399, 124] width 727 height 563
type input "20"
type input "$450.00000"
click at [151, 277] on div "Add Item" at bounding box center [278, 281] width 485 height 13
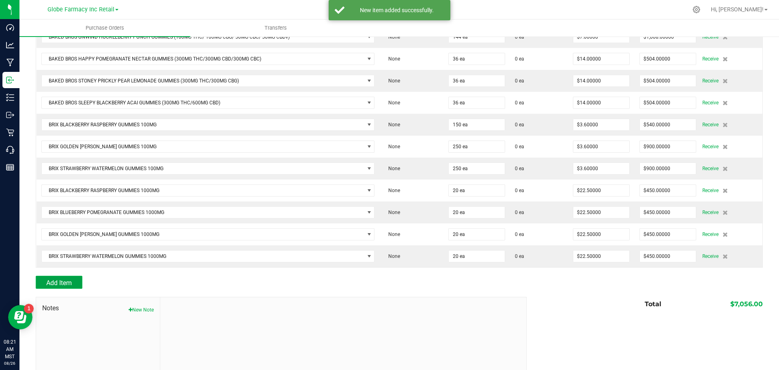
click at [76, 279] on button "Add Item" at bounding box center [59, 281] width 47 height 13
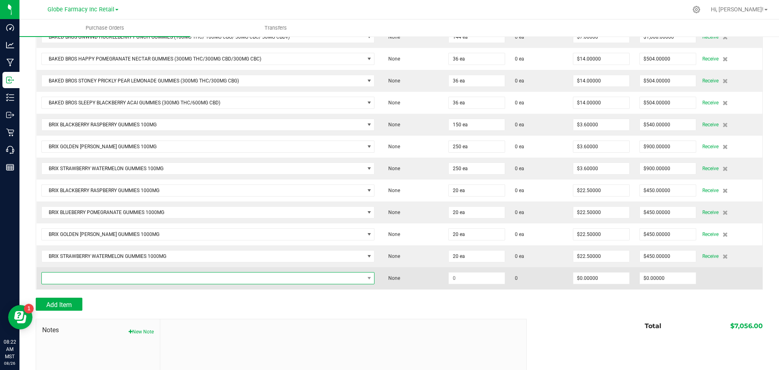
click at [222, 279] on span "NO DATA FOUND" at bounding box center [203, 277] width 323 height 11
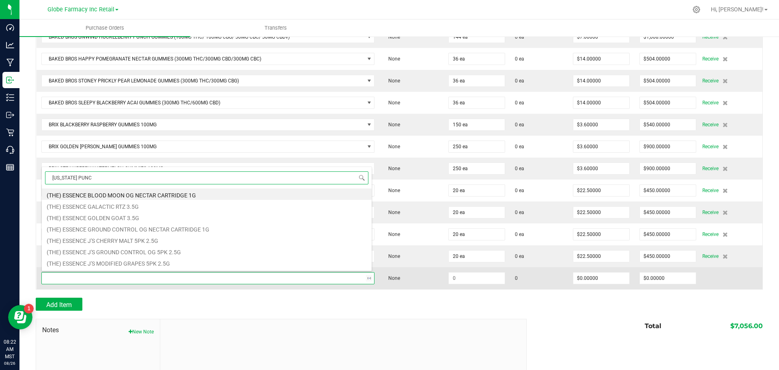
type input "[US_STATE] PUNCH"
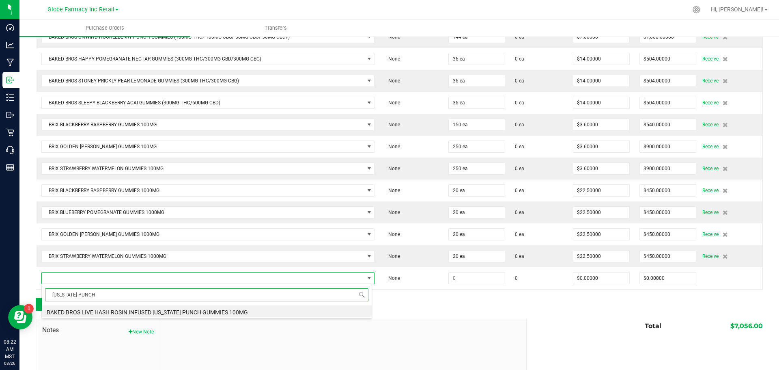
click at [124, 312] on li "BAKED BROS LIVE HASH ROSIN INFUSED [US_STATE] PUNCH GUMMIES 100MG" at bounding box center [207, 310] width 330 height 11
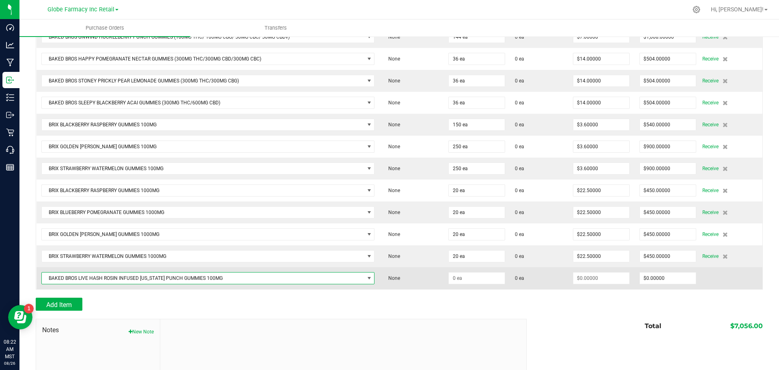
click at [468, 270] on td at bounding box center [476, 278] width 67 height 22
click at [466, 273] on input at bounding box center [477, 277] width 56 height 11
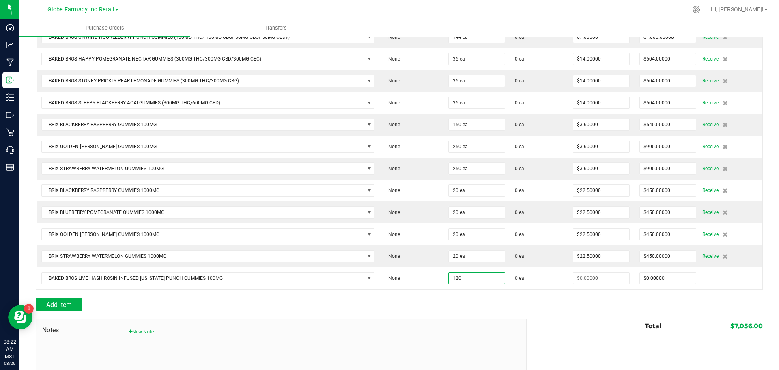
type input "120 ea"
click at [461, 309] on div "Add Item" at bounding box center [278, 303] width 485 height 13
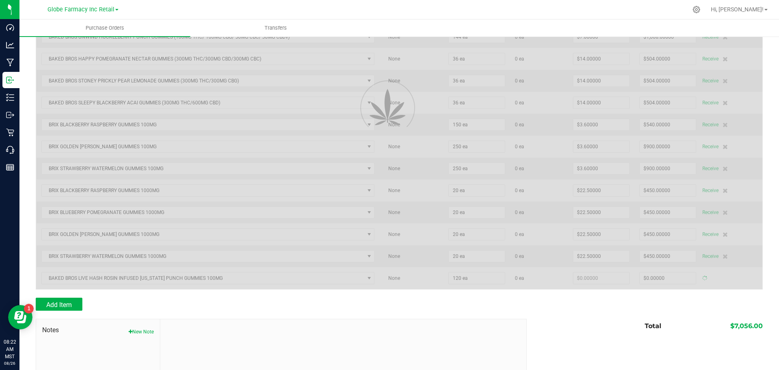
type input "$0.00000"
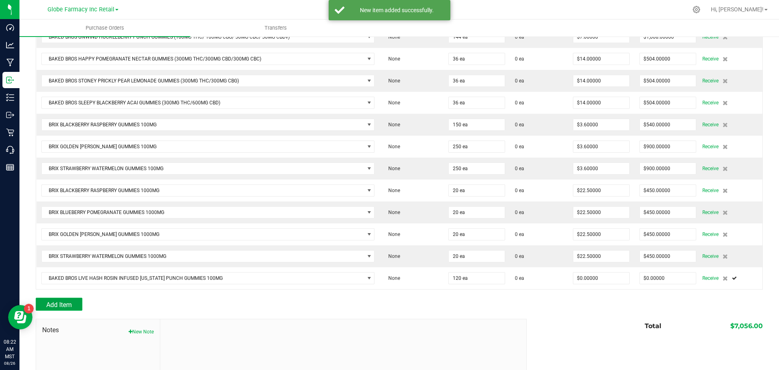
click at [75, 307] on button "Add Item" at bounding box center [59, 303] width 47 height 13
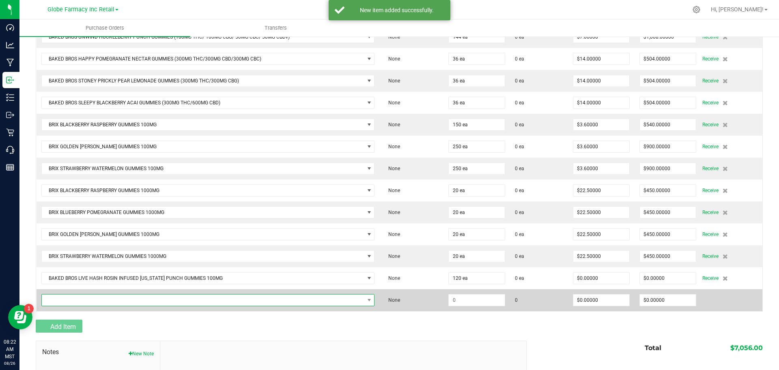
click at [74, 300] on span "NO DATA FOUND" at bounding box center [203, 299] width 323 height 11
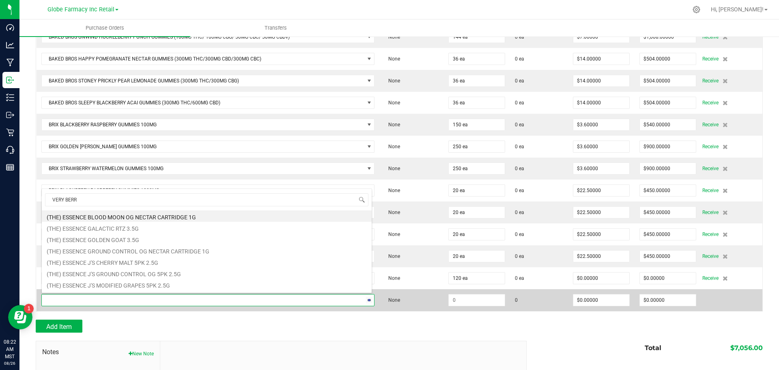
type input "VERY [PERSON_NAME]"
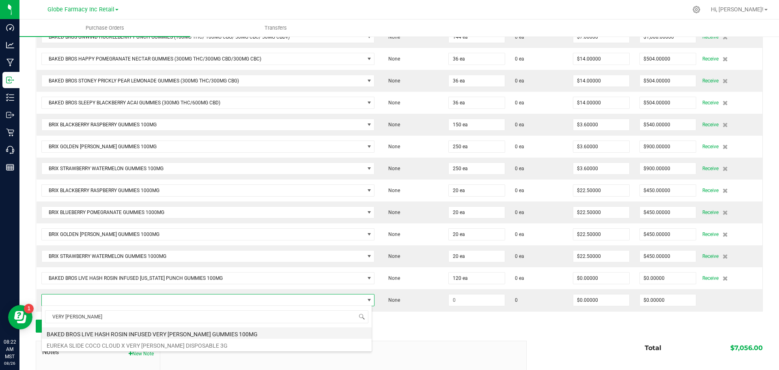
click at [180, 332] on li "BAKED BROS LIVE HASH ROSIN INFUSED VERY [PERSON_NAME] GUMMIES 100MG" at bounding box center [207, 332] width 330 height 11
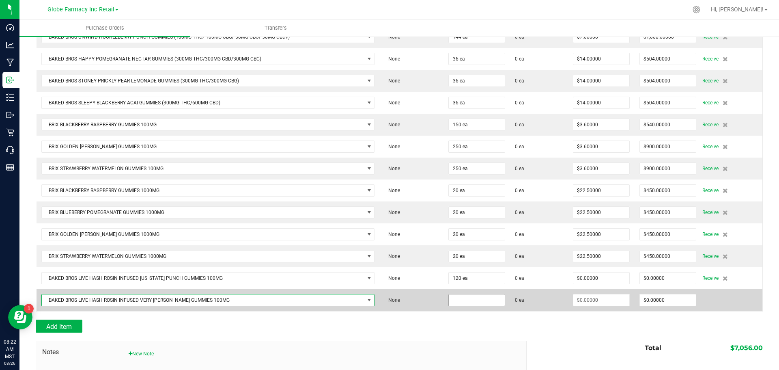
click at [469, 304] on input at bounding box center [477, 299] width 56 height 11
drag, startPoint x: 462, startPoint y: 299, endPoint x: 333, endPoint y: 290, distance: 128.5
click at [377, 287] on tbody "BAKED BROS HAPPY POMEGRANATE NECTAR GUMMIES (100MG THC/ 100MG CBD/ 100MG CBC) N…" at bounding box center [400, 135] width 726 height 351
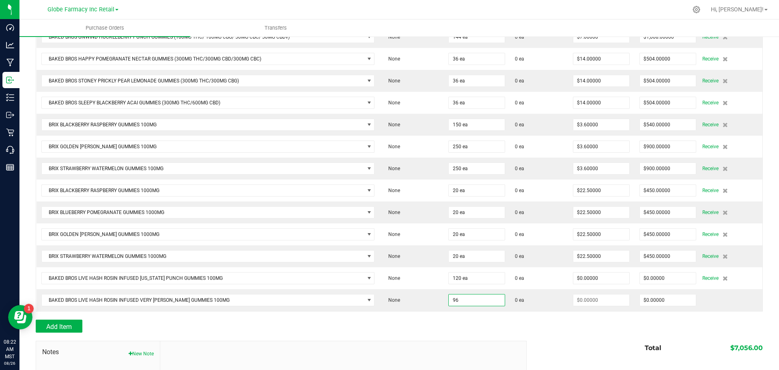
type input "96 ea"
click at [527, 335] on div at bounding box center [399, 336] width 727 height 8
type input "$0.00000"
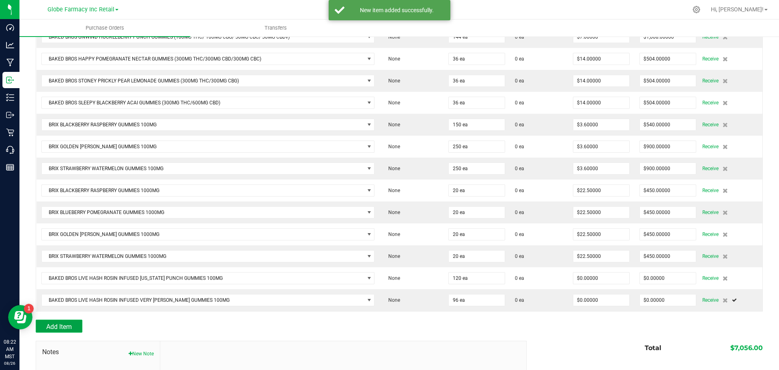
click at [72, 322] on button "Add Item" at bounding box center [59, 325] width 47 height 13
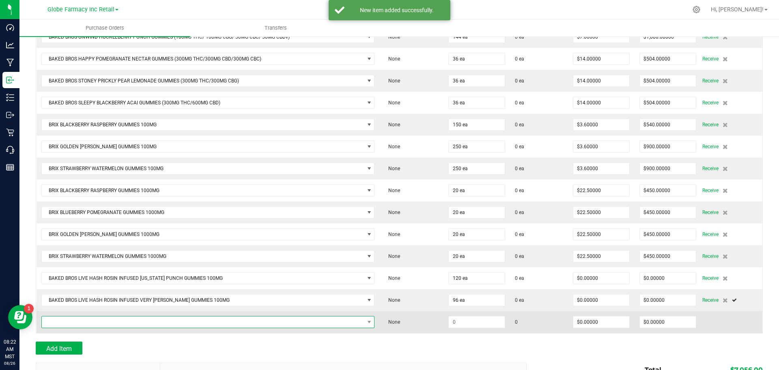
click at [73, 321] on span "NO DATA FOUND" at bounding box center [203, 321] width 323 height 11
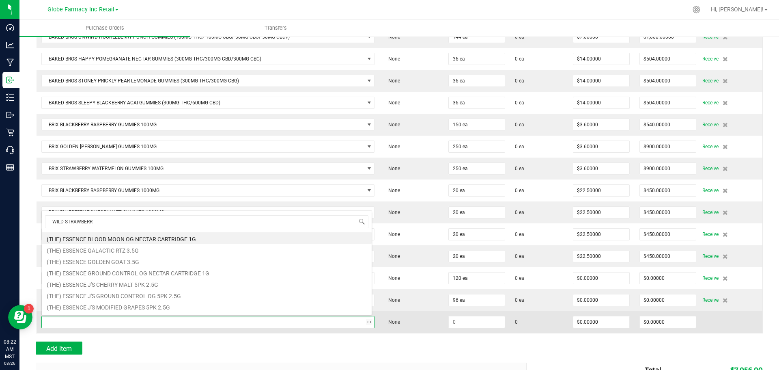
type input "WILD STRAWBERRY"
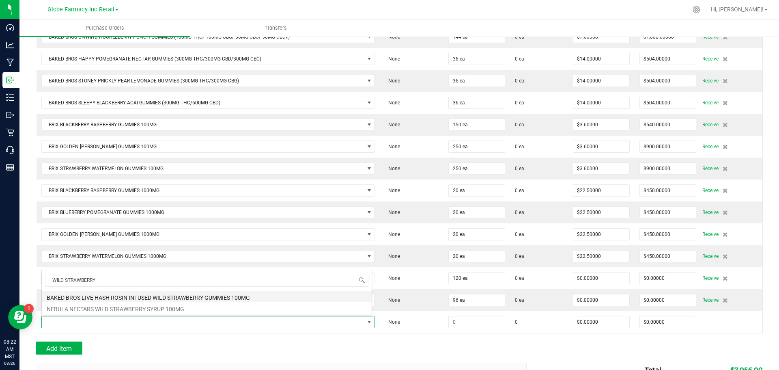
click at [194, 294] on li "BAKED BROS LIVE HASH ROSIN INFUSED WILD STRAWBERRY GUMMIES 100MG" at bounding box center [207, 295] width 330 height 11
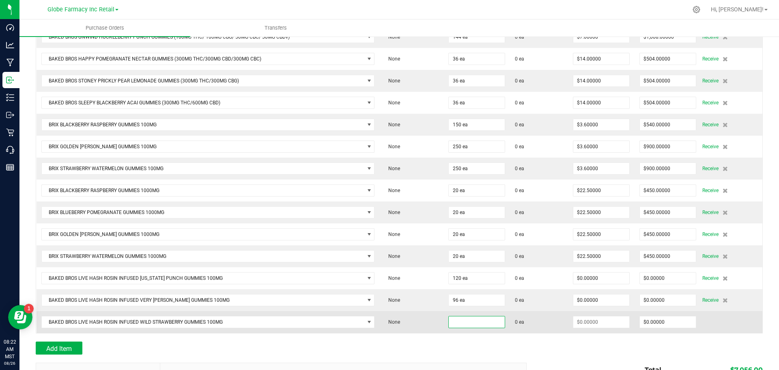
click at [467, 322] on input at bounding box center [477, 321] width 56 height 11
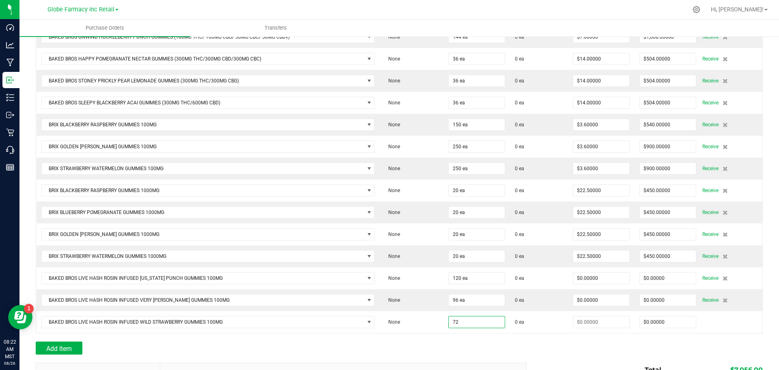
type input "72 ea"
click at [466, 338] on div at bounding box center [399, 337] width 727 height 8
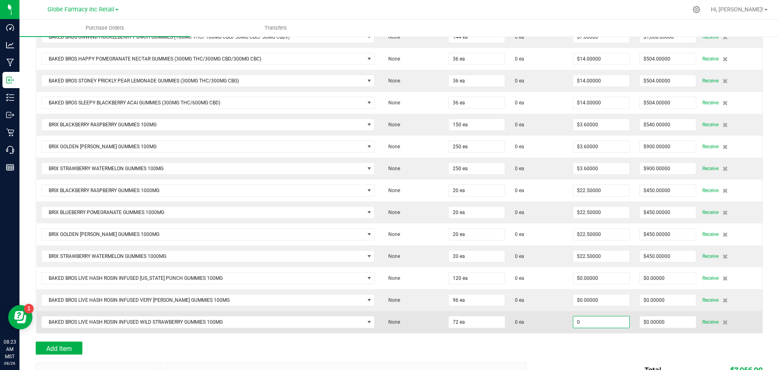
click at [585, 322] on input "0" at bounding box center [601, 321] width 56 height 11
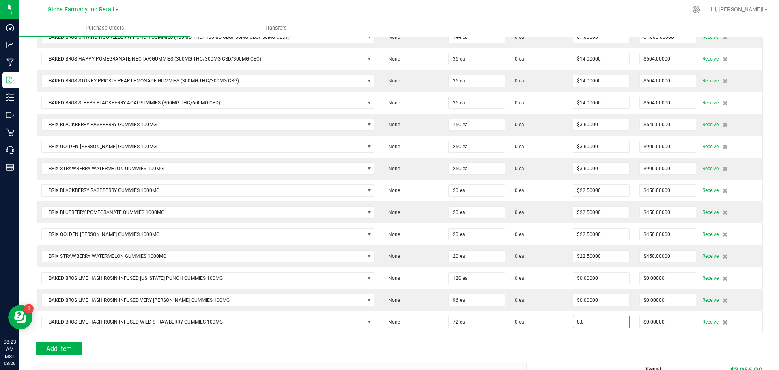
type input "$8.80000"
click at [585, 354] on div at bounding box center [399, 358] width 727 height 8
type input "72"
type input "$633.60000"
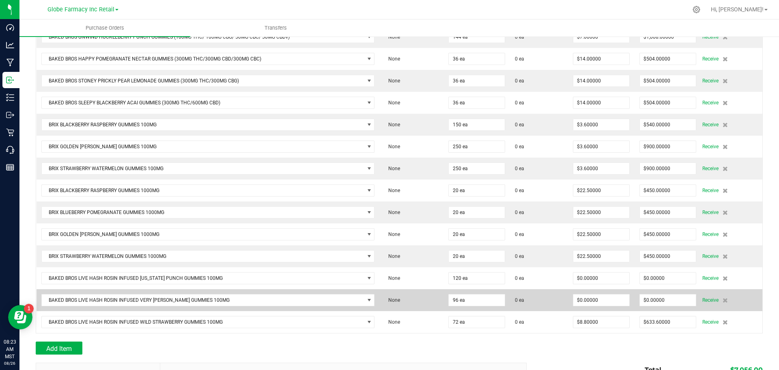
click at [585, 291] on td "$0.00000" at bounding box center [601, 300] width 67 height 22
click at [586, 298] on input "0" at bounding box center [601, 299] width 56 height 11
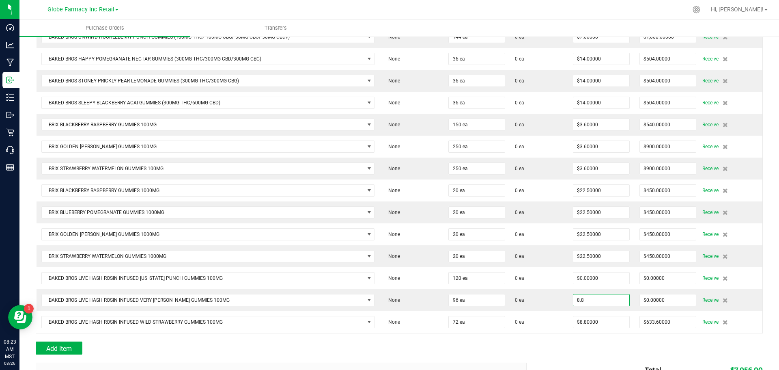
type input "$8.80000"
type input "96"
type input "$844.80000"
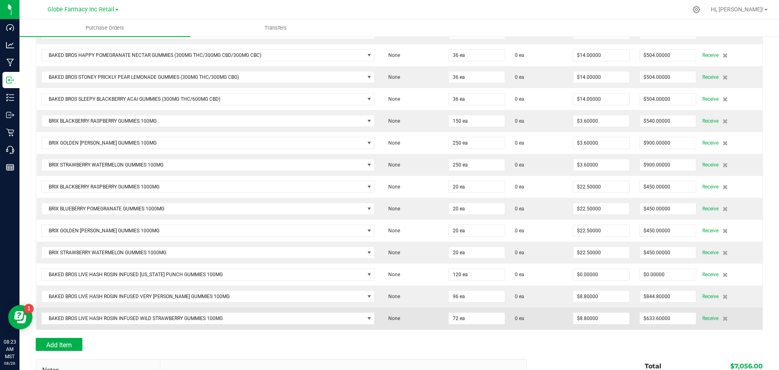
scroll to position [204, 0]
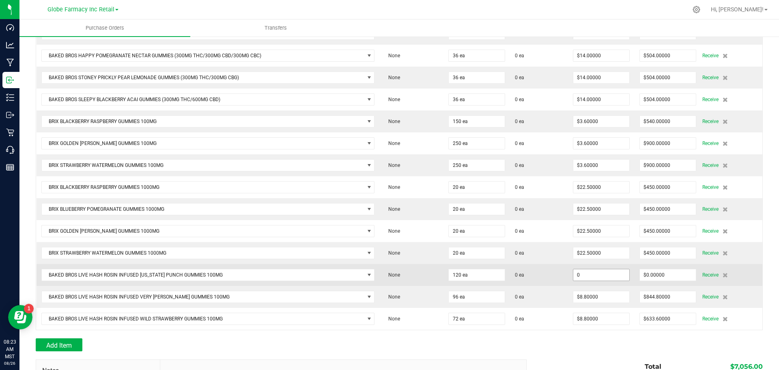
click at [589, 271] on input "0" at bounding box center [601, 274] width 56 height 11
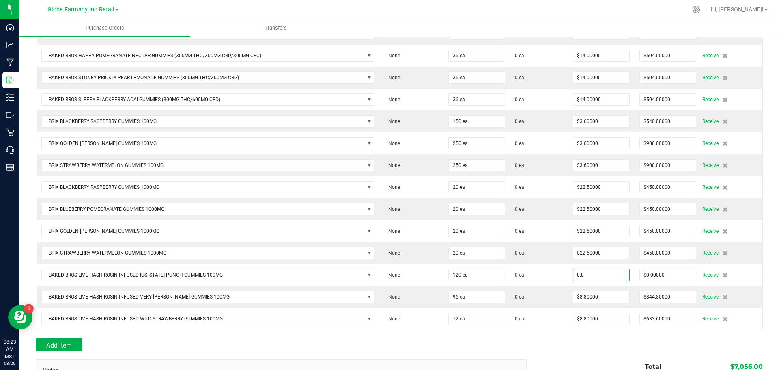
type input "$8.80000"
click at [552, 345] on div "Add Item" at bounding box center [399, 344] width 727 height 13
type input "120"
type input "$1,056.00000"
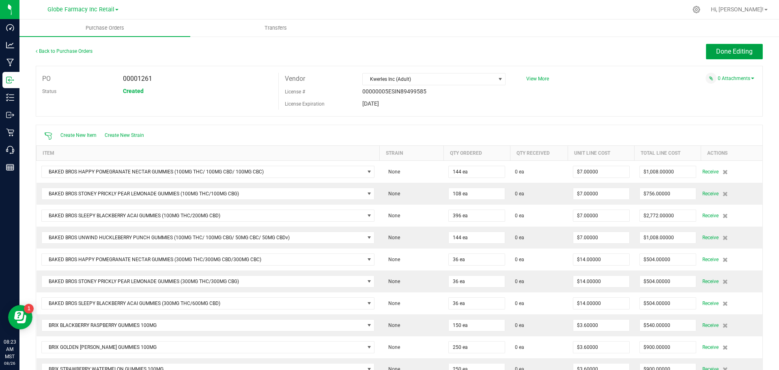
click at [723, 55] on span "Done Editing" at bounding box center [734, 51] width 37 height 8
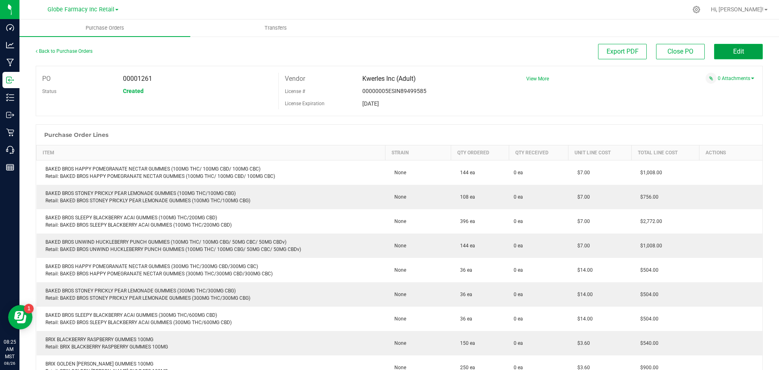
click at [745, 52] on button "Edit" at bounding box center [738, 51] width 49 height 15
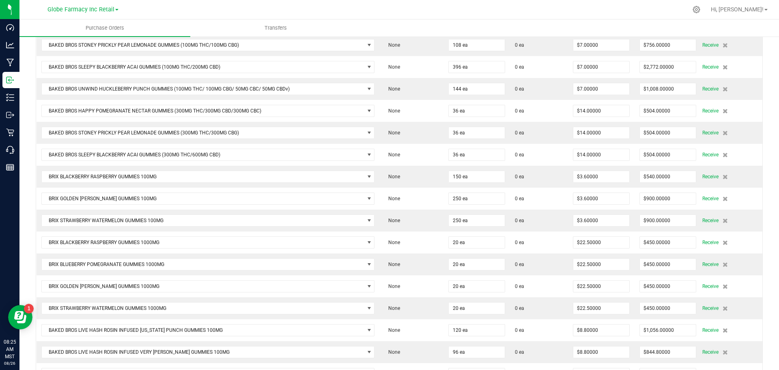
scroll to position [162, 0]
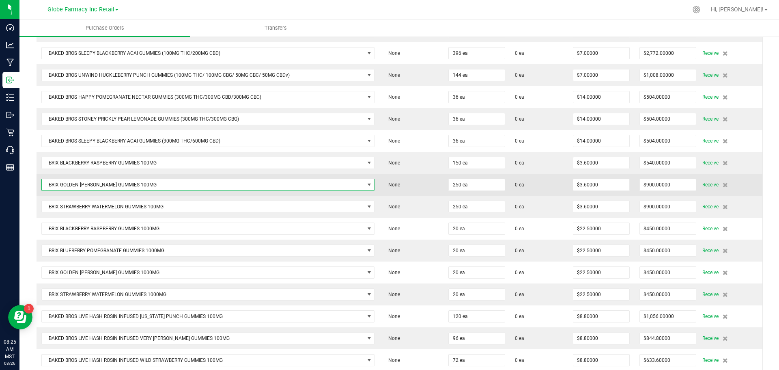
click at [185, 186] on span "BRIX GOLDEN [PERSON_NAME] GUMMIES 100MG" at bounding box center [203, 184] width 323 height 11
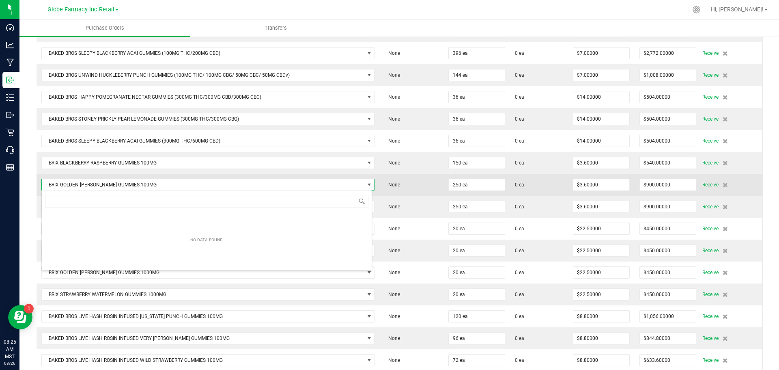
scroll to position [12, 330]
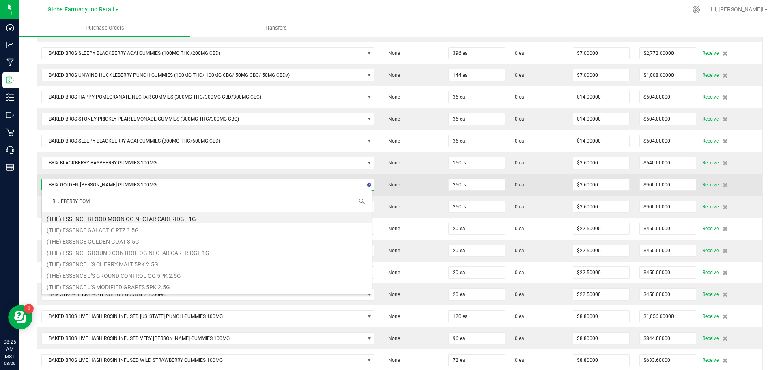
type input "BLUEBERRY POME"
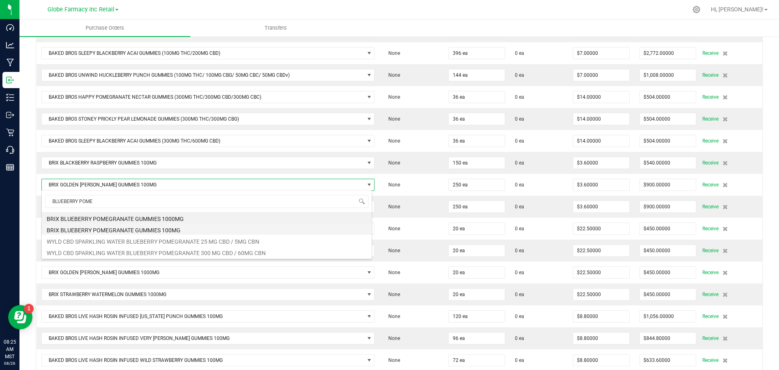
click at [319, 231] on li "BRIX BLUEBERRY POMEGRANATE GUMMIES 100MG" at bounding box center [207, 228] width 330 height 11
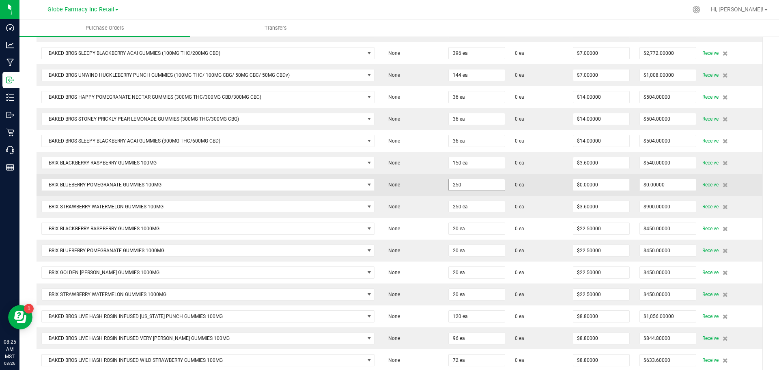
click at [464, 187] on input "250" at bounding box center [477, 184] width 56 height 11
type input "100 ea"
click at [533, 183] on span "0 ea" at bounding box center [539, 184] width 48 height 7
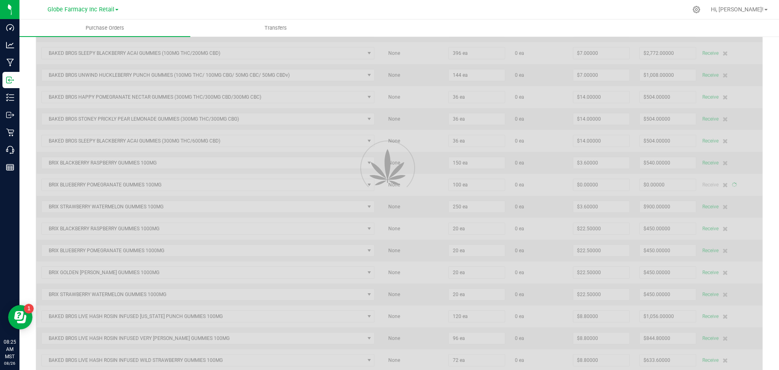
click at [597, 179] on div at bounding box center [399, 167] width 726 height 408
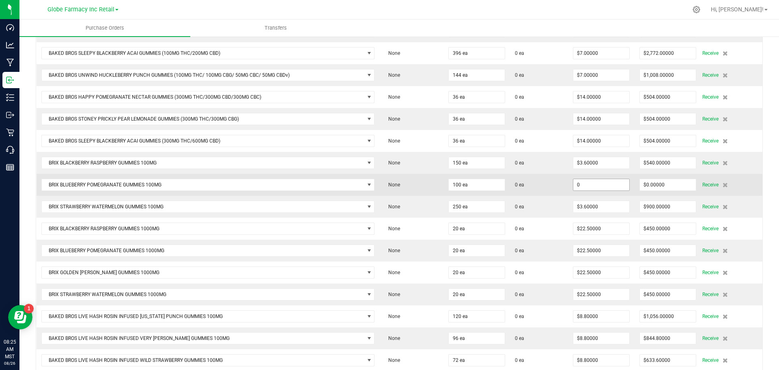
click at [596, 181] on input "0" at bounding box center [601, 184] width 56 height 11
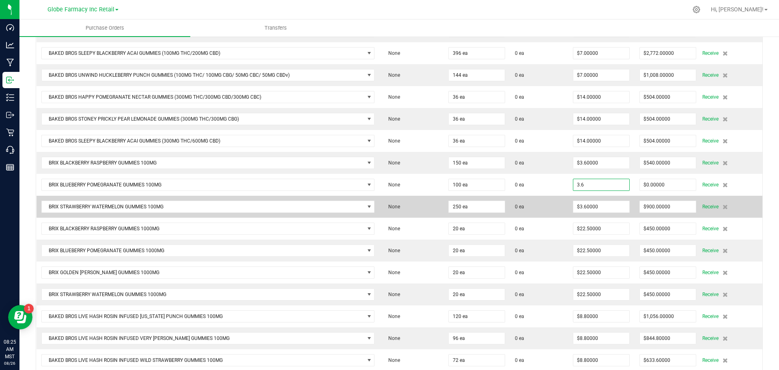
type input "$3.60000"
click at [541, 196] on td "0 ea" at bounding box center [539, 207] width 58 height 22
type input "100"
type input "$360.00000"
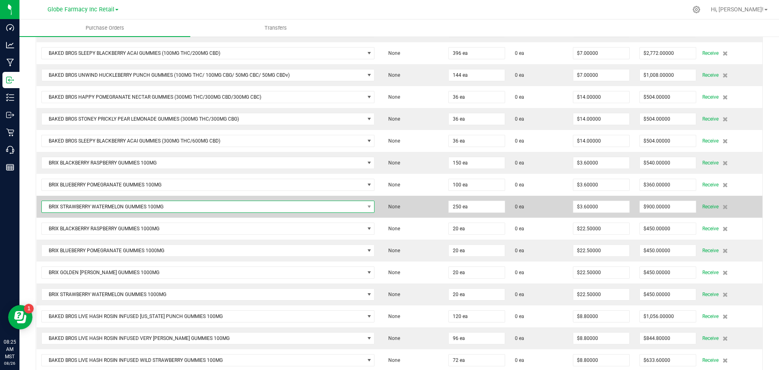
click at [197, 207] on span "BRIX STRAWBERRY WATERMELON GUMMIES 100MG" at bounding box center [203, 206] width 323 height 11
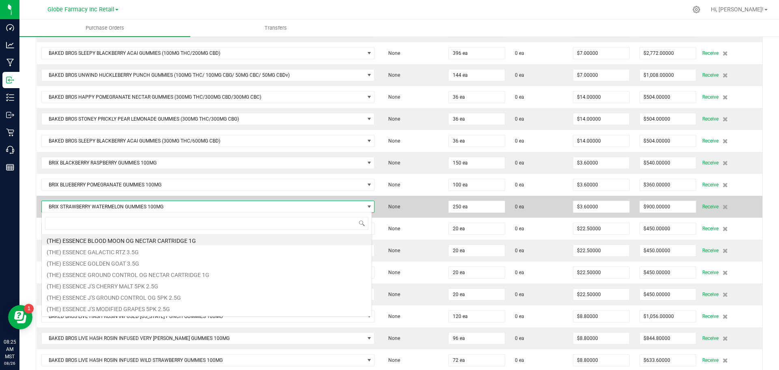
scroll to position [12, 328]
type input "GOLDEN [PERSON_NAME]"
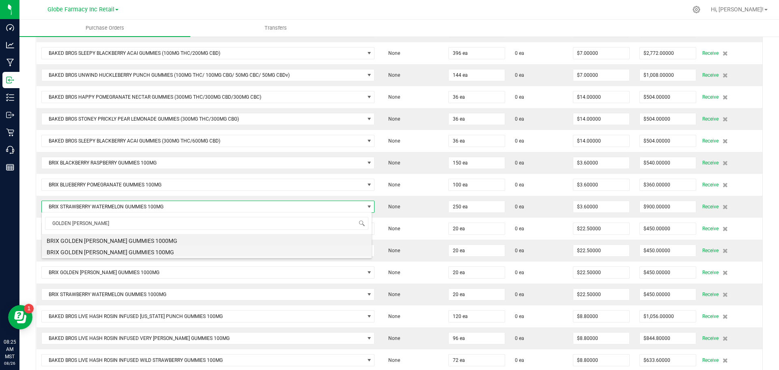
click at [170, 247] on li "BRIX GOLDEN [PERSON_NAME] GUMMIES 100MG" at bounding box center [207, 250] width 330 height 11
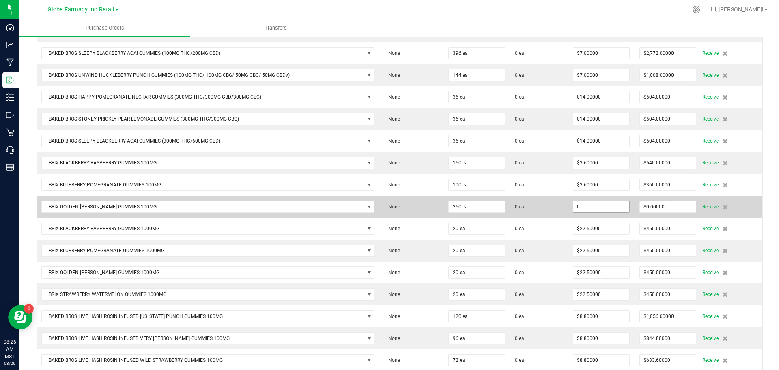
click at [583, 209] on input "0" at bounding box center [601, 206] width 56 height 11
type input "$3.60000"
click at [521, 203] on span "0 ea" at bounding box center [539, 206] width 48 height 7
type input "250"
type input "$900.00000"
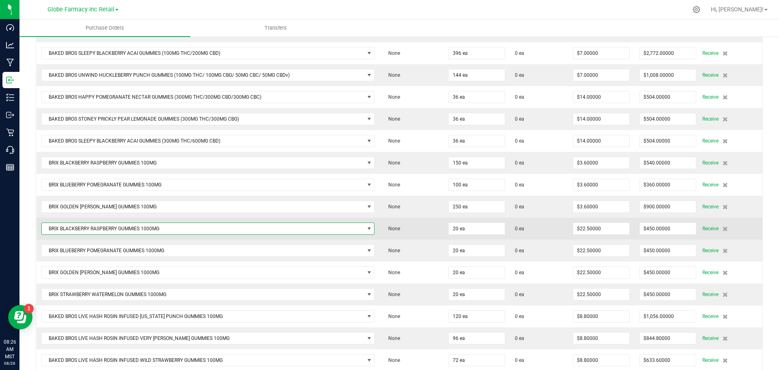
click at [366, 227] on span "NO DATA FOUND" at bounding box center [369, 228] width 6 height 6
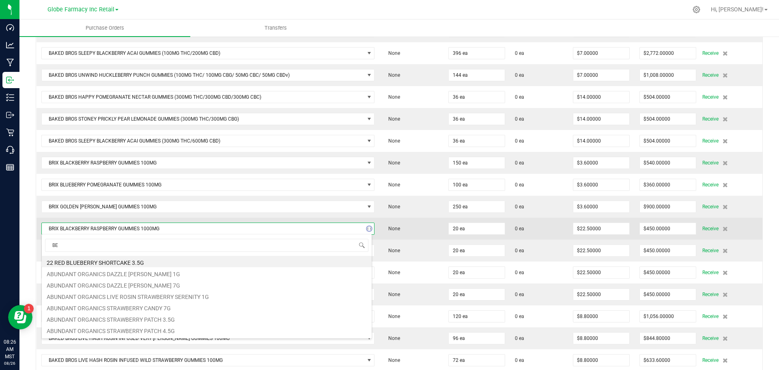
type input "B"
type input "GOLDEN [PERSON_NAME]"
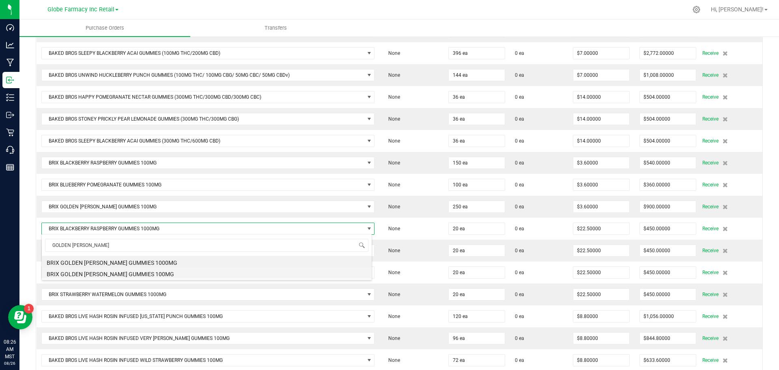
click at [331, 269] on li "BRIX GOLDEN [PERSON_NAME] GUMMIES 100MG" at bounding box center [207, 272] width 330 height 11
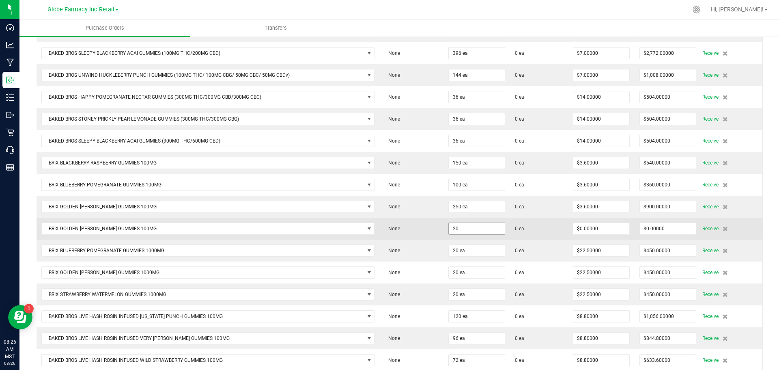
click at [464, 226] on input "20" at bounding box center [477, 228] width 56 height 11
type input "250 ea"
click at [536, 234] on td "0 ea" at bounding box center [539, 228] width 58 height 22
click at [582, 223] on input "0" at bounding box center [601, 228] width 56 height 11
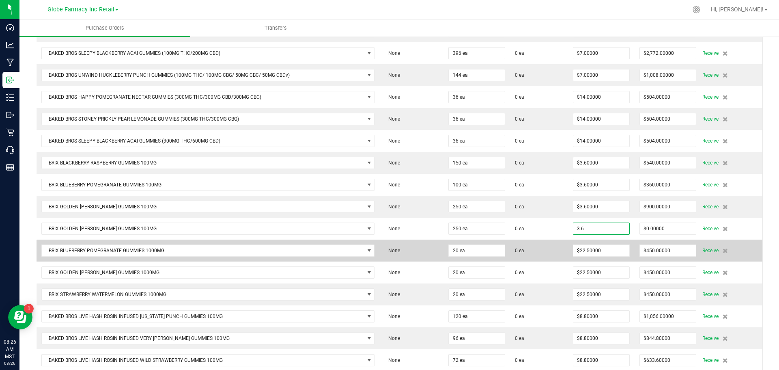
type input "$3.60000"
click at [546, 239] on td "0 ea" at bounding box center [539, 250] width 58 height 22
type input "250"
type input "$900.00000"
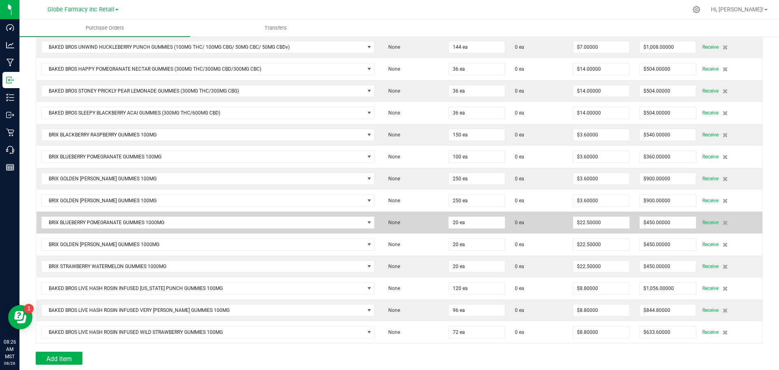
scroll to position [243, 0]
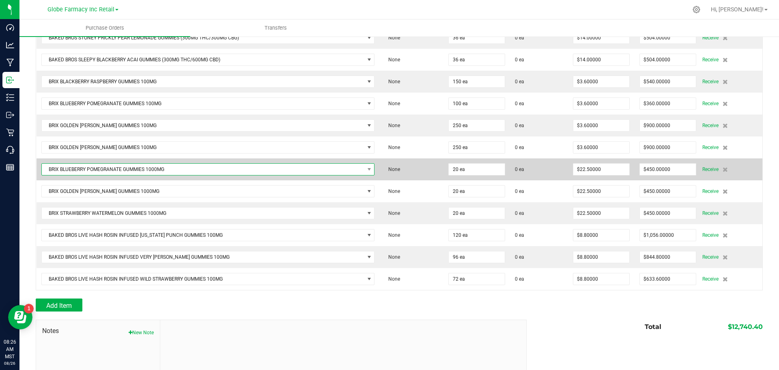
click at [325, 170] on span "BRIX BLUEBERRY POMEGRANATE GUMMIES 1000MG" at bounding box center [203, 168] width 323 height 11
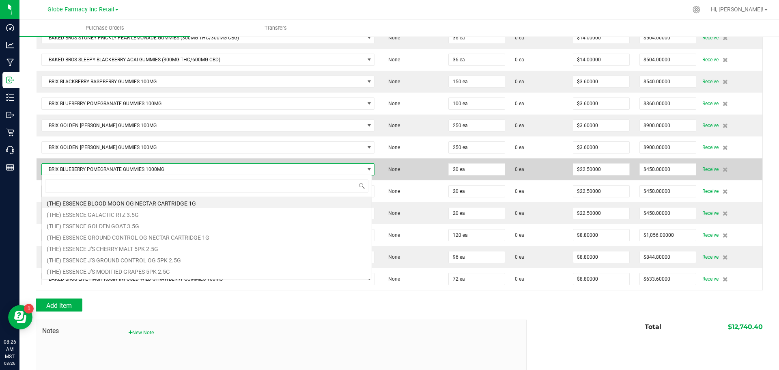
scroll to position [12, 330]
type input "S"
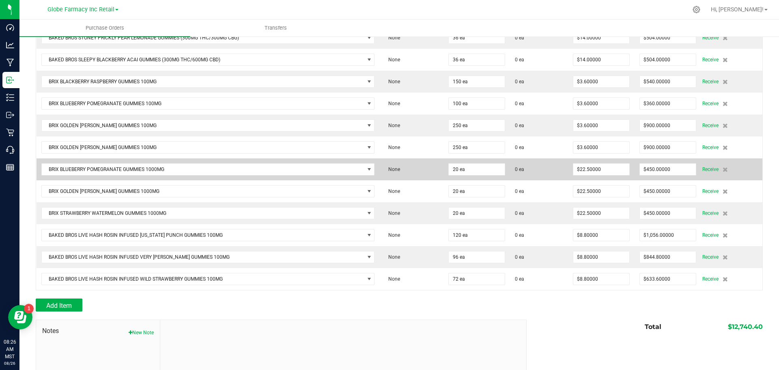
click at [385, 159] on td "None" at bounding box center [411, 169] width 64 height 22
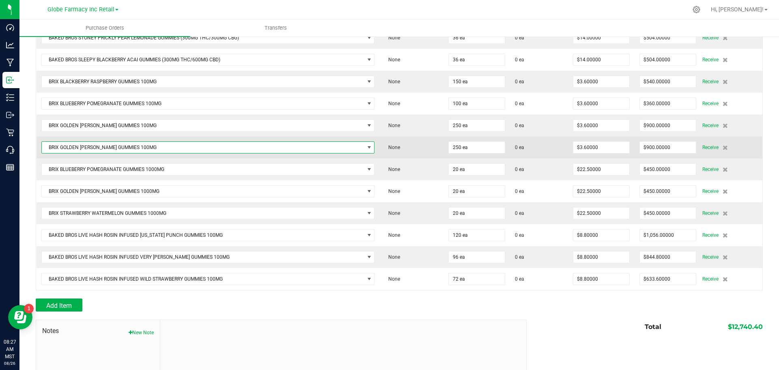
click at [312, 146] on span "BRIX GOLDEN [PERSON_NAME] GUMMIES 100MG" at bounding box center [203, 147] width 323 height 11
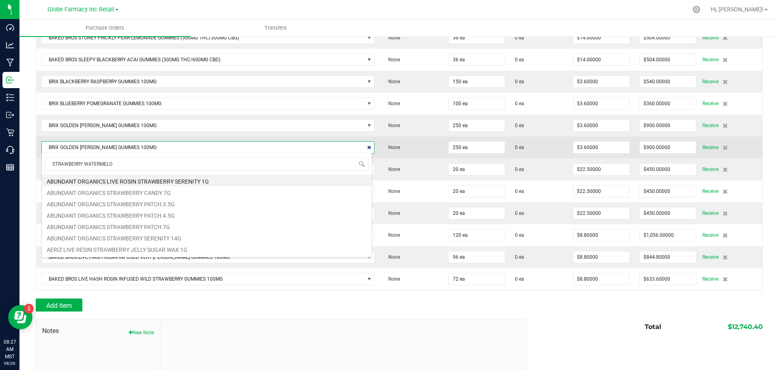
type input "STRAWBERRY WATERMELON"
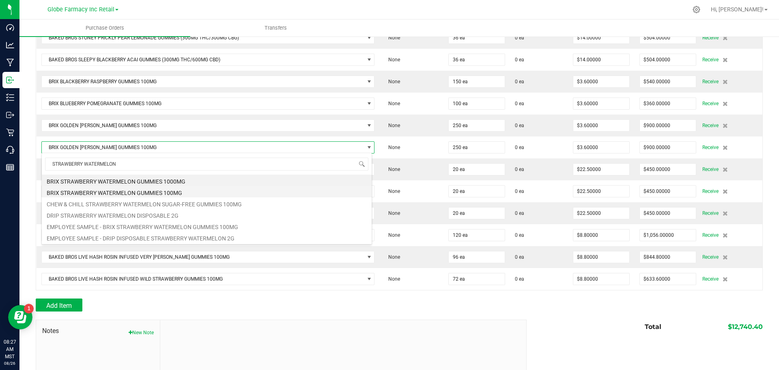
click at [262, 189] on li "BRIX STRAWBERRY WATERMELON GUMMIES 100MG" at bounding box center [207, 191] width 330 height 11
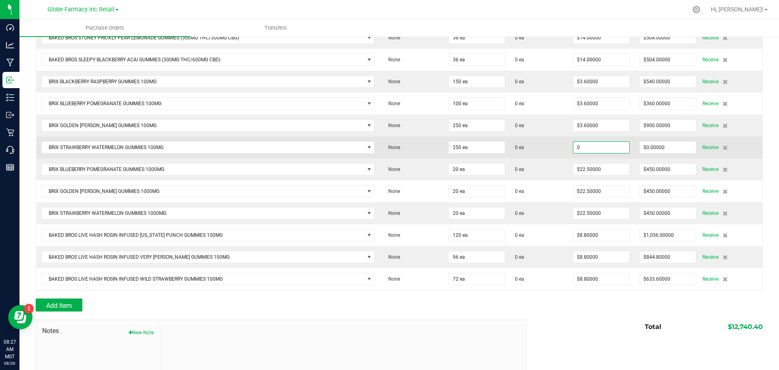
click at [597, 145] on input "0" at bounding box center [601, 147] width 56 height 11
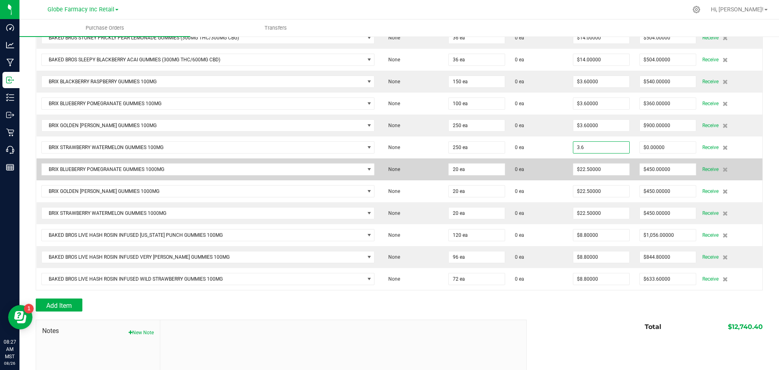
type input "$3.60000"
click at [539, 166] on span "0 ea" at bounding box center [539, 169] width 48 height 7
type input "250"
type input "$900.00000"
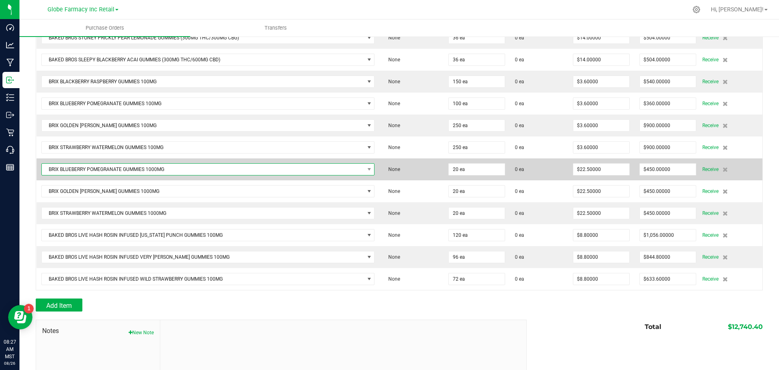
click at [273, 168] on span "BRIX BLUEBERRY POMEGRANATE GUMMIES 1000MG" at bounding box center [203, 168] width 323 height 11
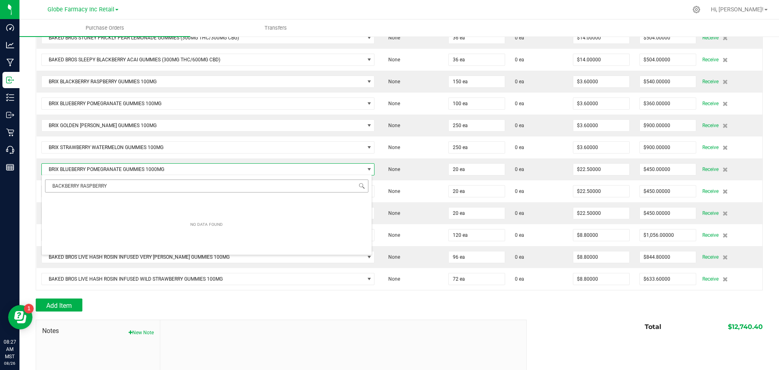
click at [58, 189] on input "BACKBERRY RASPBERRY" at bounding box center [206, 185] width 323 height 13
type input "BLACKBERRY RASPBERRY"
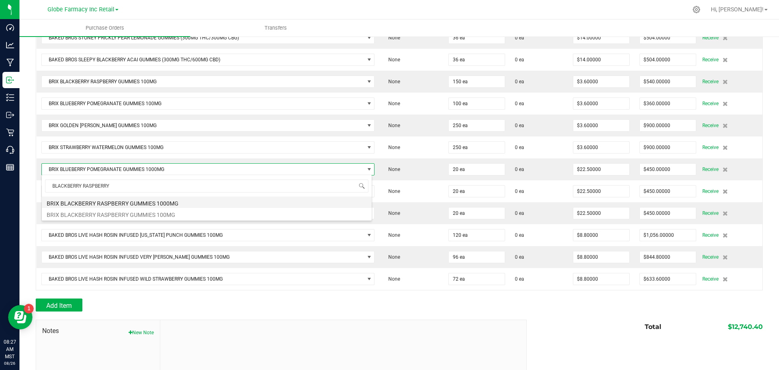
click at [146, 204] on li "BRIX BLACKBERRY RASPBERRY GUMMIES 1000MG" at bounding box center [207, 201] width 330 height 11
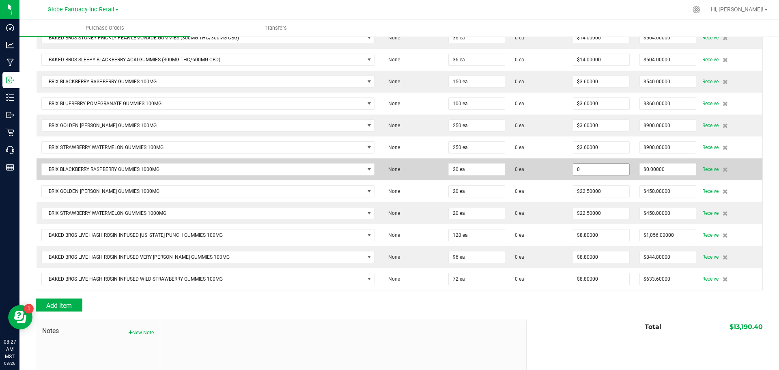
click at [584, 168] on input "0" at bounding box center [601, 168] width 56 height 11
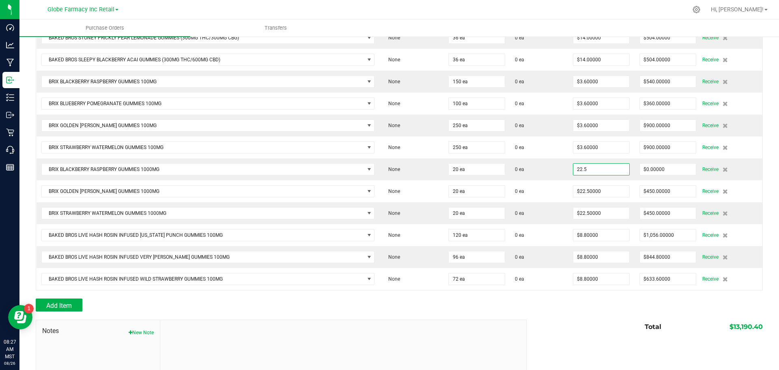
type input "$22.50000"
click at [543, 298] on div "Add Item" at bounding box center [399, 304] width 727 height 13
type input "20"
type input "$450.00000"
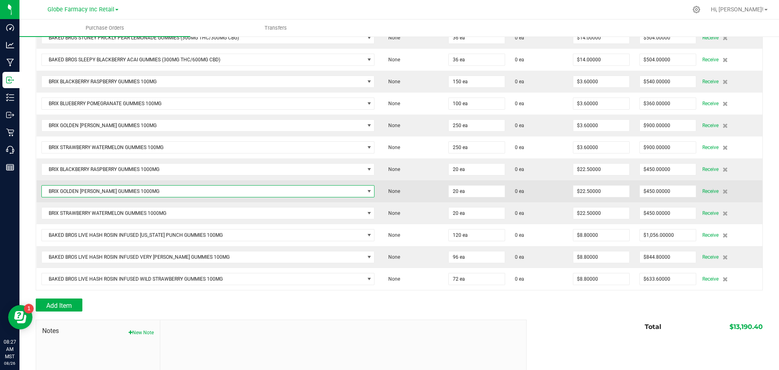
click at [158, 189] on span "BRIX GOLDEN [PERSON_NAME] GUMMIES 1000MG" at bounding box center [203, 190] width 323 height 11
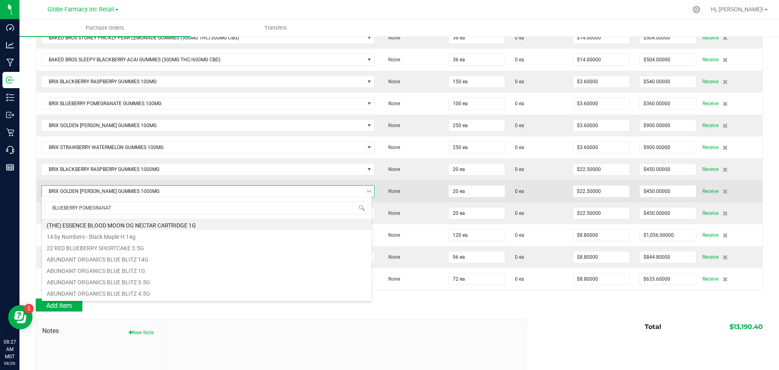
type input "BLUEBERRY POMEGRANATE"
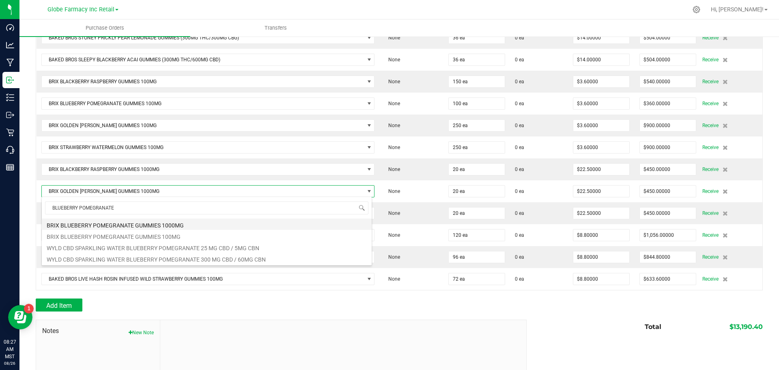
click at [193, 225] on li "BRIX BLUEBERRY POMEGRANATE GUMMIES 1000MG" at bounding box center [207, 223] width 330 height 11
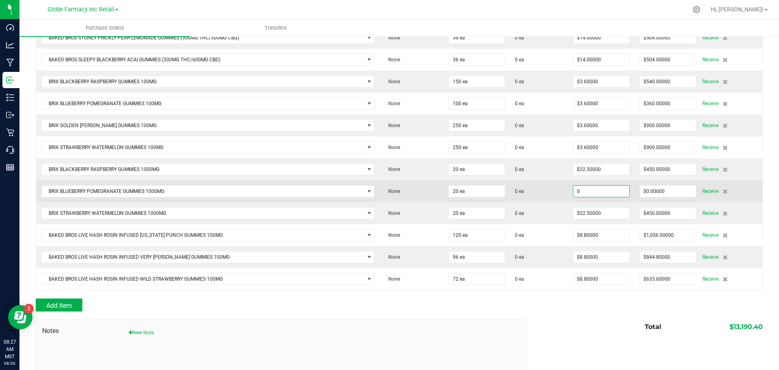
click at [591, 192] on input "0" at bounding box center [601, 190] width 56 height 11
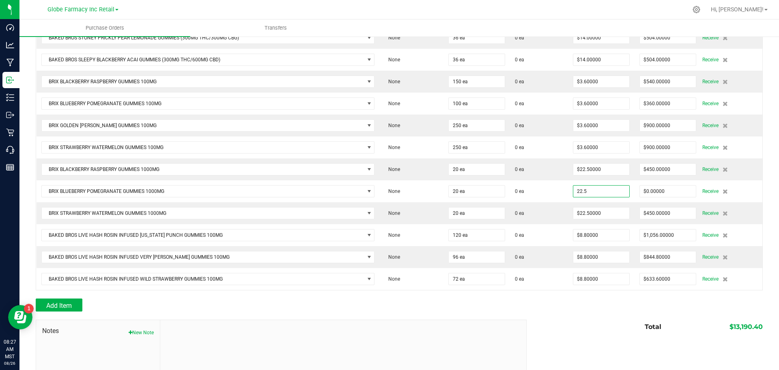
type input "$22.50000"
click at [527, 318] on div at bounding box center [399, 315] width 727 height 8
type input "20"
type input "$450.00000"
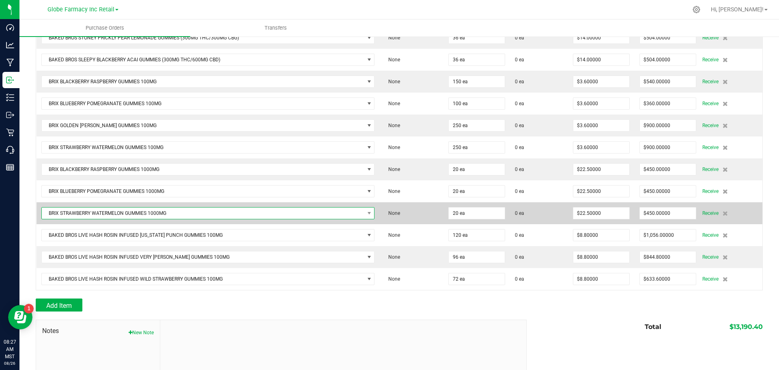
click at [207, 209] on span "BRIX STRAWBERRY WATERMELON GUMMIES 1000MG" at bounding box center [203, 212] width 323 height 11
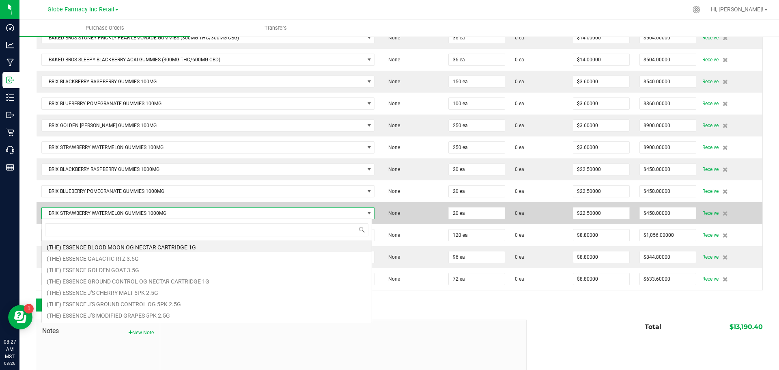
scroll to position [12, 328]
type input "GOLDEN [PERSON_NAME]"
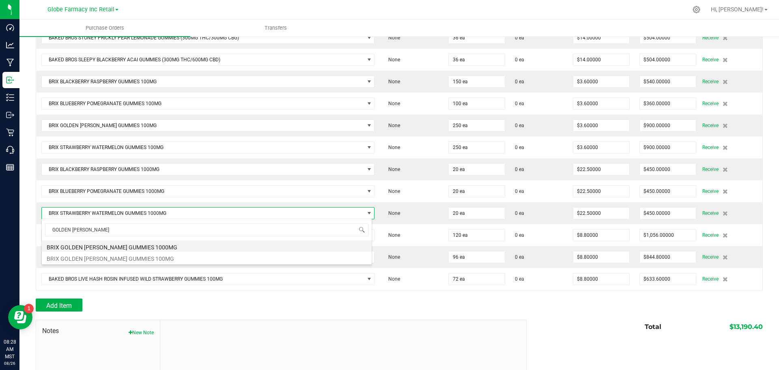
click at [152, 247] on li "BRIX GOLDEN [PERSON_NAME] GUMMIES 1000MG" at bounding box center [207, 245] width 330 height 11
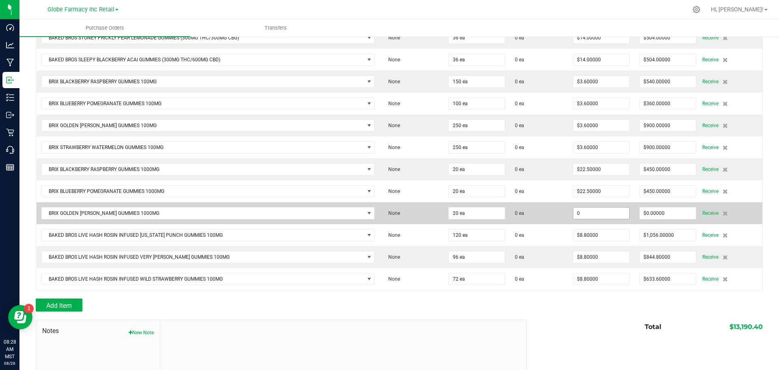
click at [589, 212] on input "0" at bounding box center [601, 212] width 56 height 11
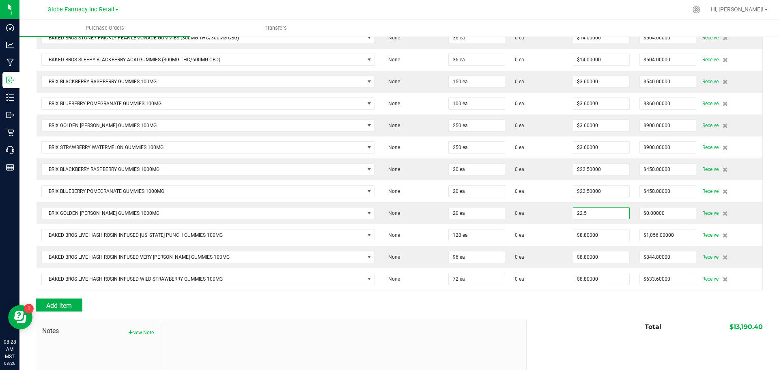
type input "$22.50000"
click at [551, 322] on div "Total $13,190.40" at bounding box center [641, 326] width 242 height 15
type input "20"
type input "$450.00000"
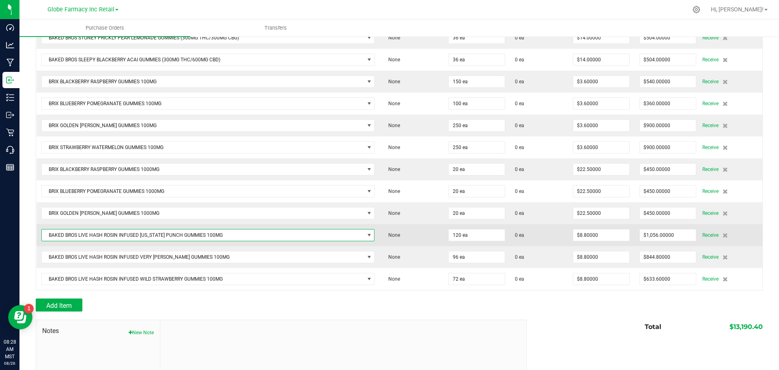
click at [244, 233] on span "BAKED BROS LIVE HASH ROSIN INFUSED [US_STATE] PUNCH GUMMIES 100MG" at bounding box center [203, 234] width 323 height 11
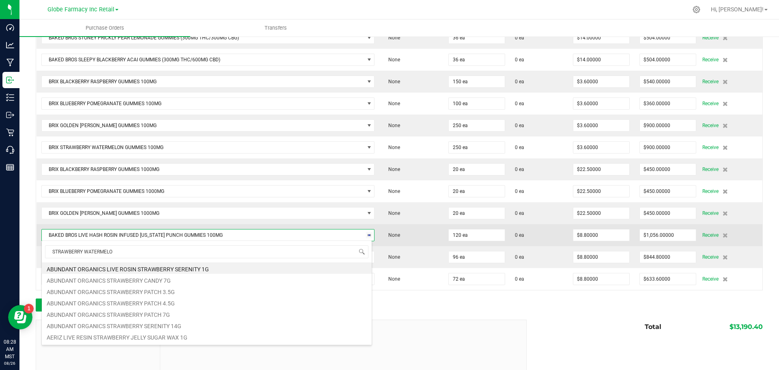
type input "STRAWBERRY WATERMELON"
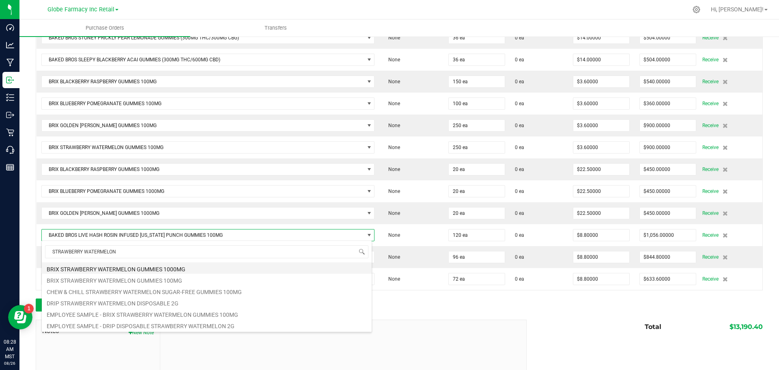
click at [232, 265] on li "BRIX STRAWBERRY WATERMELON GUMMIES 1000MG" at bounding box center [207, 267] width 330 height 11
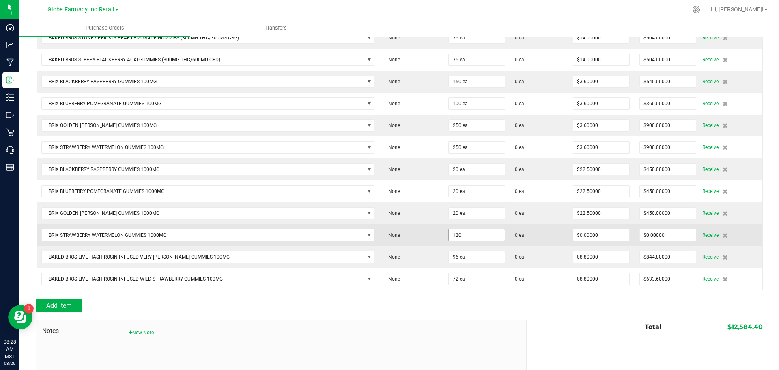
click at [477, 234] on input "120" at bounding box center [477, 234] width 56 height 11
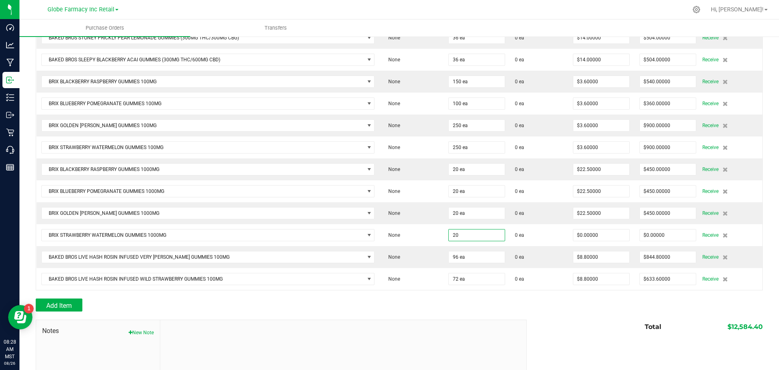
type input "20 ea"
click at [492, 292] on div at bounding box center [399, 294] width 727 height 8
click at [585, 234] on input "0" at bounding box center [601, 234] width 56 height 11
type input "$22.50000"
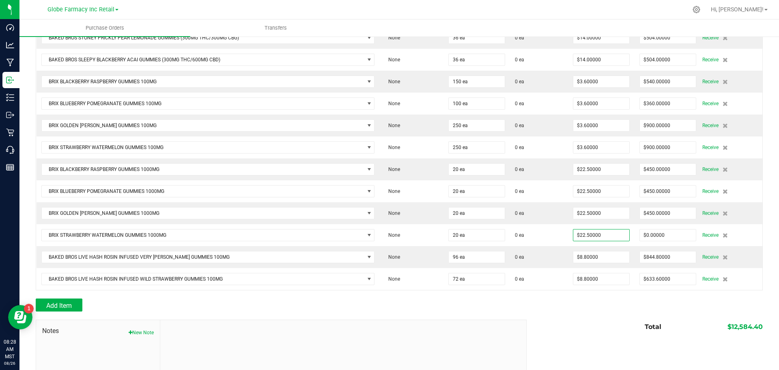
click at [589, 313] on div at bounding box center [399, 315] width 727 height 8
type input "20"
type input "$450.00000"
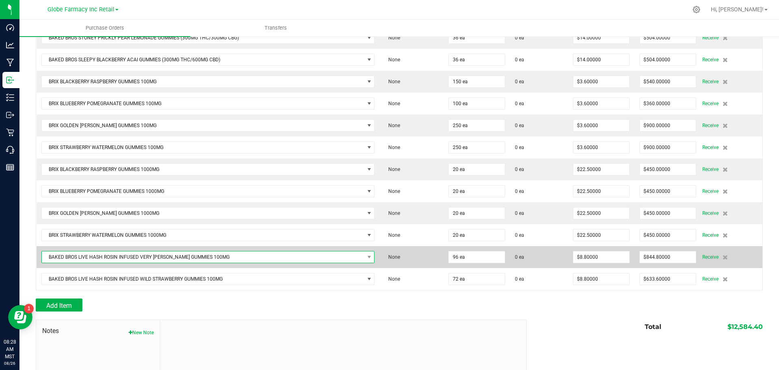
click at [299, 260] on span "BAKED BROS LIVE HASH ROSIN INFUSED VERY [PERSON_NAME] GUMMIES 100MG" at bounding box center [203, 256] width 323 height 11
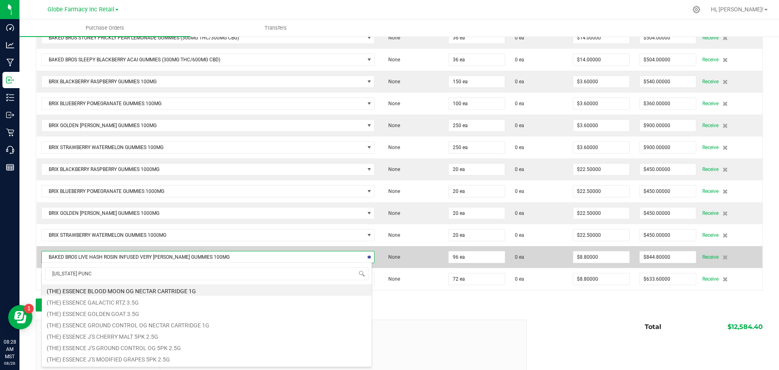
type input "[US_STATE] PUNCH"
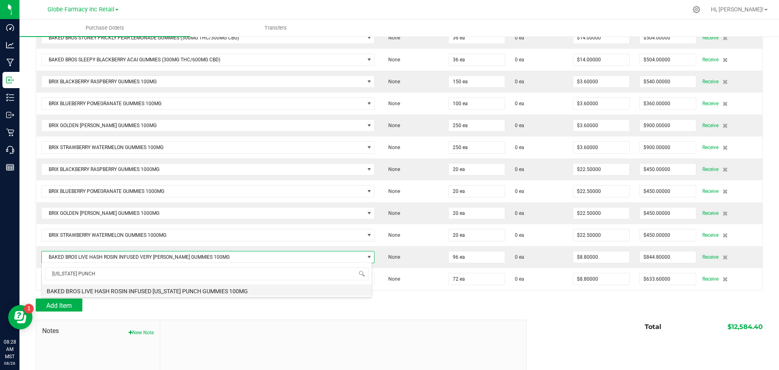
click at [264, 291] on li "BAKED BROS LIVE HASH ROSIN INFUSED [US_STATE] PUNCH GUMMIES 100MG" at bounding box center [207, 289] width 330 height 11
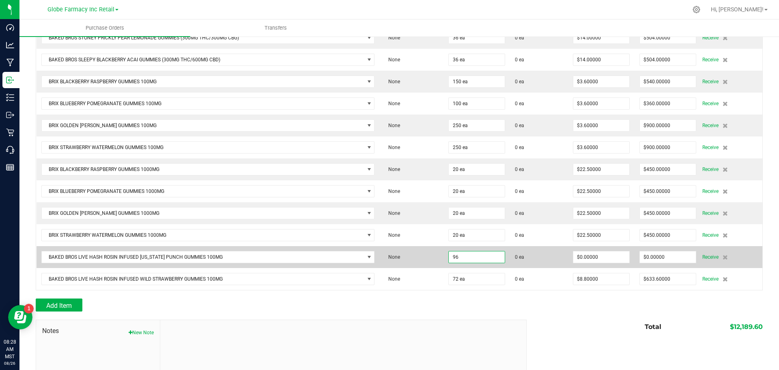
click at [463, 252] on input "96" at bounding box center [477, 256] width 56 height 11
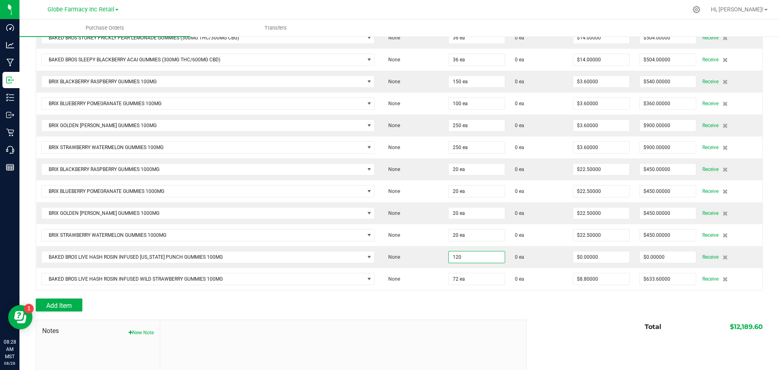
type input "120 ea"
drag, startPoint x: 569, startPoint y: 320, endPoint x: 573, endPoint y: 317, distance: 5.5
click at [570, 321] on div "Total $12,189.60" at bounding box center [641, 326] width 242 height 15
click at [587, 258] on input "0" at bounding box center [601, 256] width 56 height 11
type input "$8.80000"
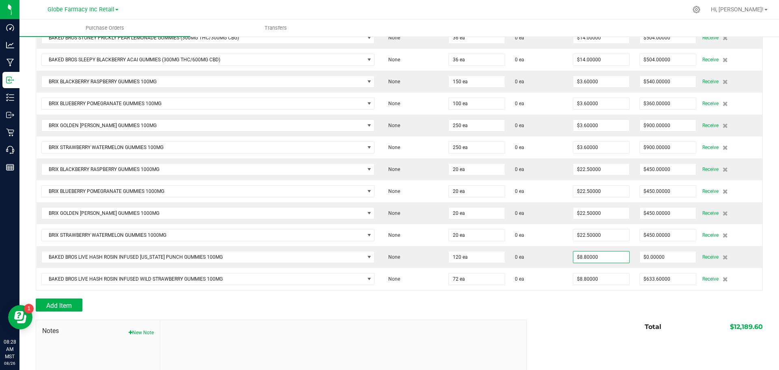
click at [551, 327] on div "Total $12,189.60" at bounding box center [641, 326] width 242 height 15
type input "120"
type input "$1,056.00000"
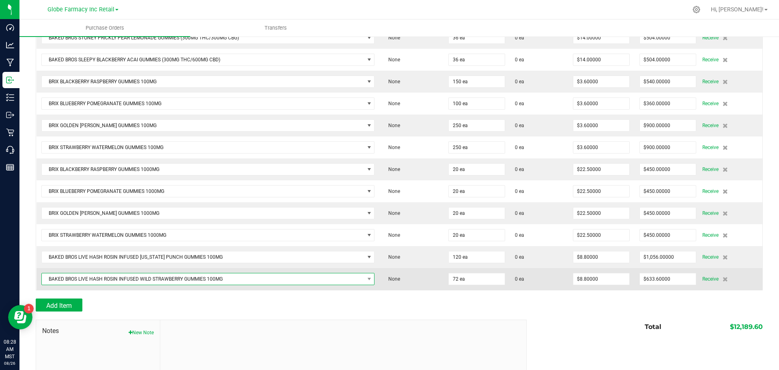
click at [178, 276] on span "BAKED BROS LIVE HASH ROSIN INFUSED WILD STRAWBERRY GUMMIES 100MG" at bounding box center [203, 278] width 323 height 11
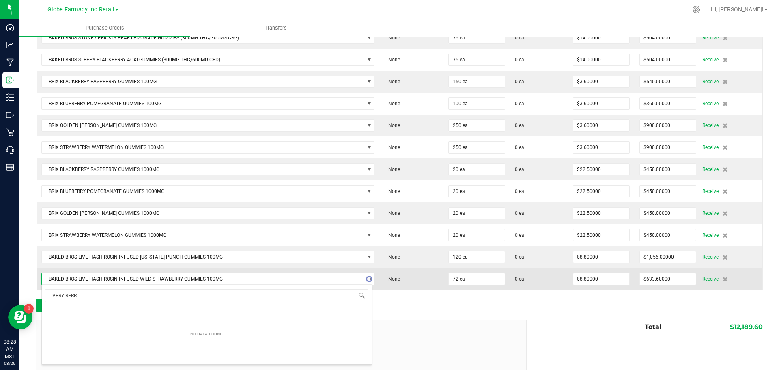
type input "VERY [PERSON_NAME]"
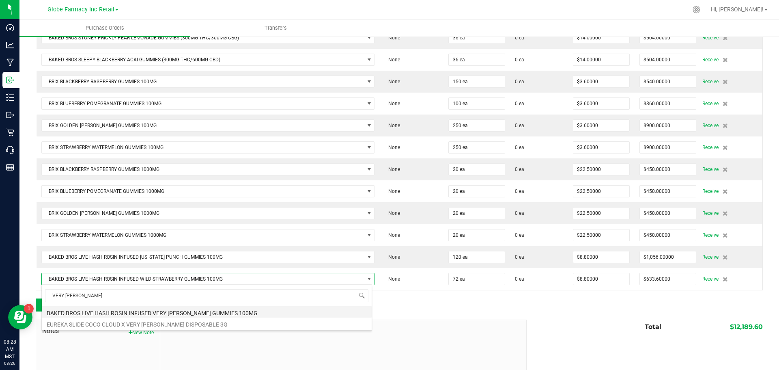
click at [178, 308] on li "BAKED BROS LIVE HASH ROSIN INFUSED VERY [PERSON_NAME] GUMMIES 100MG" at bounding box center [207, 311] width 330 height 11
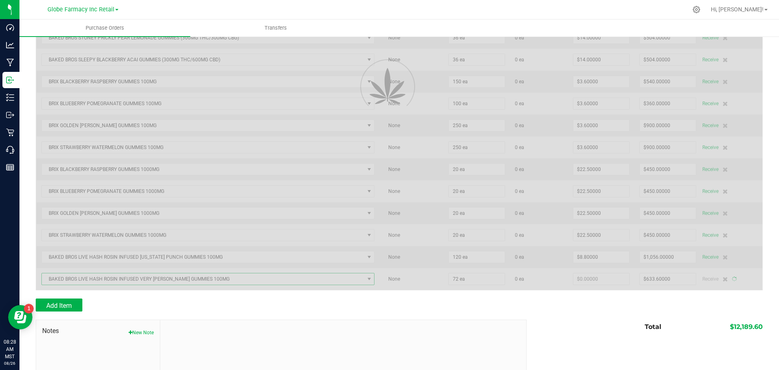
click at [528, 297] on div at bounding box center [399, 294] width 727 height 8
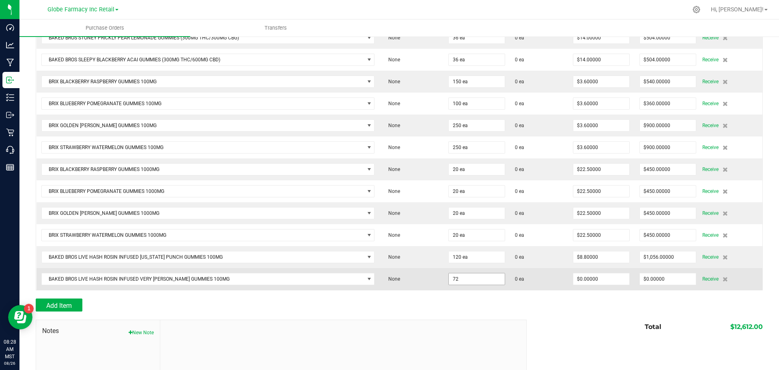
click at [488, 280] on input "72" at bounding box center [477, 278] width 56 height 11
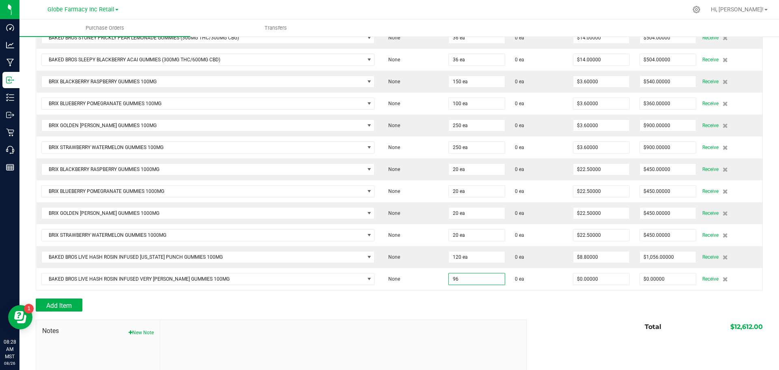
type input "96 ea"
drag, startPoint x: 516, startPoint y: 325, endPoint x: 648, endPoint y: 298, distance: 134.6
click at [523, 326] on div "Total $12,612.00" at bounding box center [641, 326] width 242 height 15
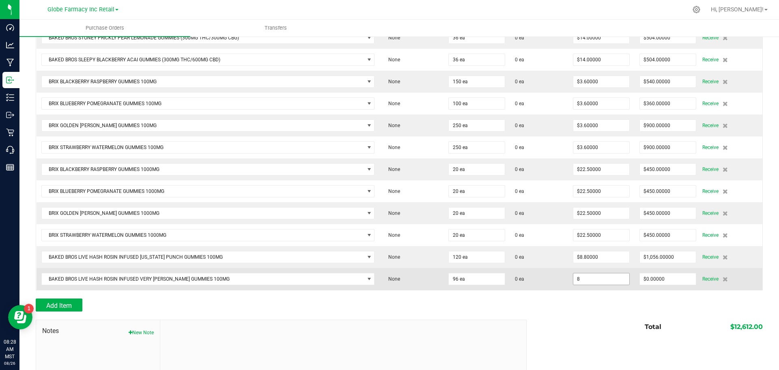
drag, startPoint x: 610, startPoint y: 279, endPoint x: 603, endPoint y: 280, distance: 6.9
click at [603, 280] on input "8" at bounding box center [601, 278] width 56 height 11
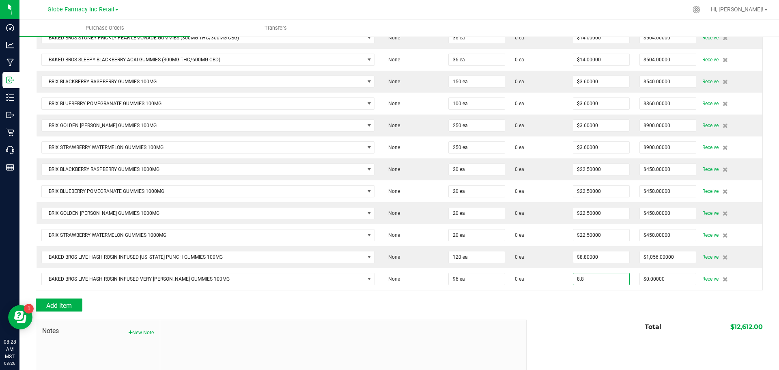
type input "$8.80000"
click at [592, 320] on div "Total $12,612.00" at bounding box center [641, 326] width 242 height 15
type input "96"
type input "$844.80000"
click at [74, 307] on button "Add Item" at bounding box center [59, 304] width 47 height 13
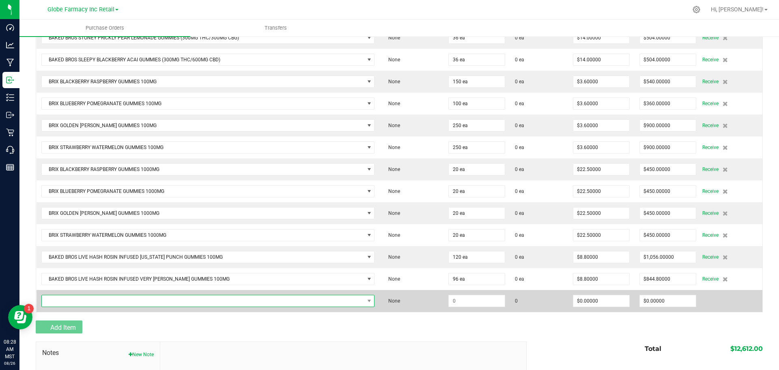
click at [74, 302] on span "NO DATA FOUND" at bounding box center [203, 300] width 323 height 11
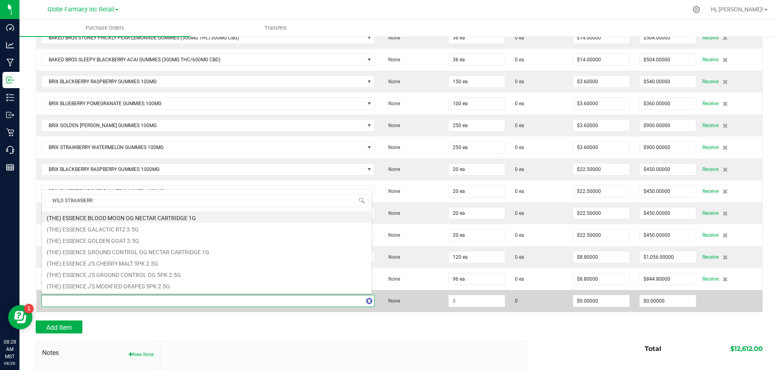
type input "WILD STRAWBERRY"
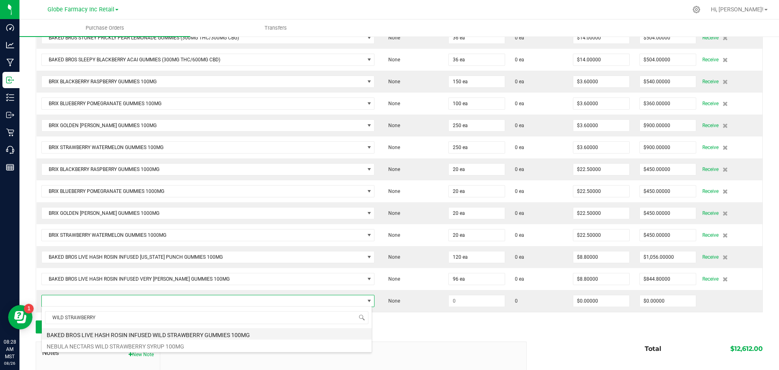
click at [140, 333] on li "BAKED BROS LIVE HASH ROSIN INFUSED WILD STRAWBERRY GUMMIES 100MG" at bounding box center [207, 333] width 330 height 11
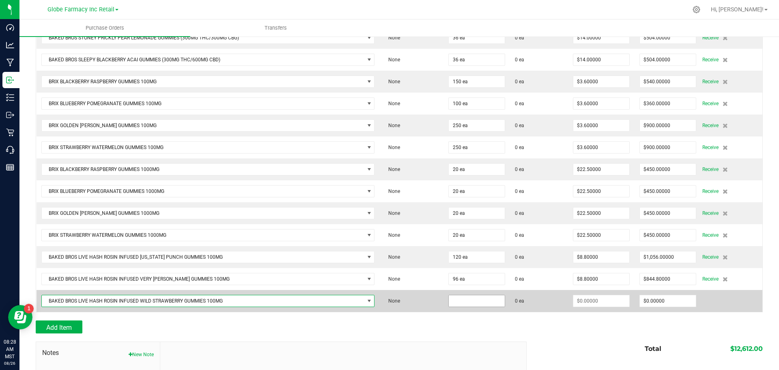
click at [489, 301] on input at bounding box center [477, 300] width 56 height 11
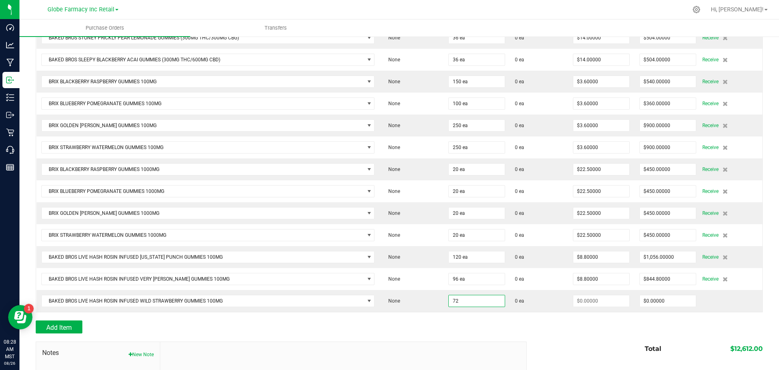
type input "72 ea"
click at [514, 331] on div "Add Item" at bounding box center [278, 326] width 485 height 13
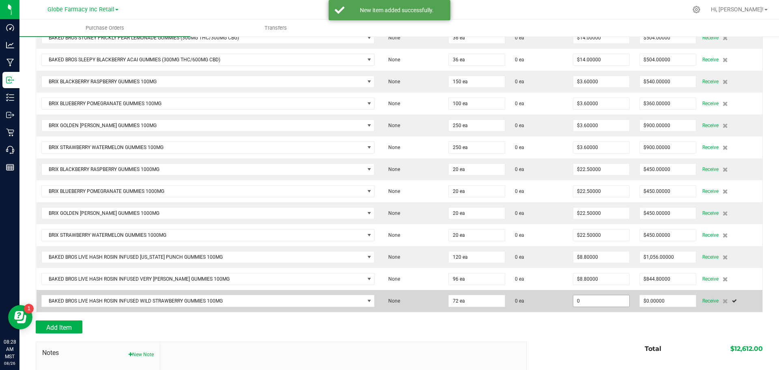
click at [593, 300] on input "0" at bounding box center [601, 300] width 56 height 11
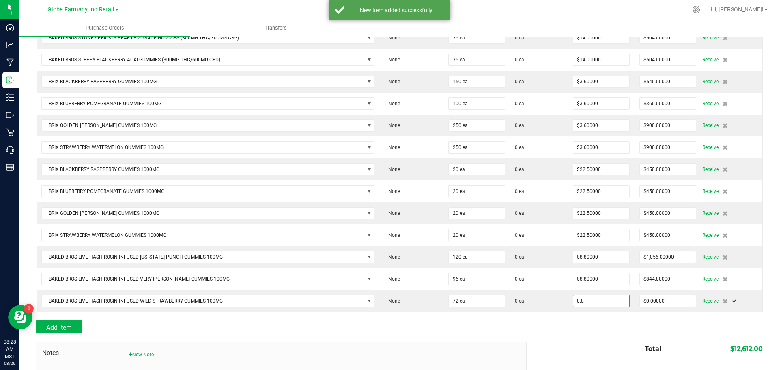
type input "$8.80000"
click at [585, 329] on div "Add Item" at bounding box center [399, 326] width 727 height 13
type input "72"
type input "$633.60000"
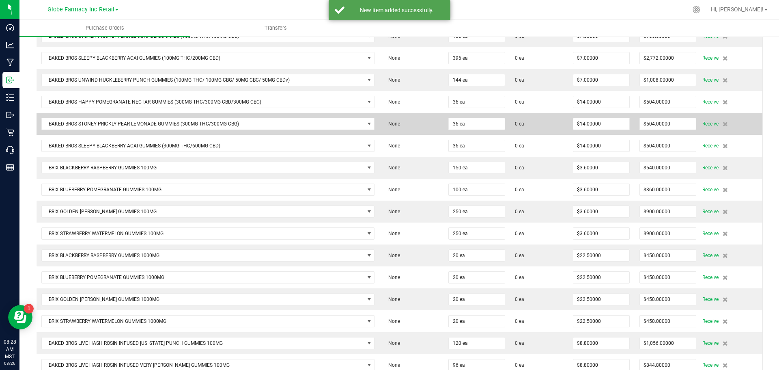
scroll to position [0, 0]
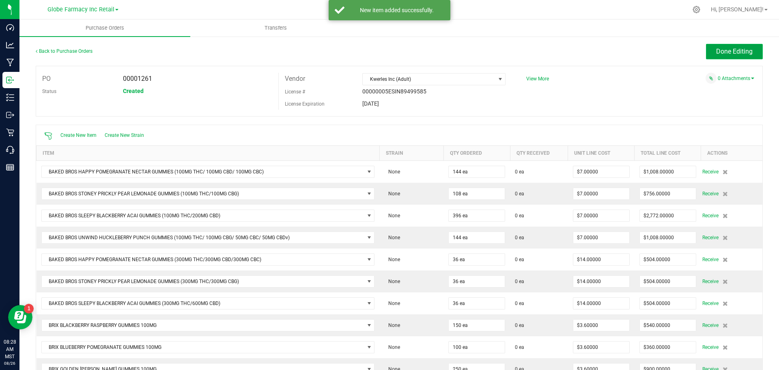
click at [727, 50] on span "Done Editing" at bounding box center [734, 51] width 37 height 8
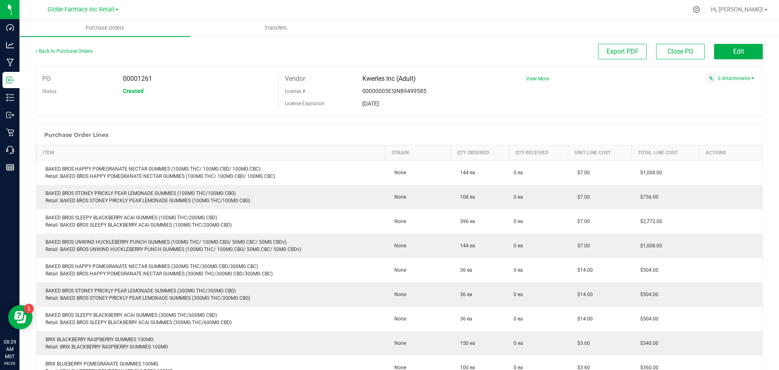
click at [553, 123] on div at bounding box center [399, 120] width 727 height 8
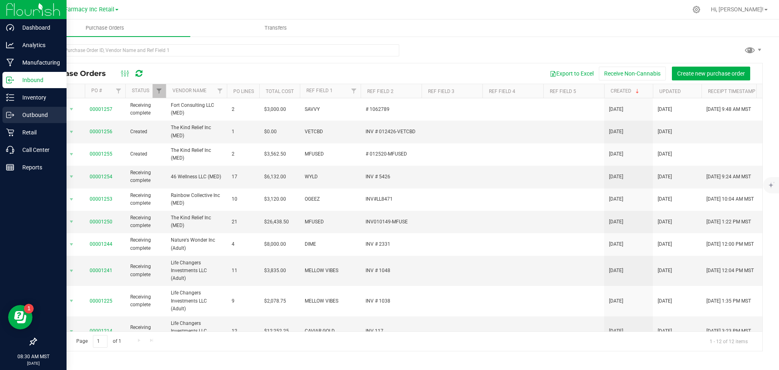
click at [24, 113] on p "Outbound" at bounding box center [38, 115] width 49 height 10
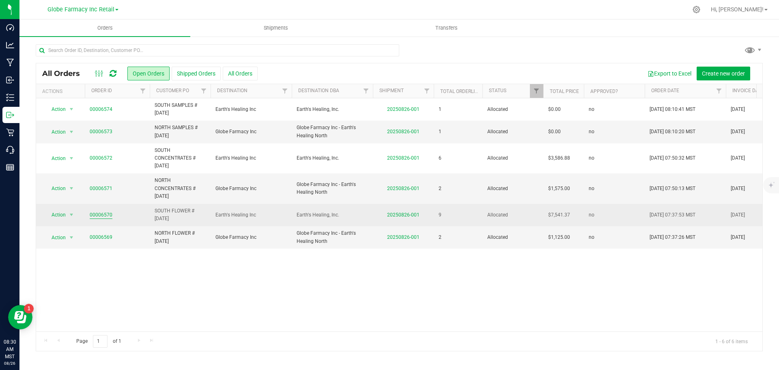
click at [96, 216] on link "00006570" at bounding box center [101, 215] width 23 height 8
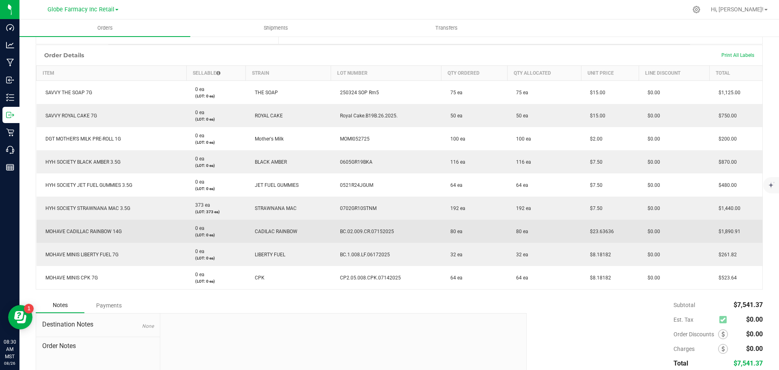
scroll to position [162, 0]
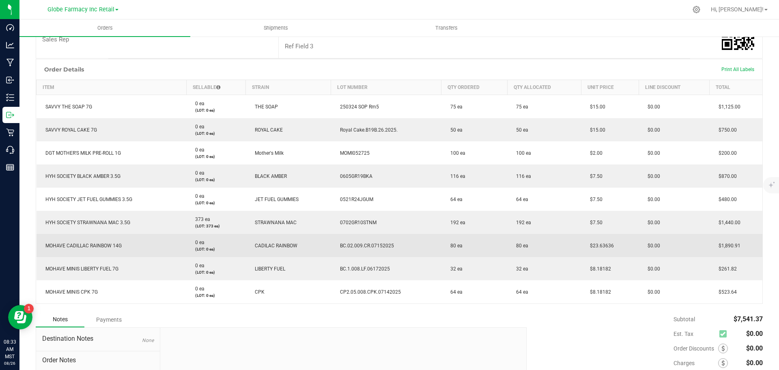
click at [606, 246] on span "$23.63636" at bounding box center [600, 246] width 28 height 6
click at [605, 246] on span "$23.63636" at bounding box center [600, 246] width 28 height 6
copy span "$23.63636"
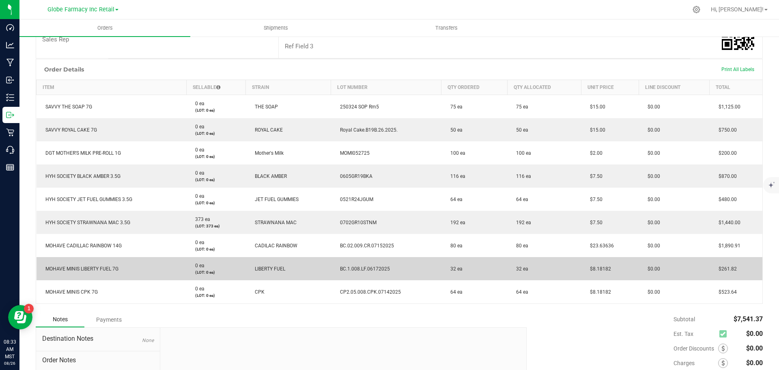
click at [596, 267] on span "$8.18182" at bounding box center [598, 269] width 25 height 6
copy span "8.18182"
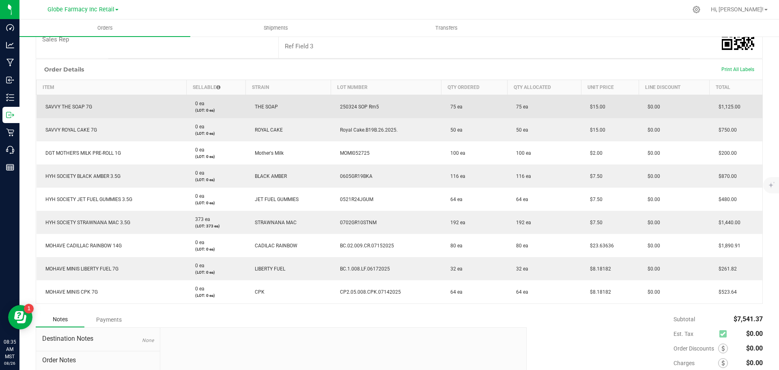
click at [366, 109] on span "250324 SOP Rm5" at bounding box center [357, 107] width 43 height 6
copy span "250324 SOP Rm5"
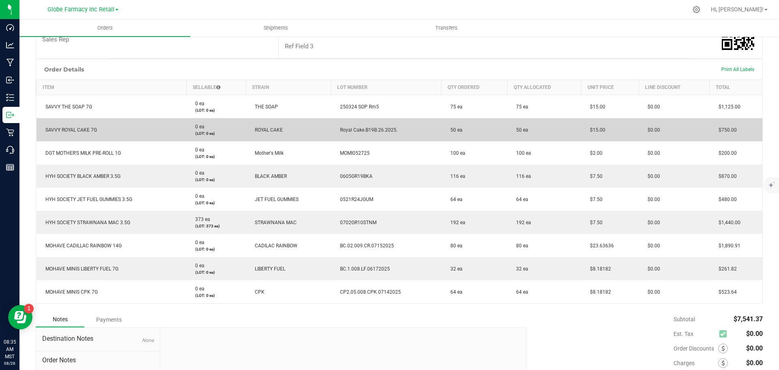
click at [366, 127] on span "Royal Cake.B19B.26.2025." at bounding box center [367, 130] width 62 height 6
copy span "Royal Cake.B19B.26.2025."
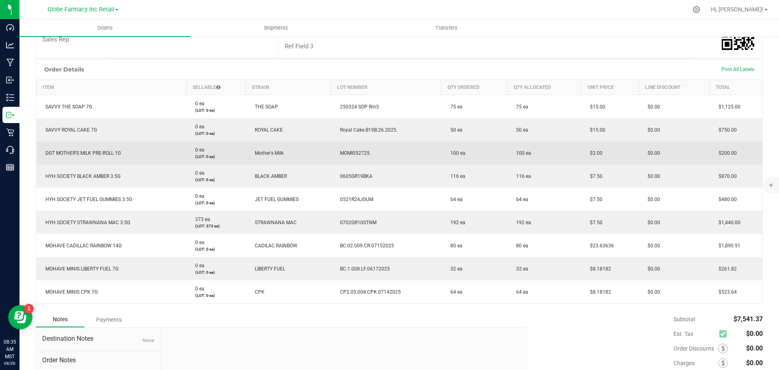
click at [359, 152] on span "MOMI052725" at bounding box center [353, 153] width 34 height 6
copy span "MOMI052725"
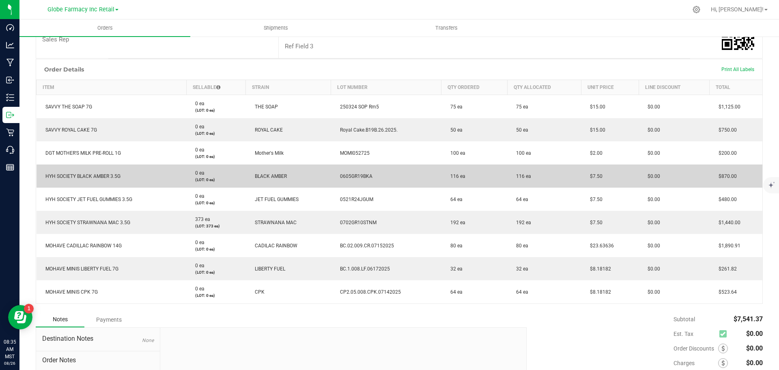
click at [340, 177] on span "0605GR19BKA" at bounding box center [354, 176] width 37 height 6
copy span "0605GR19BKA"
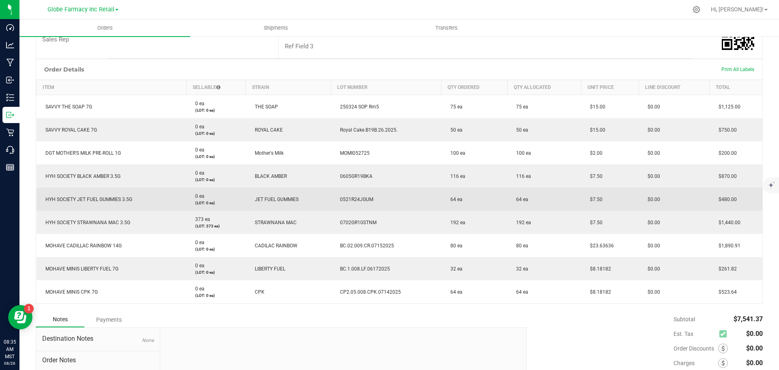
click at [348, 199] on span "0521R24JGUM" at bounding box center [354, 199] width 37 height 6
copy span "0521R24JGUM"
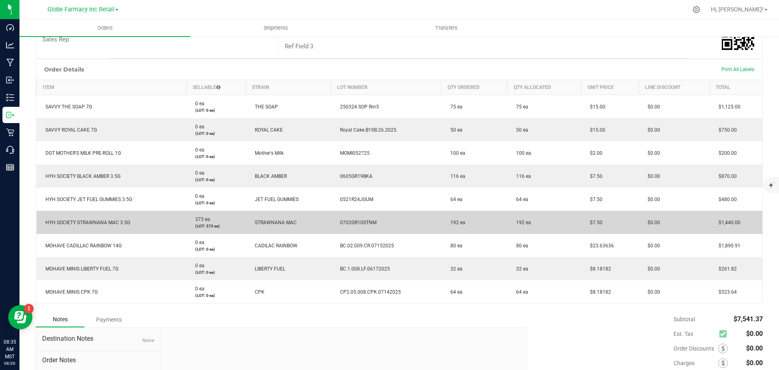
click at [353, 222] on span "0702GR10STNM" at bounding box center [356, 222] width 41 height 6
copy span "0702GR10STNM"
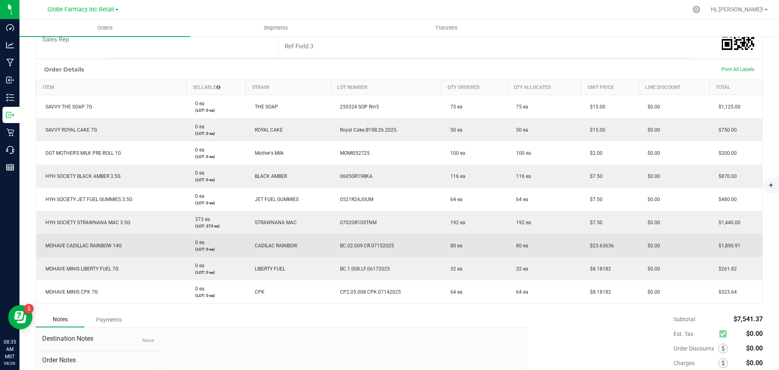
drag, startPoint x: 406, startPoint y: 245, endPoint x: 316, endPoint y: 243, distance: 90.9
click at [316, 243] on outbound-order-line-row "MOHAVE CADILLAC RAINBOW 14G 0 ea (LOT: 0 ea) CADILAC RAINBOW BC.02.009.CR.07152…" at bounding box center [400, 245] width 726 height 23
copy outbound-order-line-row "BC.02.009.CR.07152025"
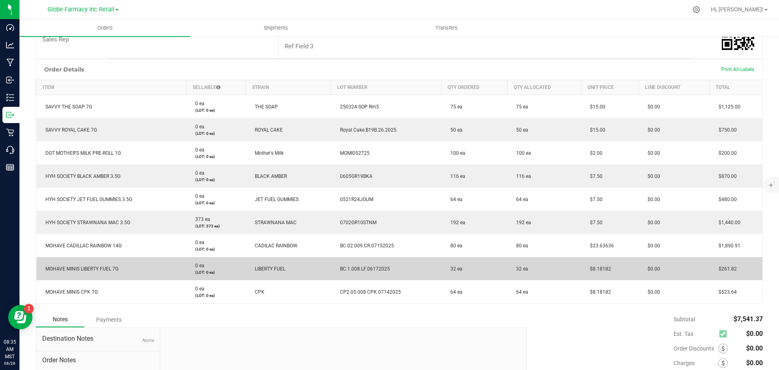
click at [358, 267] on span "BC.1.008.LF.06172025" at bounding box center [363, 269] width 54 height 6
copy span "BC.1.008.LF.06172025"
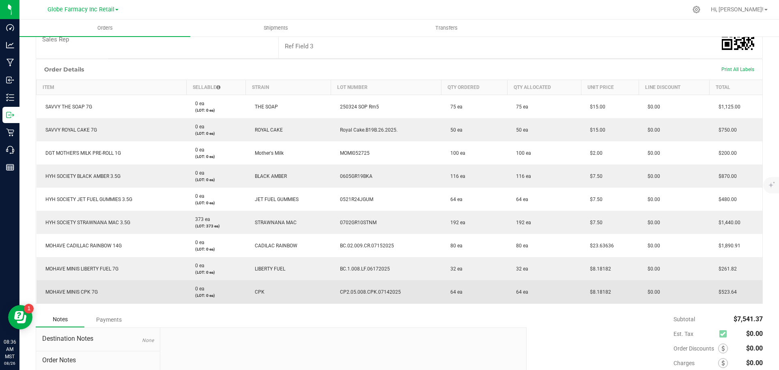
click at [357, 291] on span "CP2.05.008.CPK.07142025" at bounding box center [368, 292] width 65 height 6
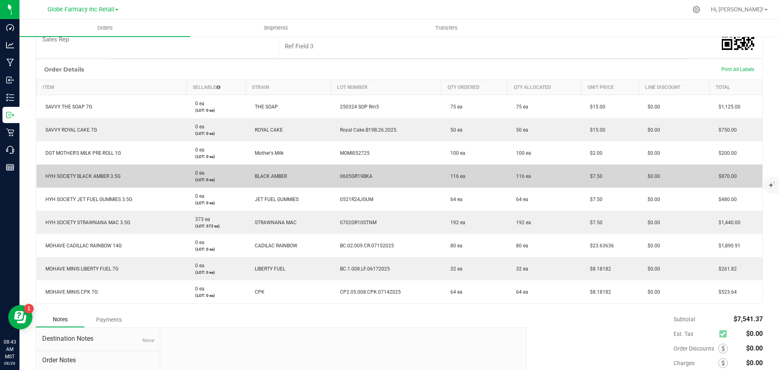
click at [441, 181] on td "116 ea" at bounding box center [474, 175] width 66 height 23
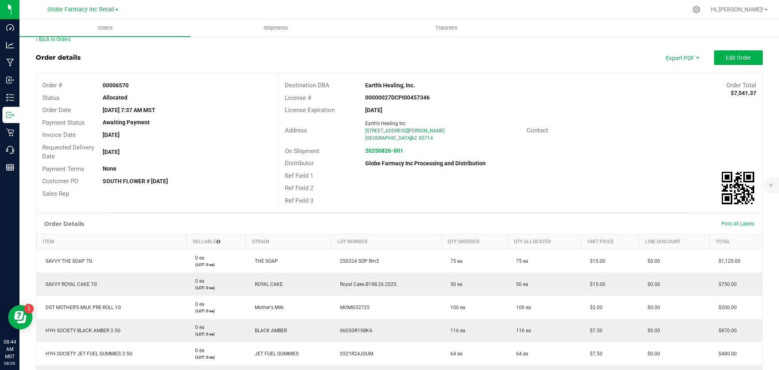
scroll to position [0, 0]
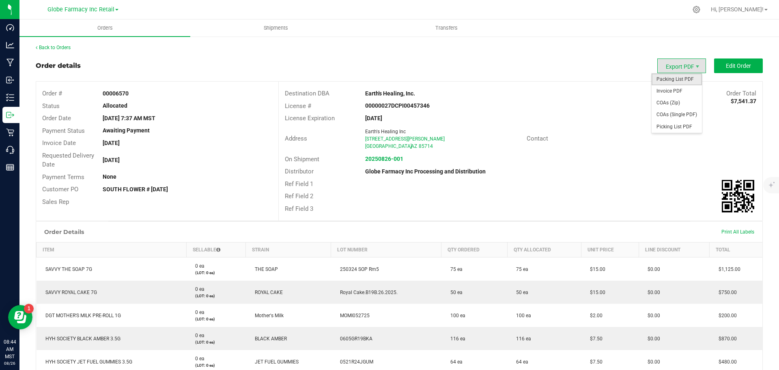
click at [674, 83] on span "Packing List PDF" at bounding box center [677, 79] width 50 height 12
click at [677, 137] on div "Contact" at bounding box center [641, 138] width 242 height 13
click at [674, 99] on span "COAs (Zip)" at bounding box center [677, 103] width 50 height 12
click at [671, 147] on div "Address Earth's Healing Inc 2075 E Benson Hwy Tucson , AZ 85714 Contact" at bounding box center [521, 139] width 484 height 28
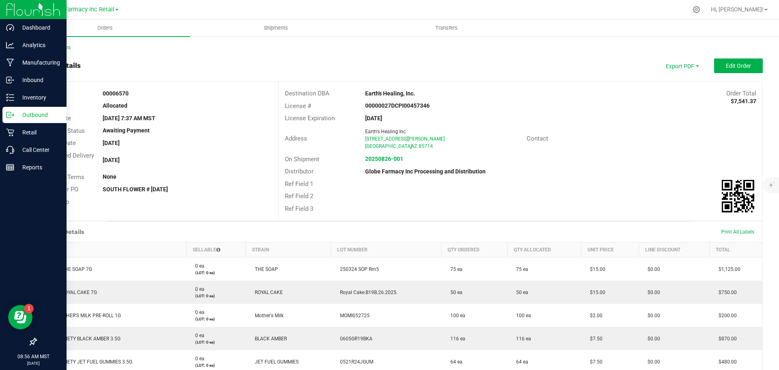
click at [5, 120] on div "Outbound" at bounding box center [34, 115] width 64 height 16
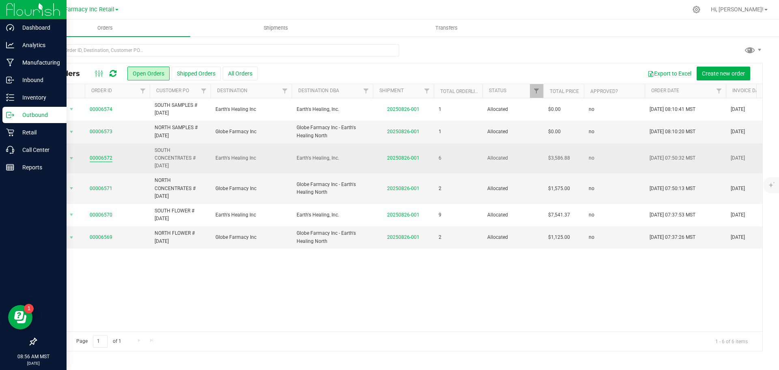
click at [105, 158] on link "00006572" at bounding box center [101, 158] width 23 height 8
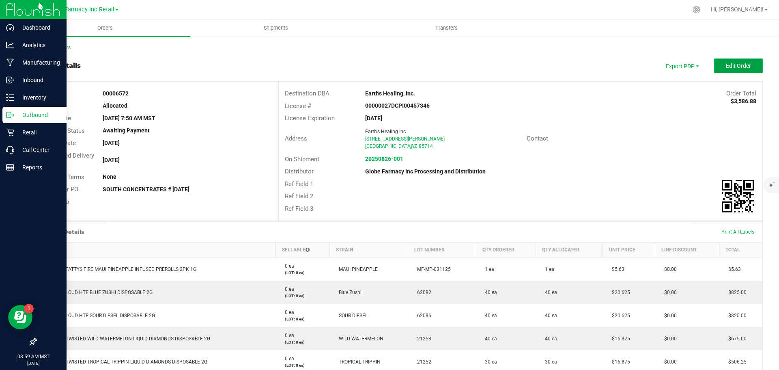
click at [739, 69] on button "Edit Order" at bounding box center [738, 65] width 49 height 15
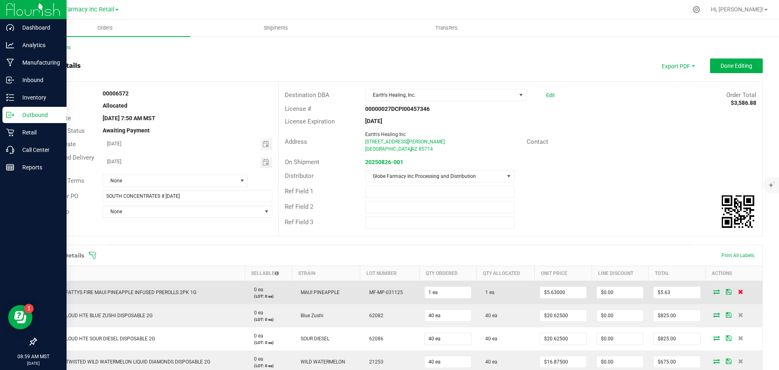
click at [738, 289] on icon at bounding box center [740, 291] width 5 height 5
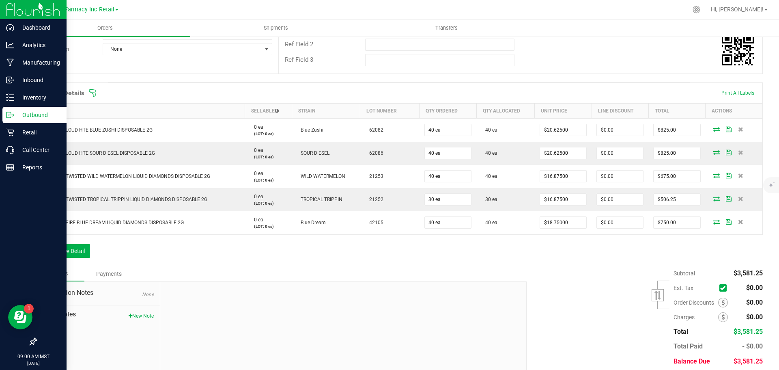
scroll to position [122, 0]
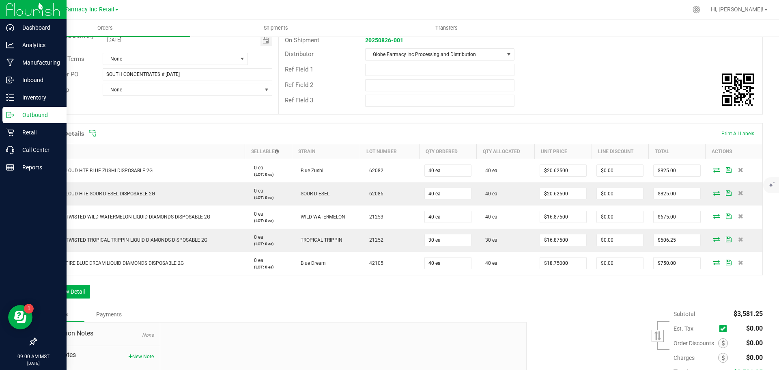
click at [584, 110] on div "Destination DBA Earth's Healing, Inc. Edit Order Total $3,581.25 License # 0000…" at bounding box center [520, 37] width 484 height 154
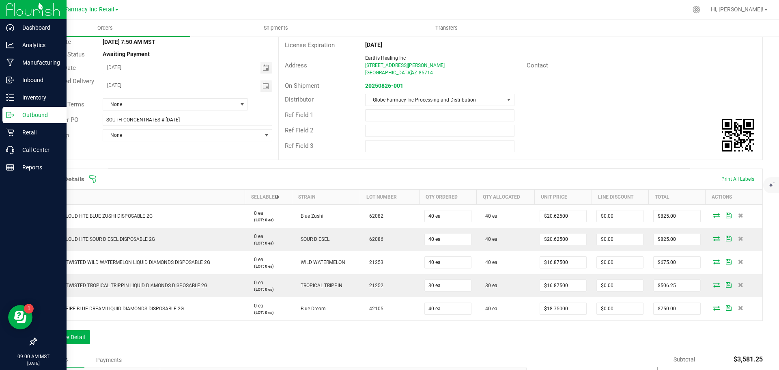
scroll to position [0, 0]
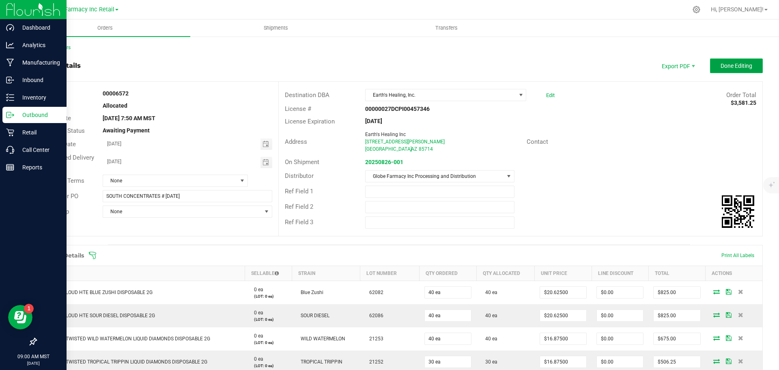
click at [720, 62] on span "Done Editing" at bounding box center [736, 65] width 32 height 6
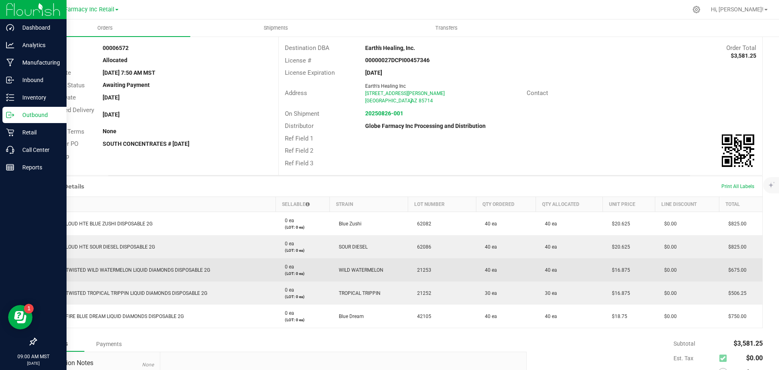
scroll to position [145, 0]
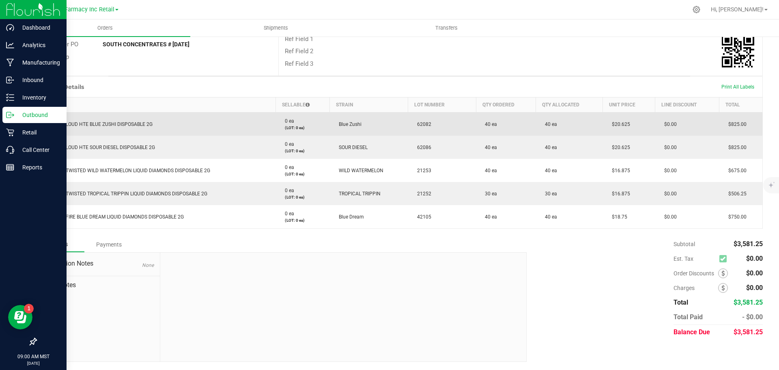
click at [616, 125] on span "$20.625" at bounding box center [619, 124] width 22 height 6
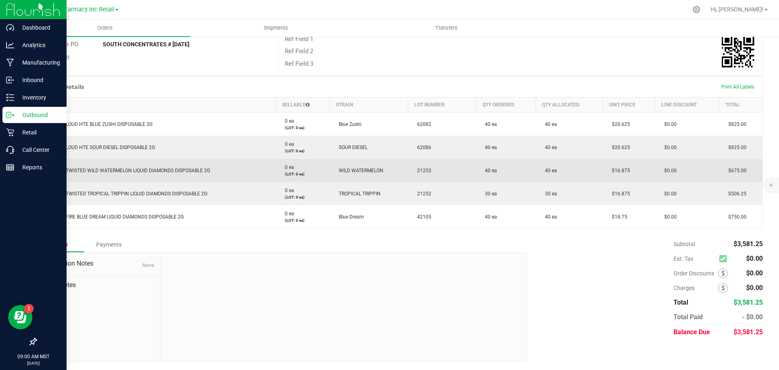
click at [620, 170] on span "$16.875" at bounding box center [619, 171] width 22 height 6
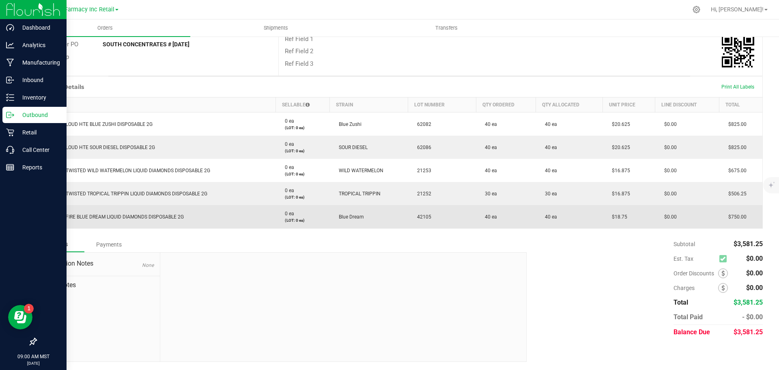
click at [620, 213] on td "$18.75" at bounding box center [629, 216] width 52 height 23
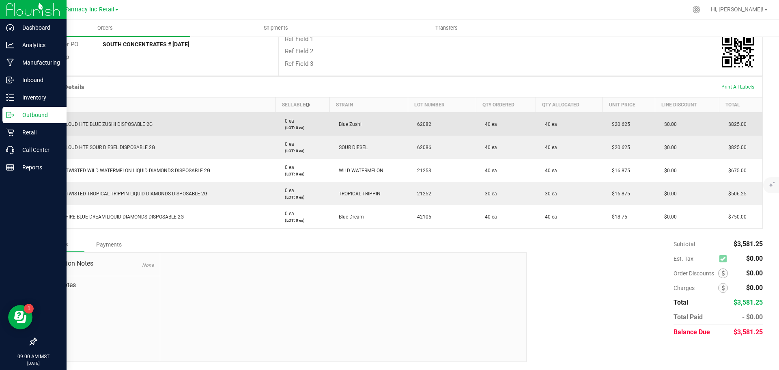
click at [426, 126] on span "62082" at bounding box center [422, 124] width 18 height 6
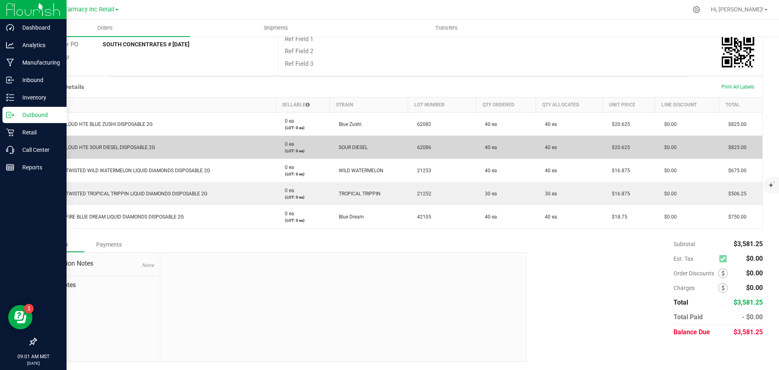
click at [416, 145] on span "62086" at bounding box center [422, 147] width 18 height 6
click at [418, 145] on span "62086" at bounding box center [422, 147] width 18 height 6
click at [419, 148] on span "62086" at bounding box center [422, 147] width 18 height 6
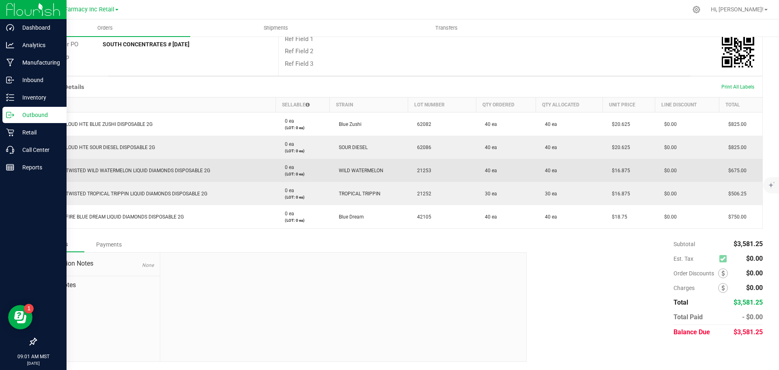
click at [422, 170] on span "21253" at bounding box center [422, 171] width 18 height 6
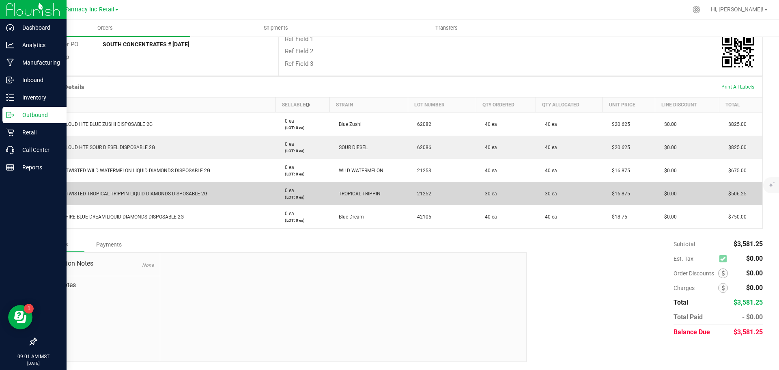
click at [421, 194] on span "21252" at bounding box center [422, 194] width 18 height 6
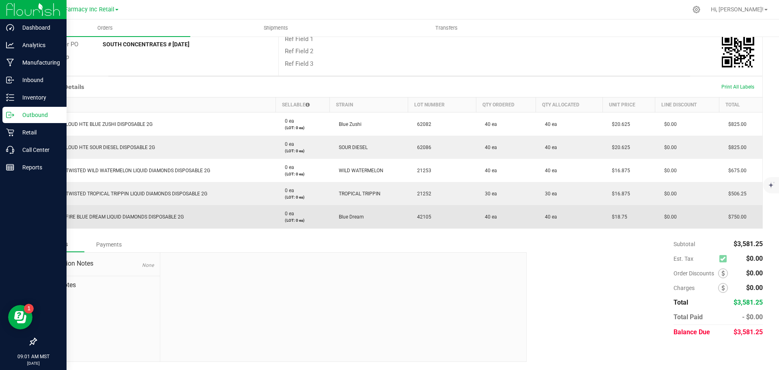
click at [424, 219] on span "42105" at bounding box center [422, 217] width 18 height 6
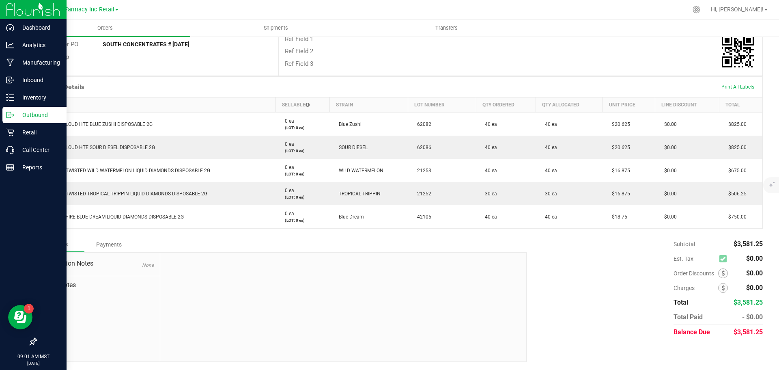
drag, startPoint x: 424, startPoint y: 219, endPoint x: 392, endPoint y: 236, distance: 36.8
click at [378, 243] on div "Notes Payments" at bounding box center [278, 244] width 485 height 15
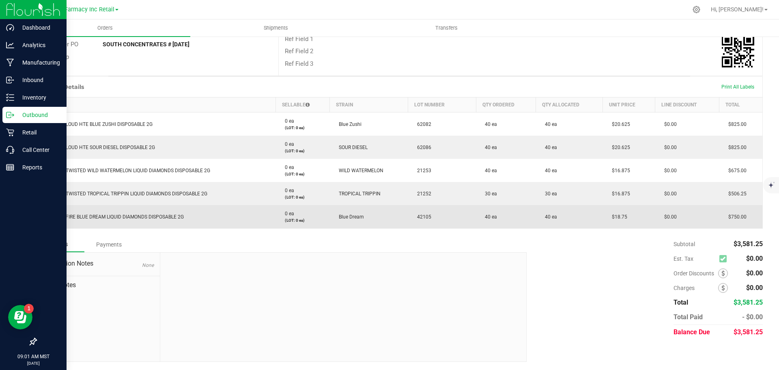
click at [424, 215] on span "42105" at bounding box center [422, 217] width 18 height 6
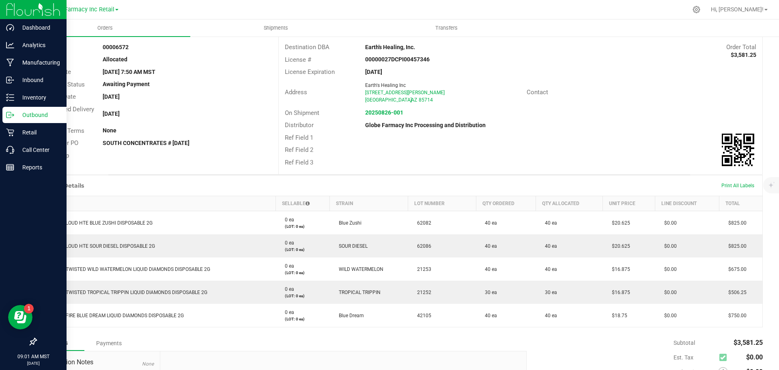
scroll to position [0, 0]
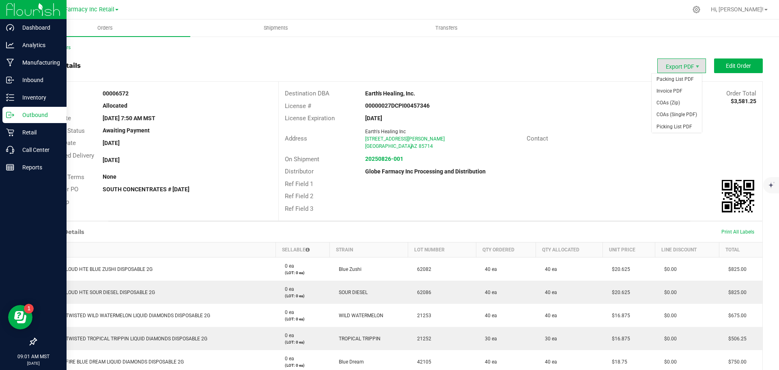
click at [677, 62] on span "Export PDF" at bounding box center [681, 65] width 49 height 15
click at [681, 78] on span "Packing List PDF" at bounding box center [677, 79] width 50 height 12
click at [675, 97] on span "COAs (Zip)" at bounding box center [677, 103] width 50 height 12
click at [20, 114] on p "Outbound" at bounding box center [38, 115] width 49 height 10
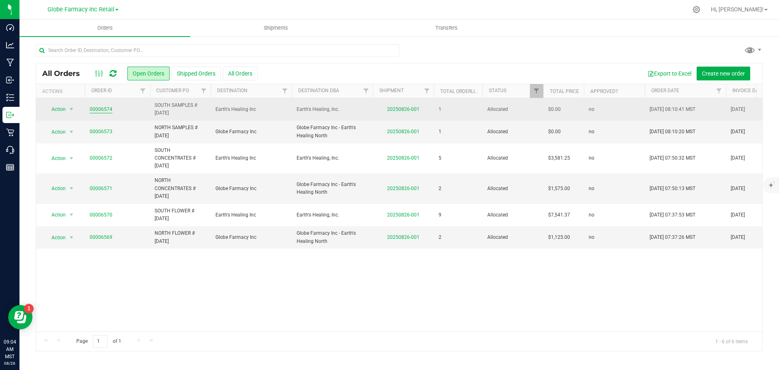
click at [105, 108] on link "00006574" at bounding box center [101, 109] width 23 height 8
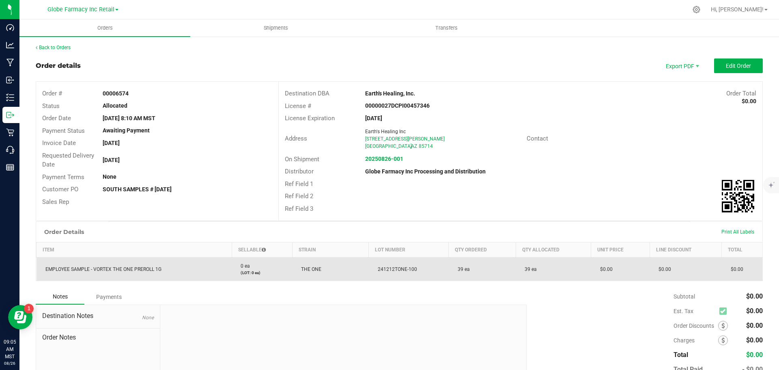
click at [398, 267] on span "241212TONE-100" at bounding box center [395, 269] width 43 height 6
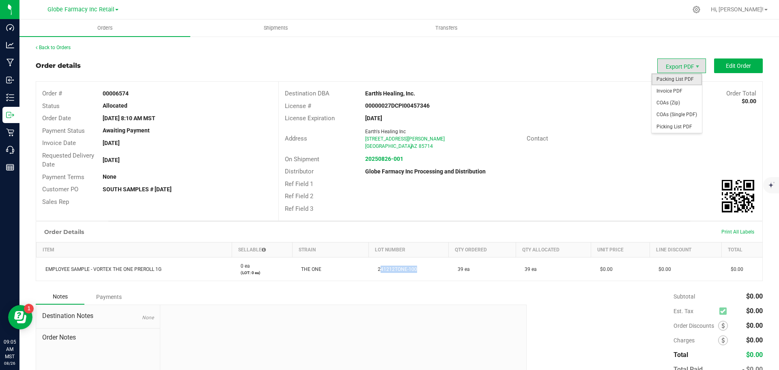
click at [670, 82] on span "Packing List PDF" at bounding box center [677, 79] width 50 height 12
click at [675, 101] on span "COAs (Zip)" at bounding box center [677, 103] width 50 height 12
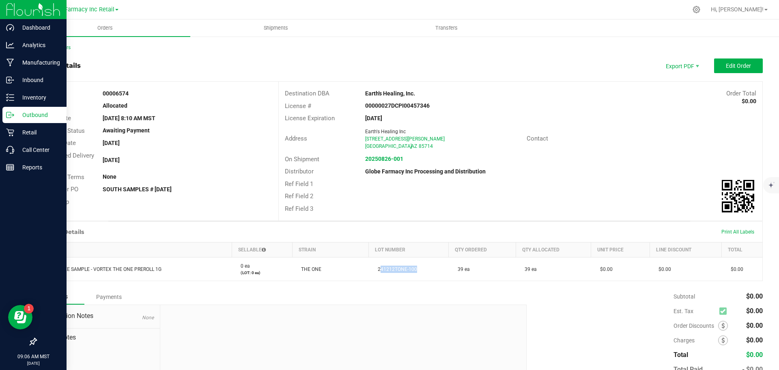
click at [22, 117] on p "Outbound" at bounding box center [38, 115] width 49 height 10
